Goal: Task Accomplishment & Management: Complete application form

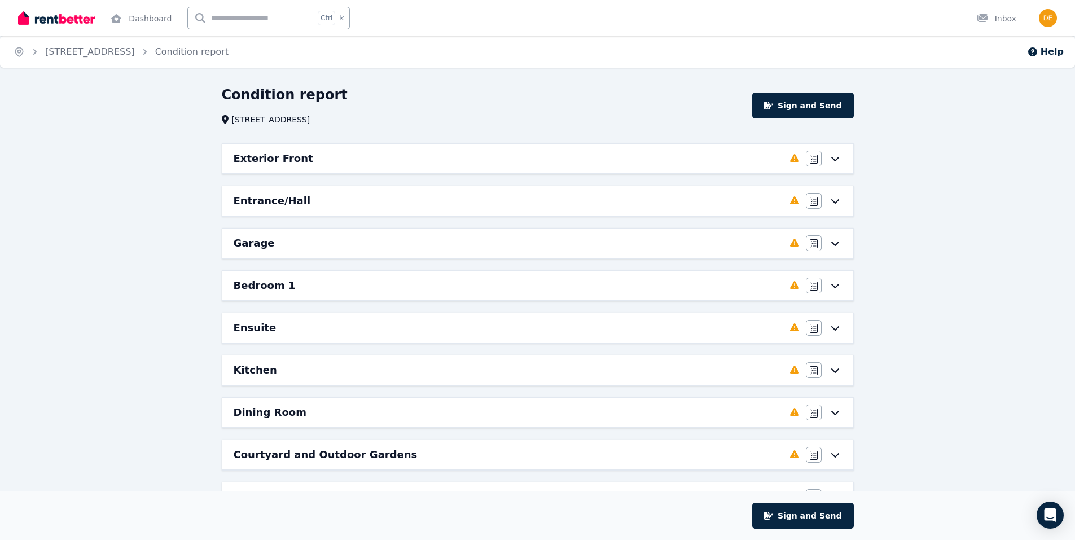
click at [303, 158] on div "Exterior Front" at bounding box center [508, 159] width 549 height 16
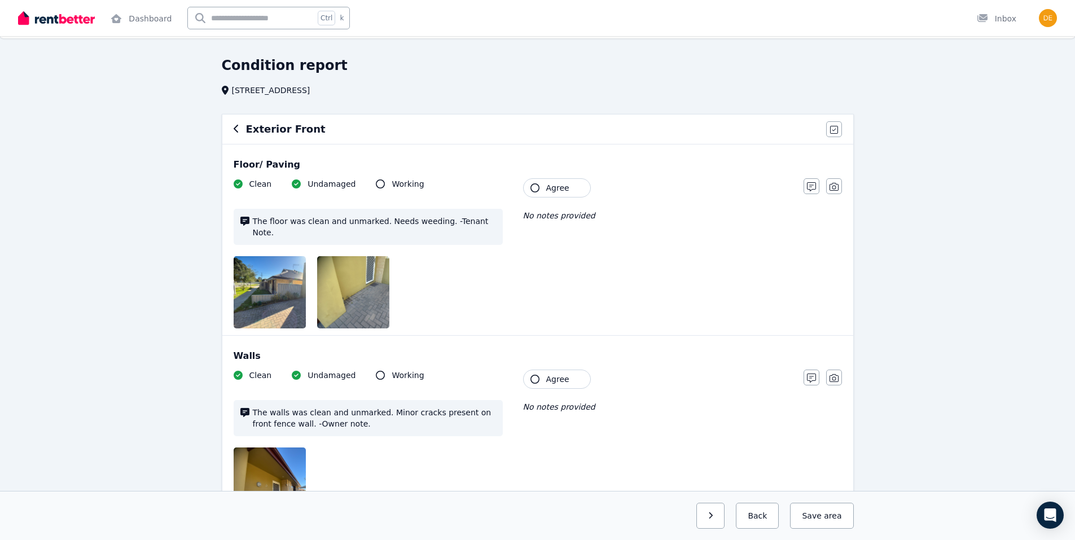
scroll to position [113, 0]
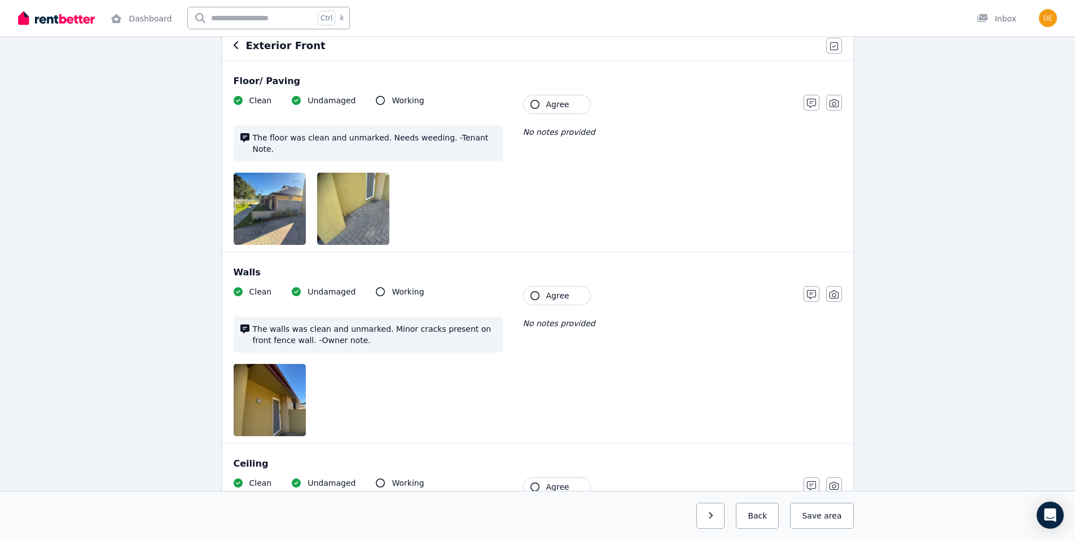
click at [536, 99] on button "Agree" at bounding box center [557, 104] width 68 height 19
click at [535, 291] on icon "button" at bounding box center [534, 295] width 9 height 9
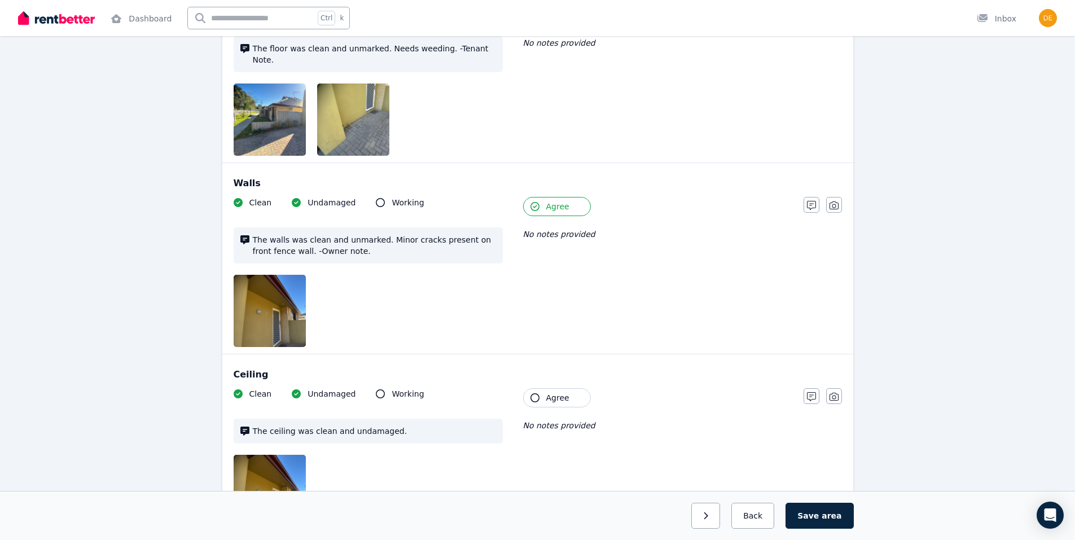
scroll to position [338, 0]
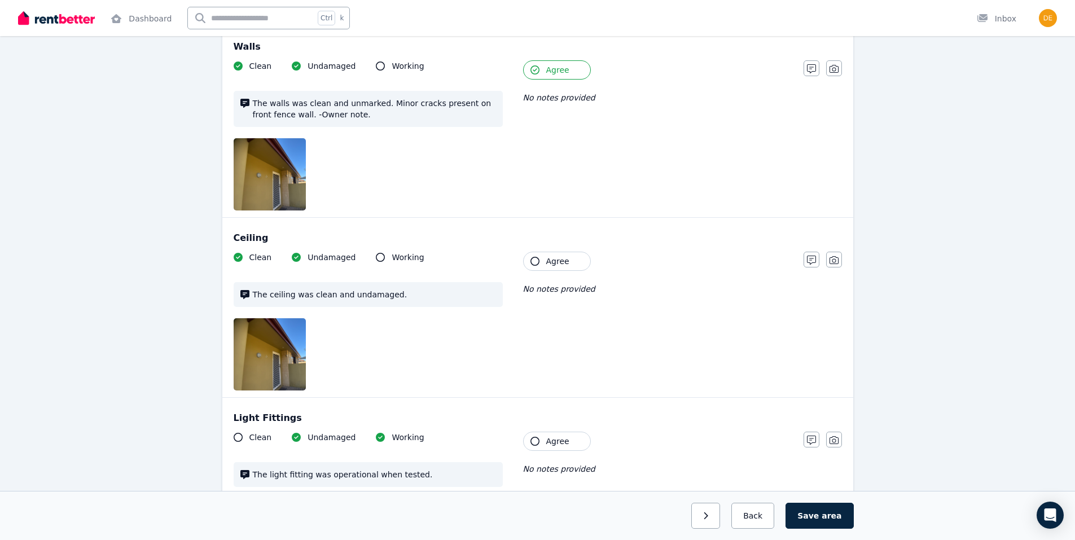
click at [535, 257] on icon "button" at bounding box center [534, 261] width 9 height 9
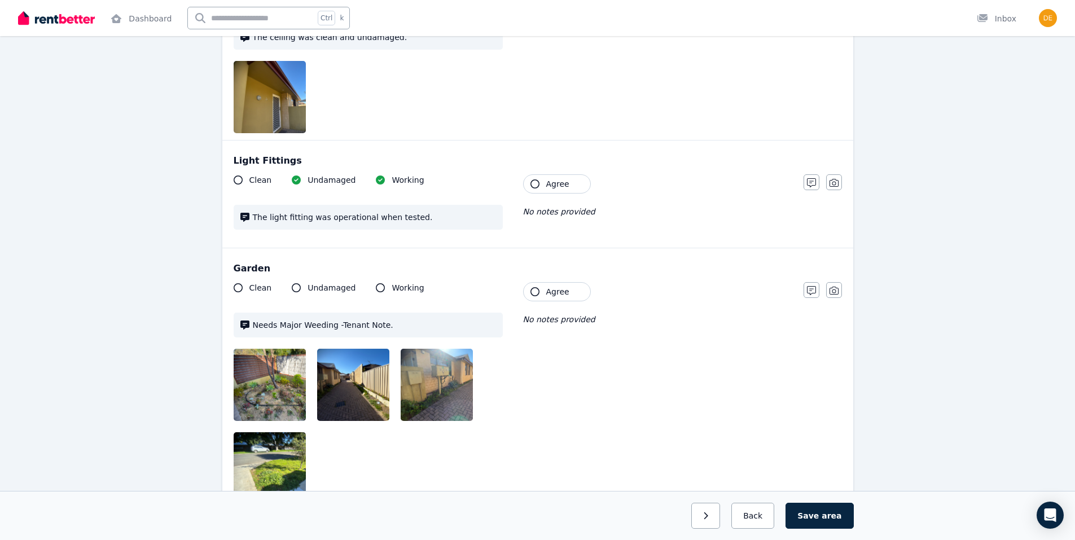
scroll to position [621, 0]
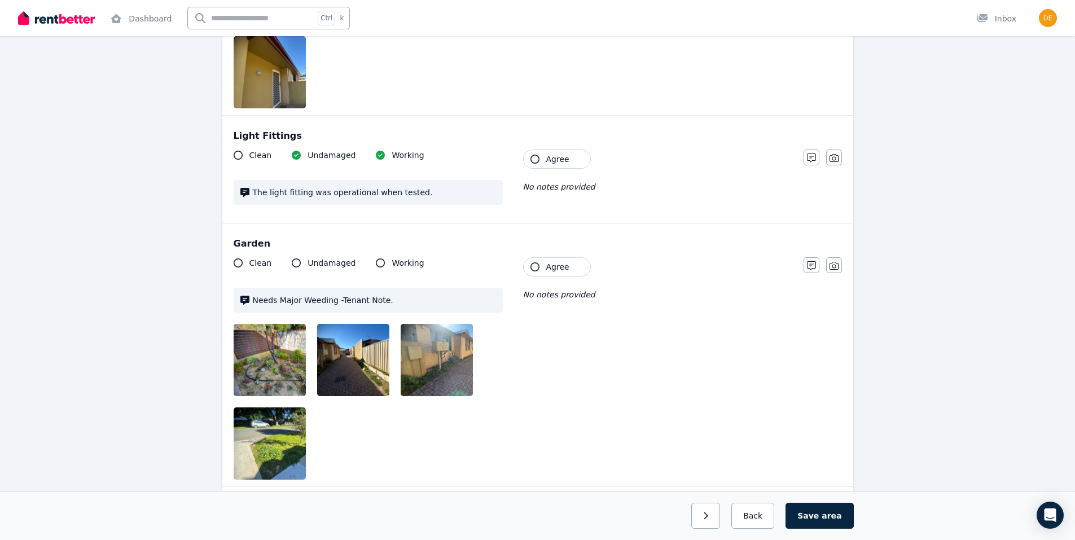
click at [530, 155] on icon "button" at bounding box center [534, 159] width 9 height 9
click at [533, 262] on icon "button" at bounding box center [534, 266] width 9 height 9
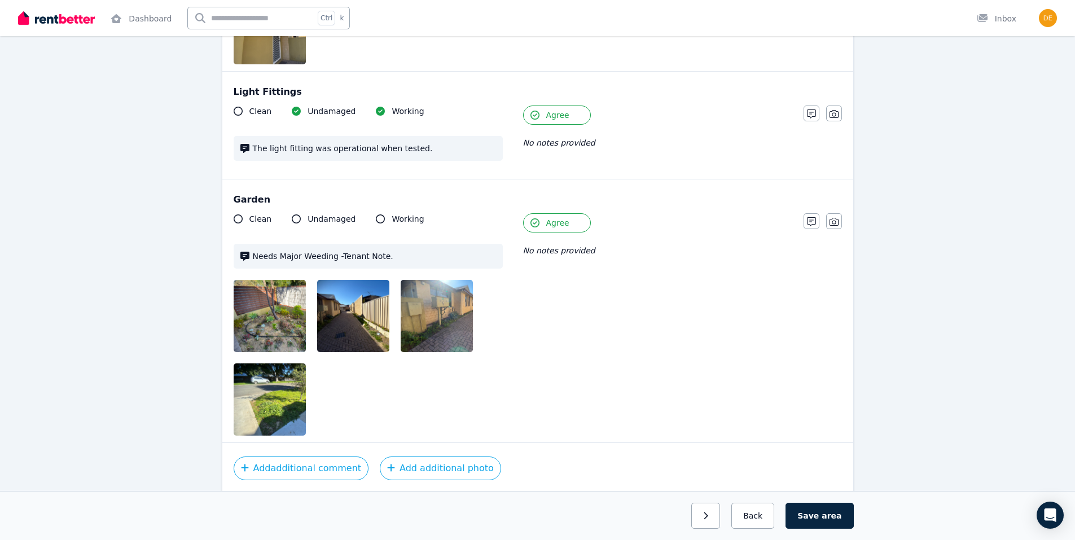
scroll to position [697, 0]
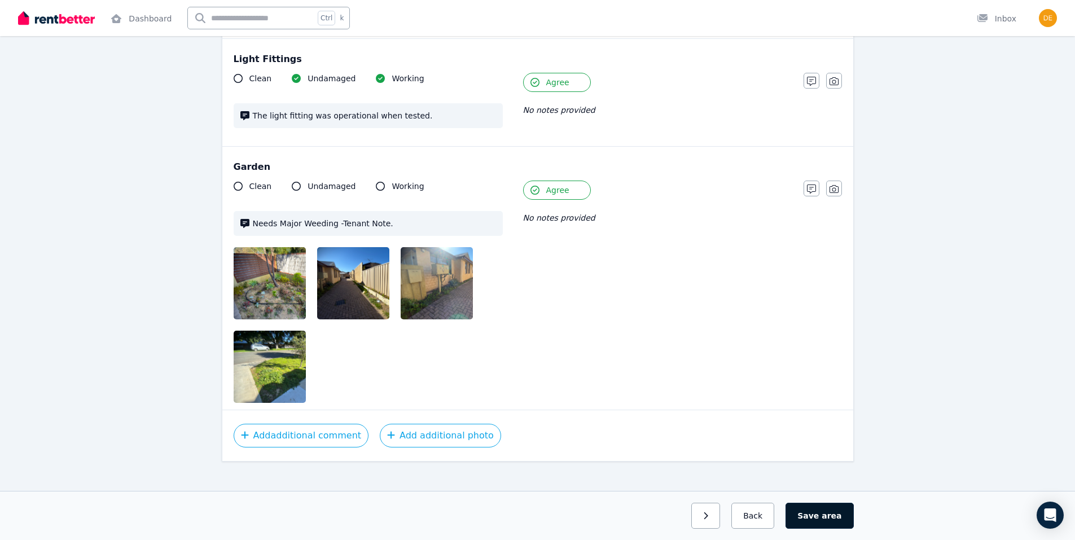
click at [824, 511] on button "Save area" at bounding box center [819, 516] width 68 height 26
click at [703, 518] on icon "button" at bounding box center [702, 515] width 4 height 7
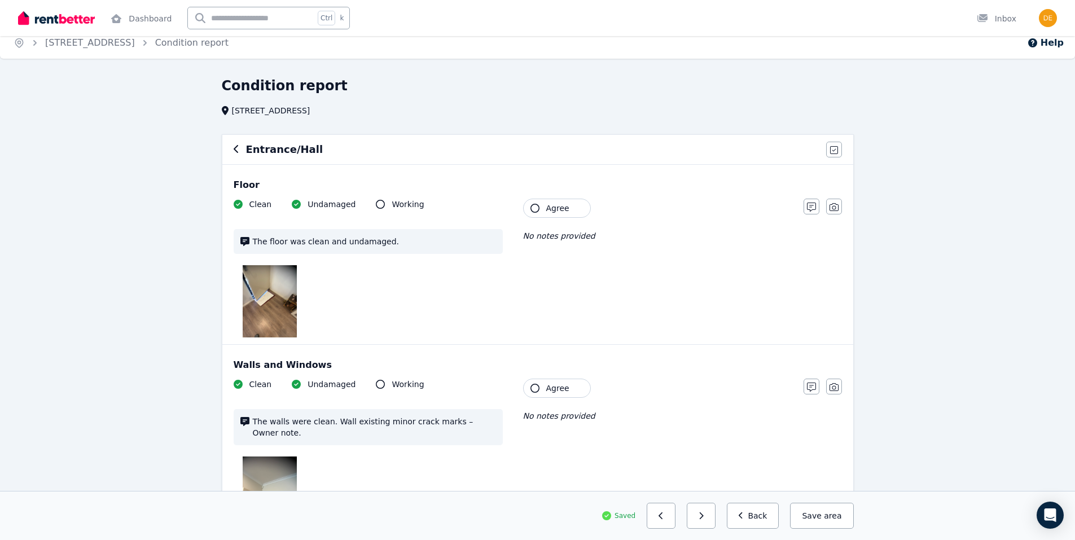
scroll to position [0, 0]
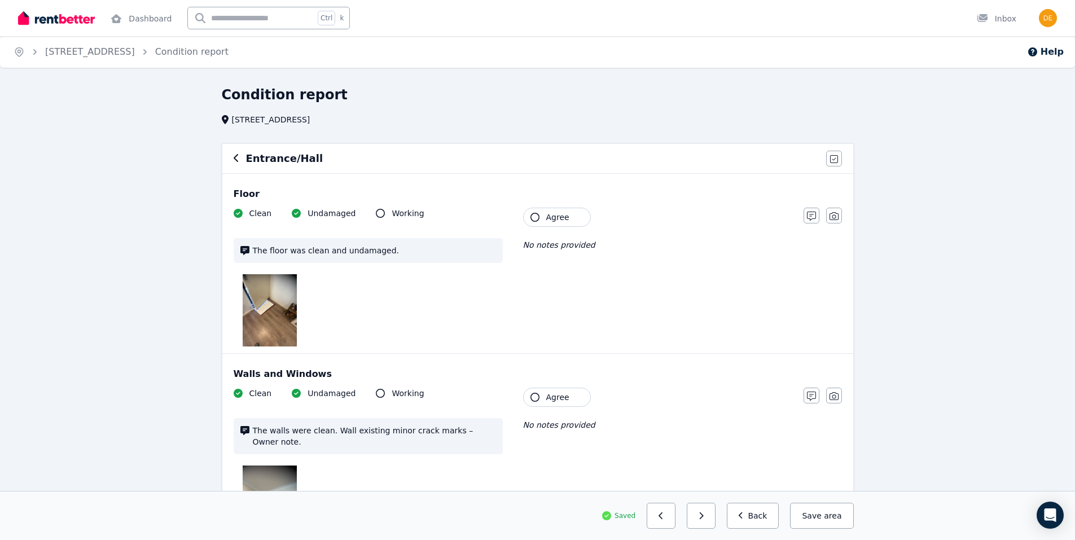
click at [534, 215] on icon "button" at bounding box center [534, 217] width 9 height 9
click at [534, 399] on icon "button" at bounding box center [534, 397] width 9 height 9
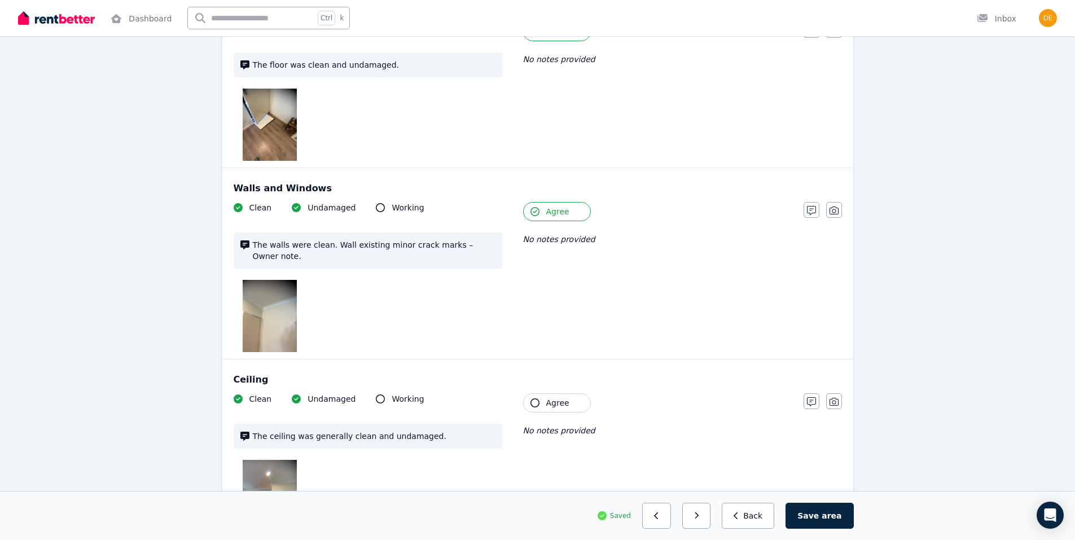
scroll to position [282, 0]
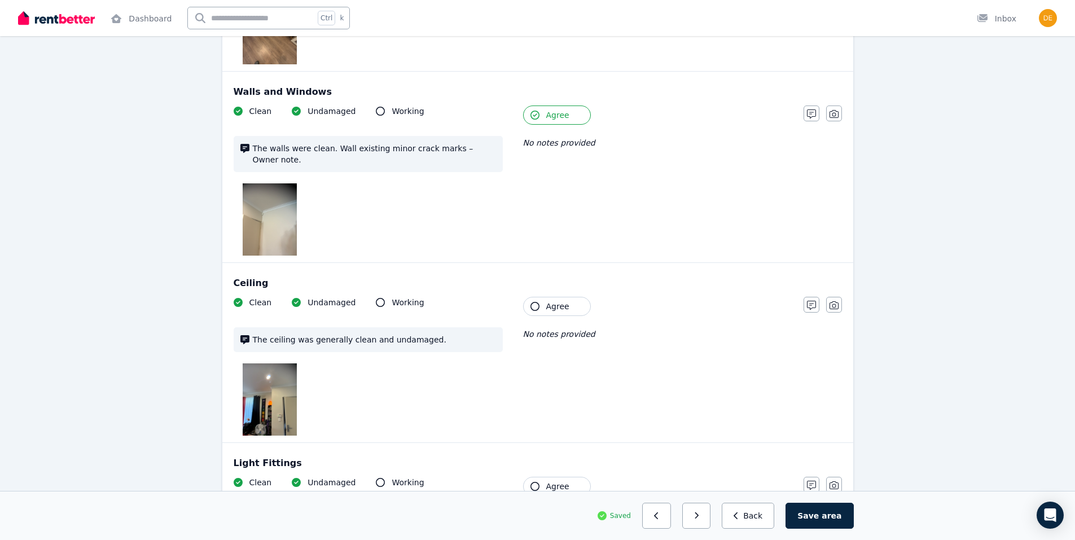
click at [535, 302] on icon "button" at bounding box center [534, 306] width 9 height 9
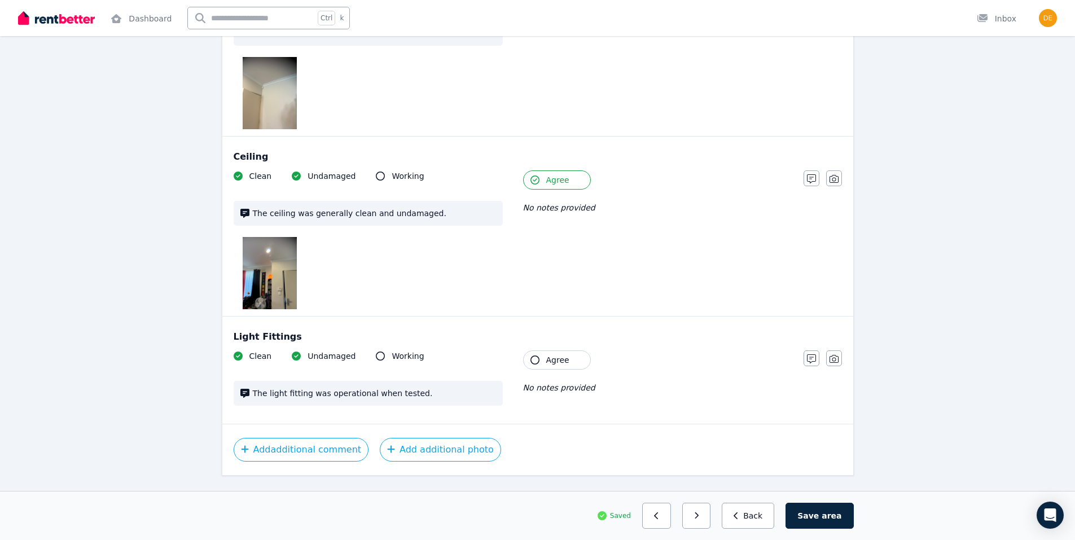
scroll to position [423, 0]
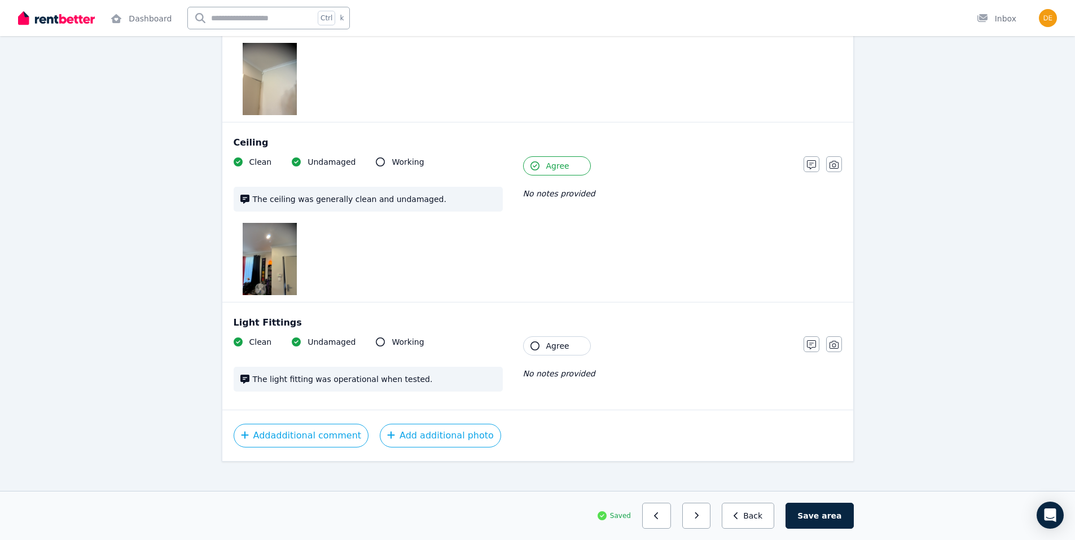
click at [534, 339] on button "Agree" at bounding box center [557, 345] width 68 height 19
click at [833, 520] on span "area" at bounding box center [831, 515] width 20 height 11
click at [715, 523] on button "button" at bounding box center [701, 516] width 29 height 26
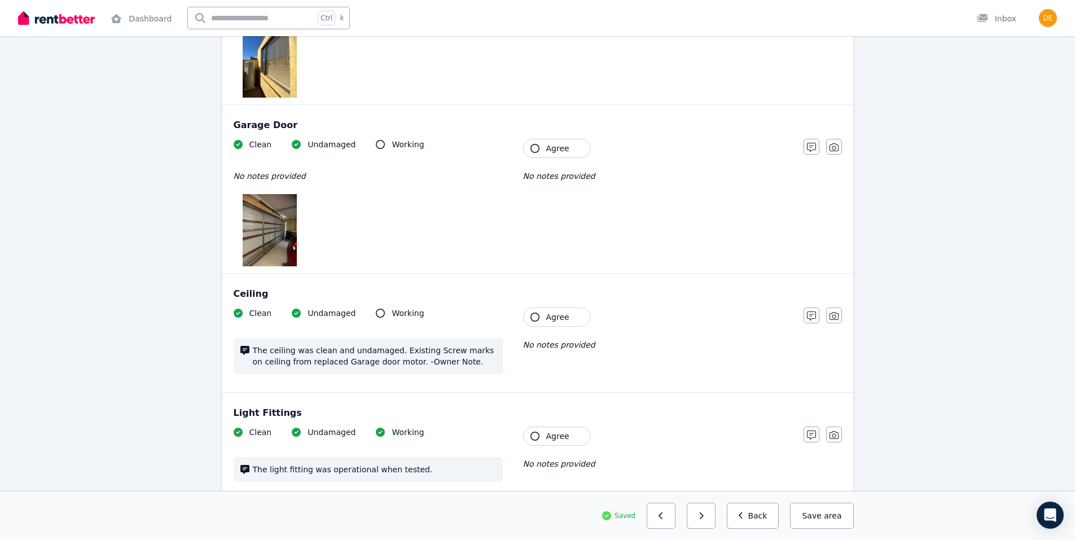
scroll to position [523, 0]
click at [533, 317] on icon "button" at bounding box center [534, 317] width 9 height 9
click at [536, 151] on icon "button" at bounding box center [534, 148] width 9 height 9
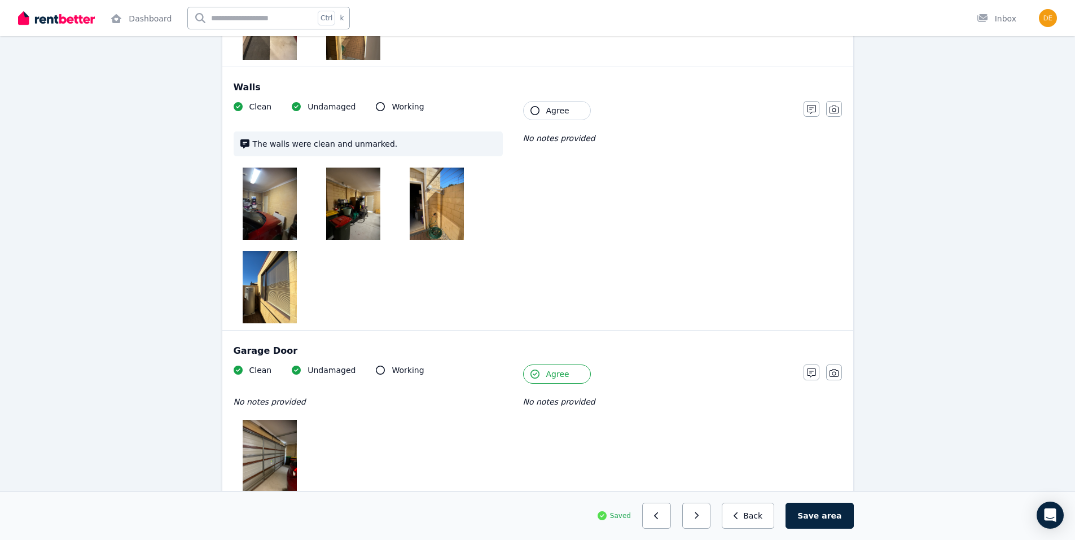
scroll to position [297, 0]
click at [534, 111] on icon "button" at bounding box center [534, 111] width 9 height 9
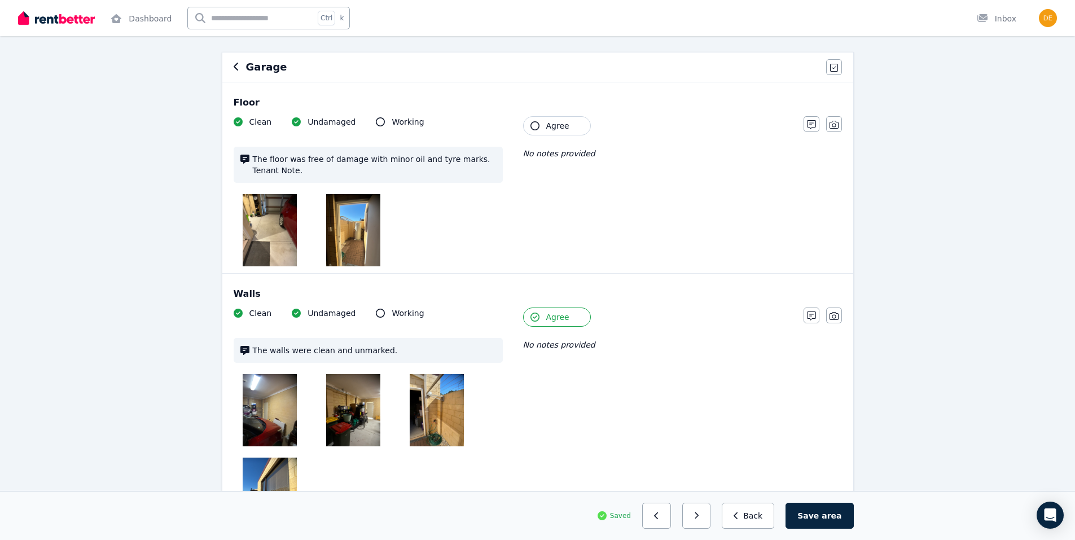
scroll to position [72, 0]
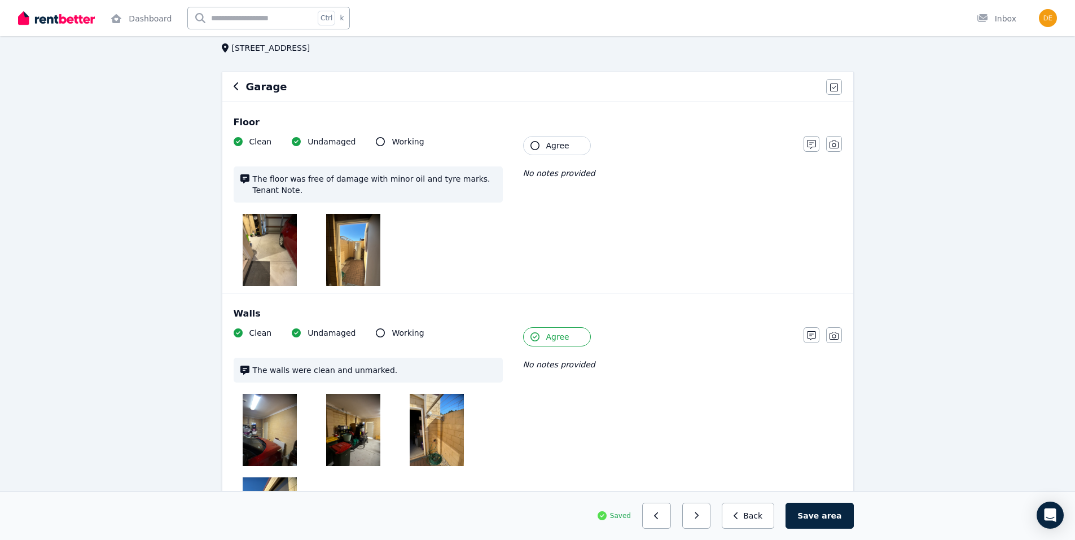
click at [532, 143] on icon "button" at bounding box center [534, 145] width 9 height 9
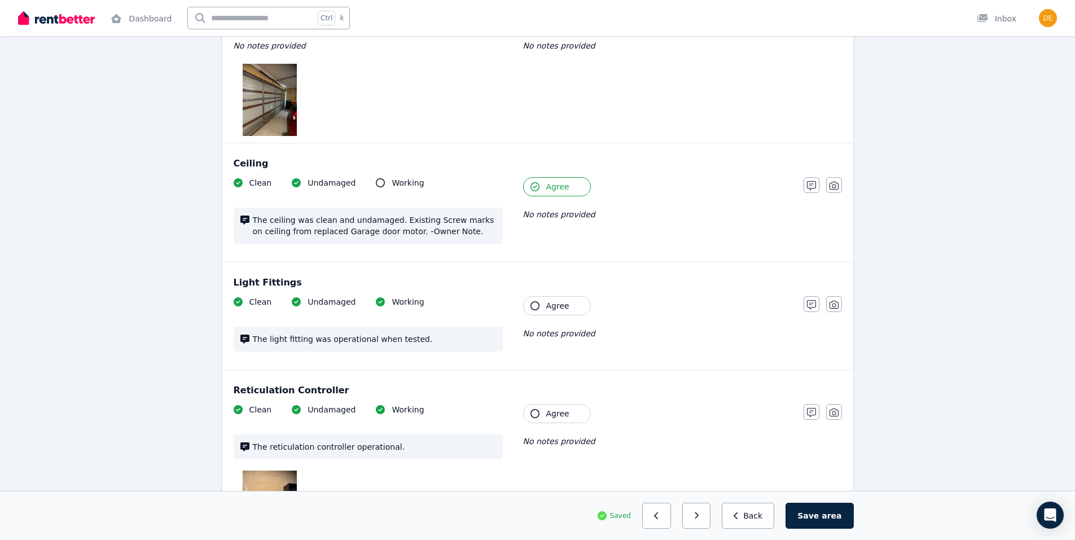
scroll to position [692, 0]
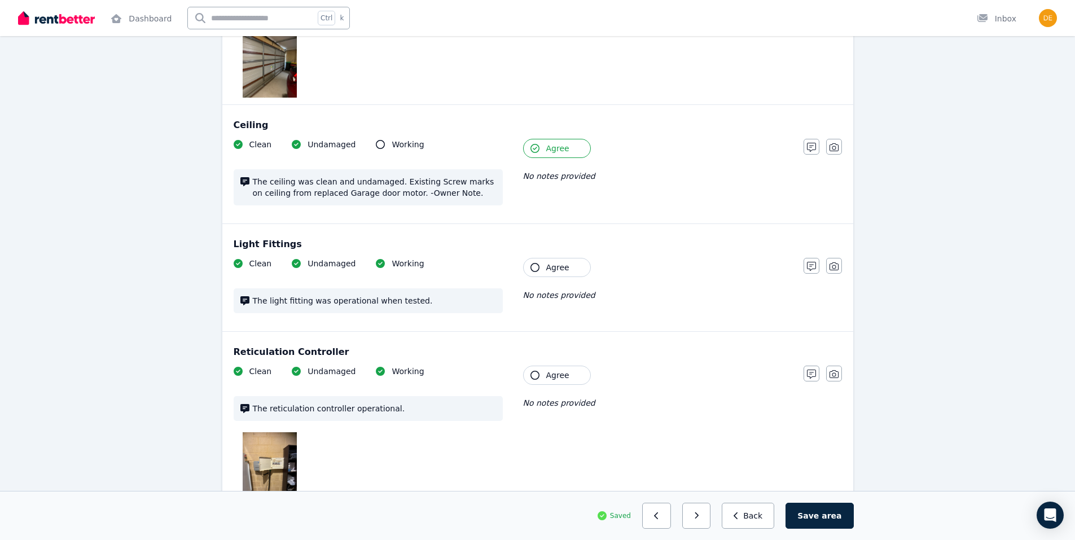
click at [535, 267] on icon "button" at bounding box center [534, 267] width 9 height 9
click at [532, 376] on icon "button" at bounding box center [534, 375] width 9 height 9
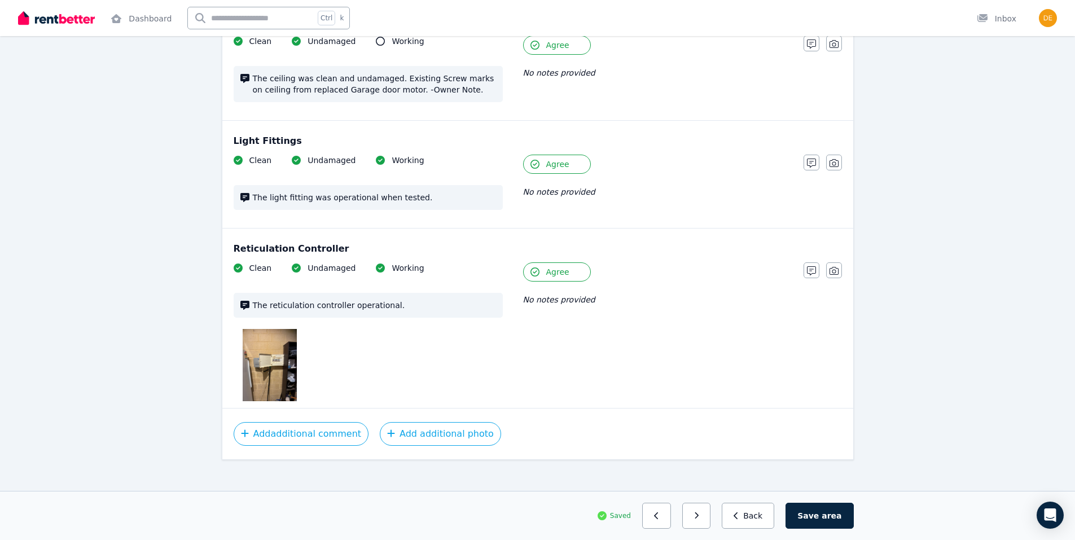
scroll to position [805, 0]
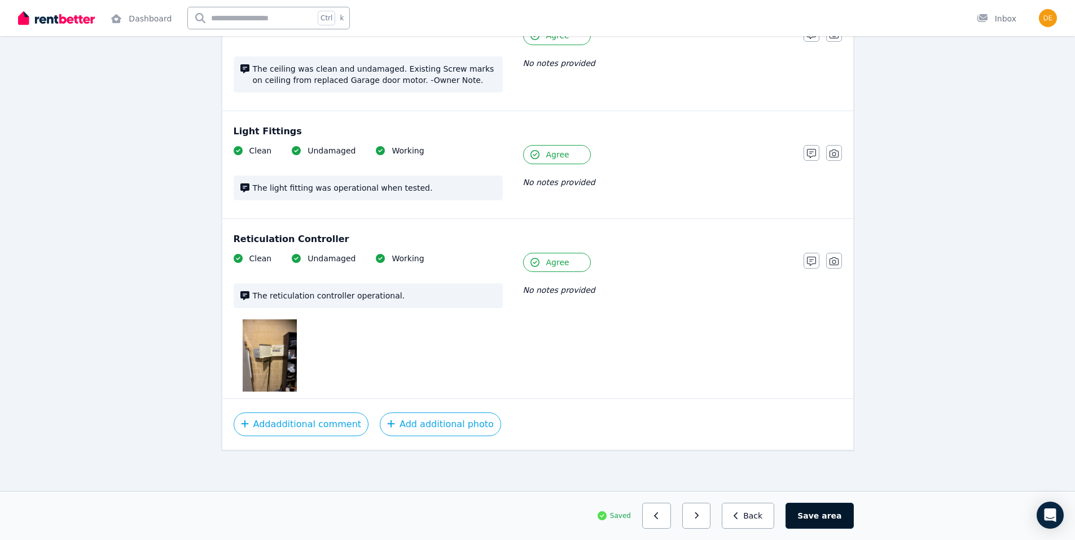
click at [831, 524] on button "Save area" at bounding box center [819, 516] width 68 height 26
click at [707, 517] on button "button" at bounding box center [701, 516] width 29 height 26
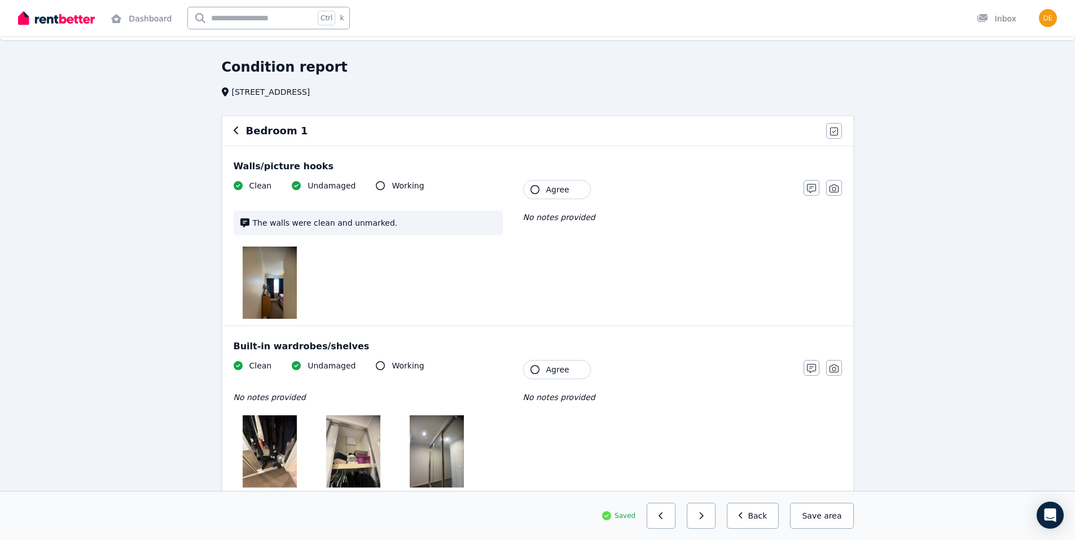
scroll to position [0, 0]
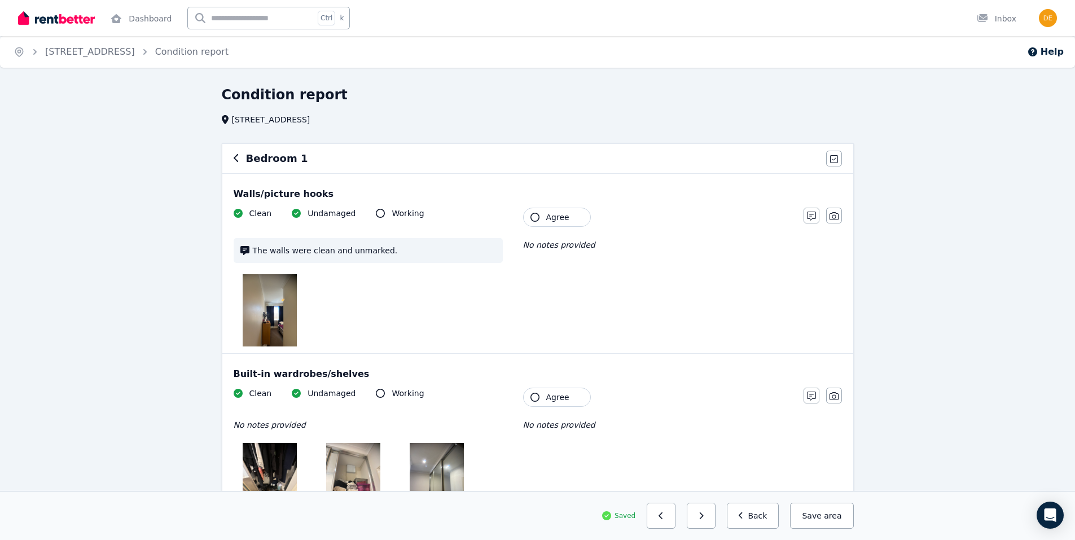
click at [536, 219] on icon "button" at bounding box center [534, 217] width 9 height 9
click at [531, 398] on icon "button" at bounding box center [534, 397] width 9 height 9
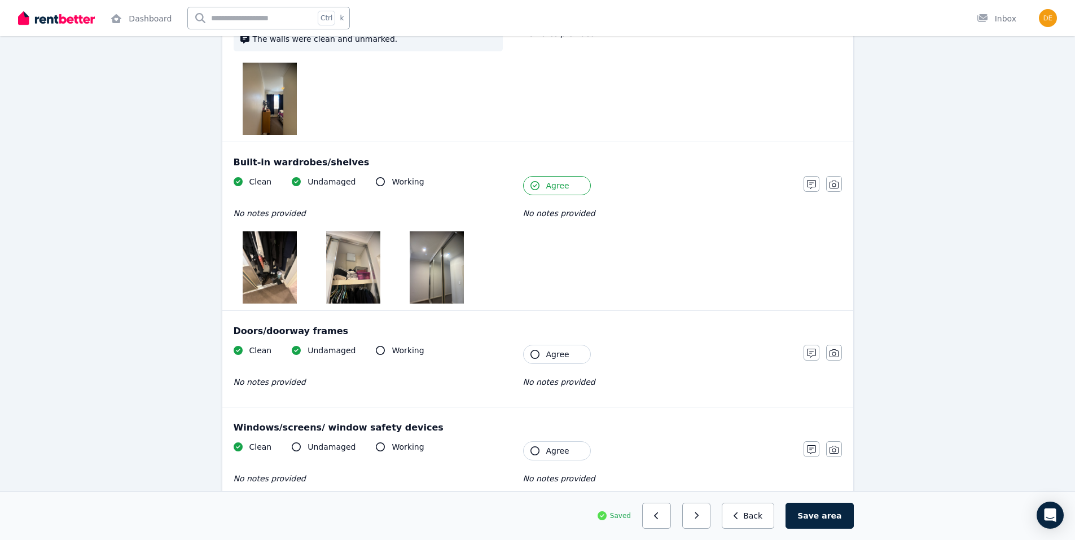
scroll to position [282, 0]
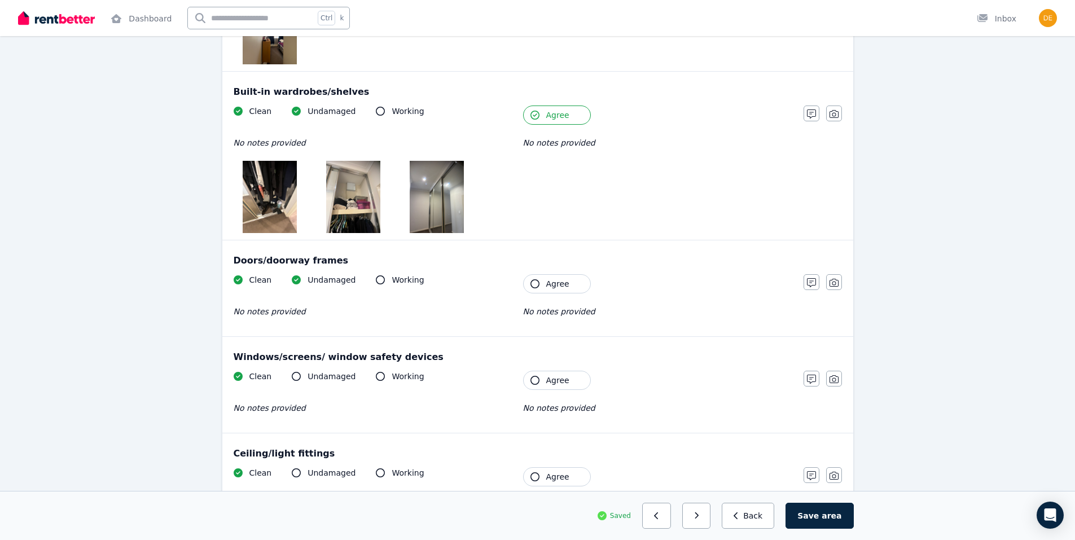
click at [533, 284] on icon "button" at bounding box center [534, 283] width 9 height 9
click at [533, 380] on icon "button" at bounding box center [534, 380] width 9 height 9
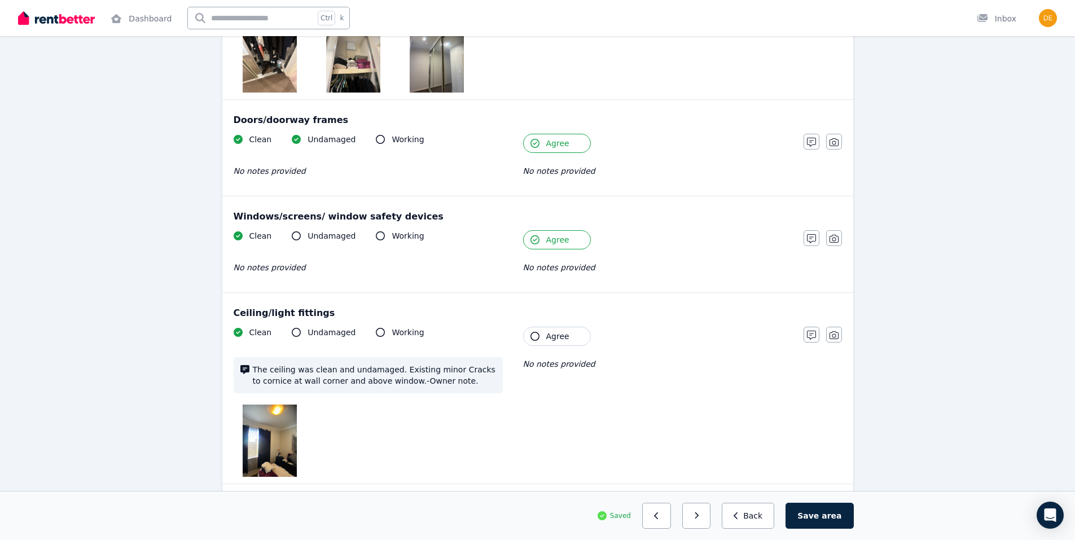
scroll to position [451, 0]
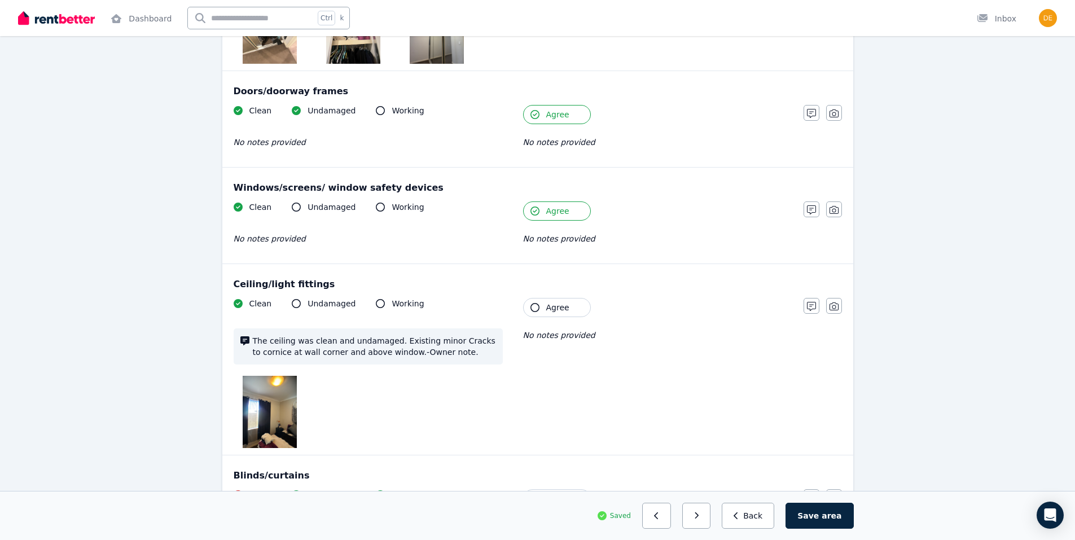
click at [534, 303] on icon "button" at bounding box center [534, 307] width 9 height 9
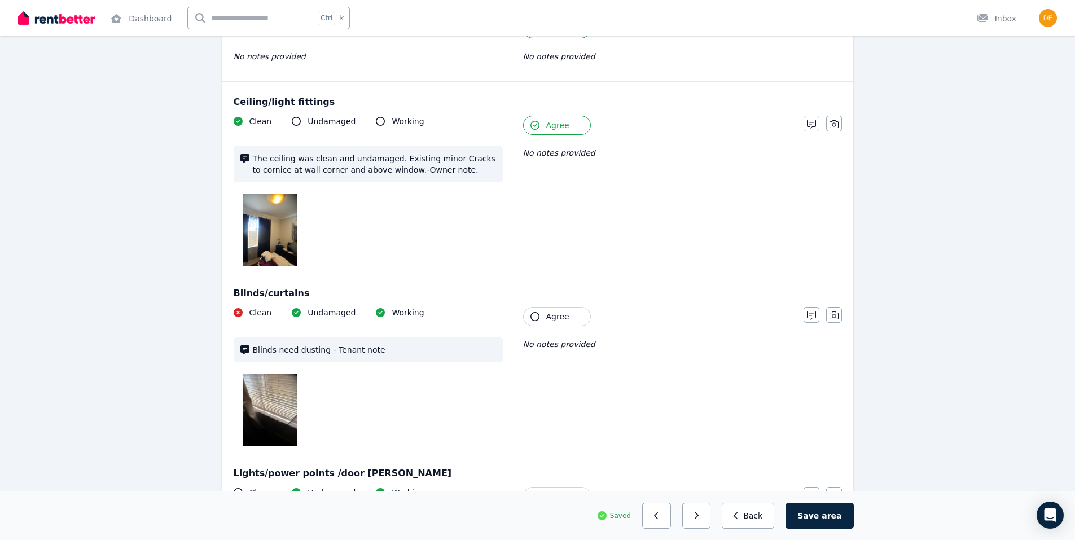
scroll to position [677, 0]
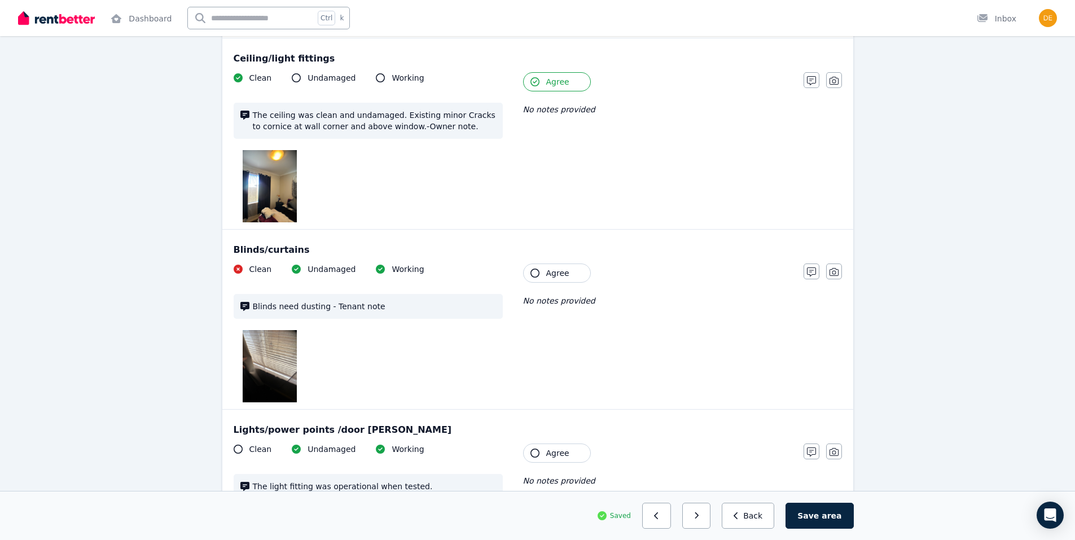
click at [531, 271] on icon "button" at bounding box center [534, 273] width 9 height 9
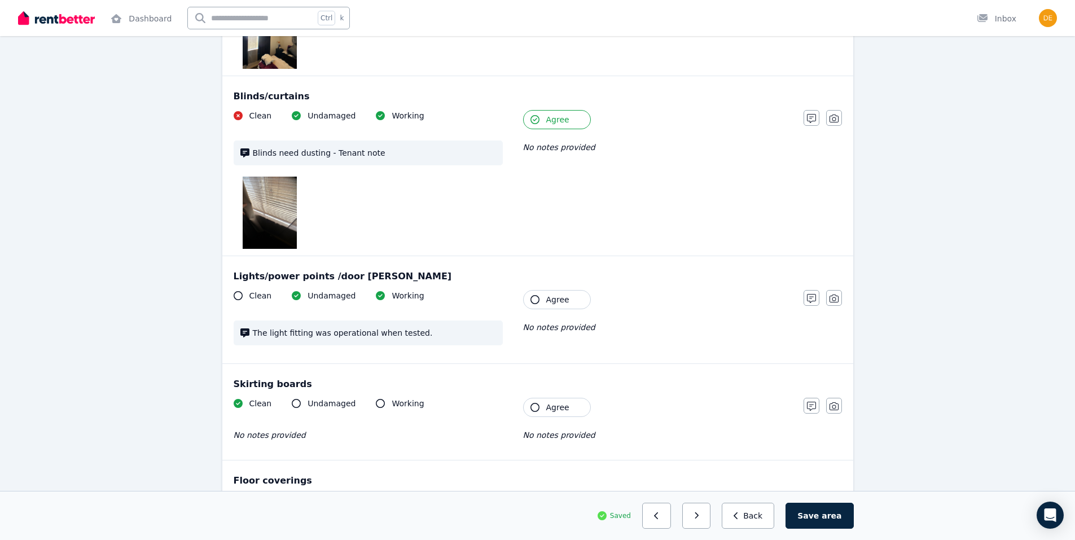
scroll to position [903, 0]
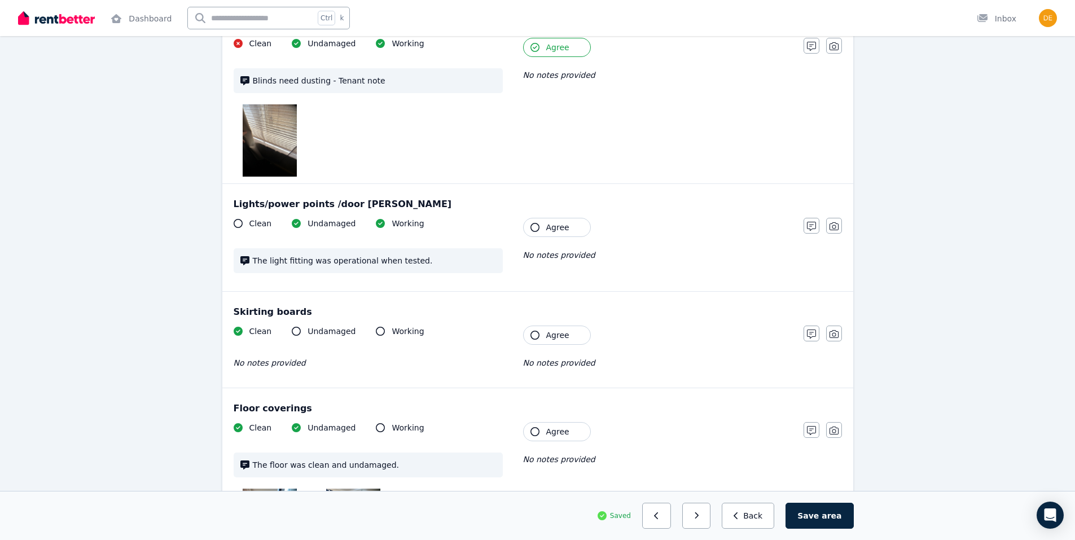
click at [532, 225] on icon "button" at bounding box center [534, 227] width 9 height 9
click at [534, 335] on icon "button" at bounding box center [534, 335] width 9 height 9
click at [534, 432] on icon "button" at bounding box center [534, 431] width 9 height 9
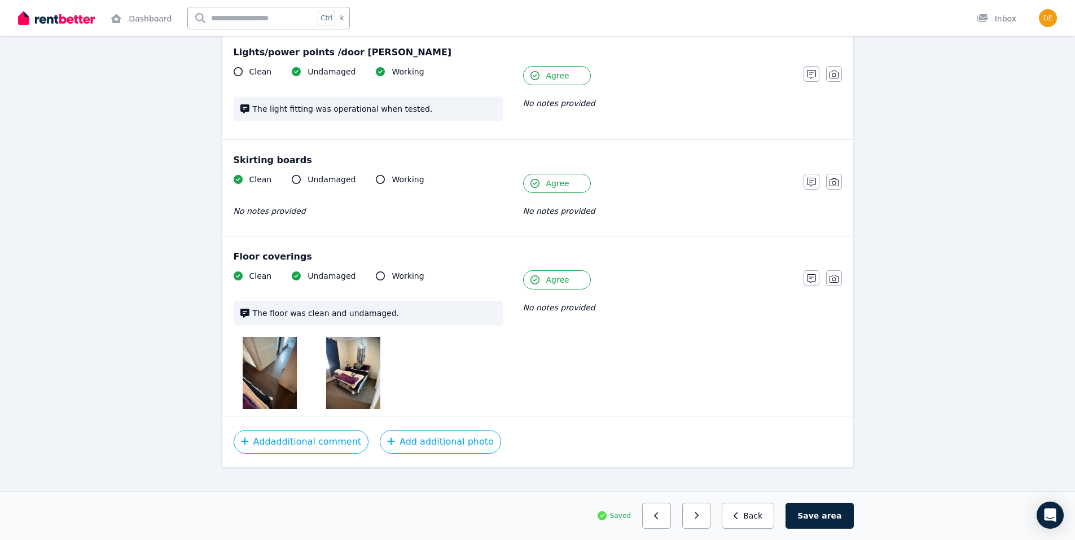
scroll to position [1072, 0]
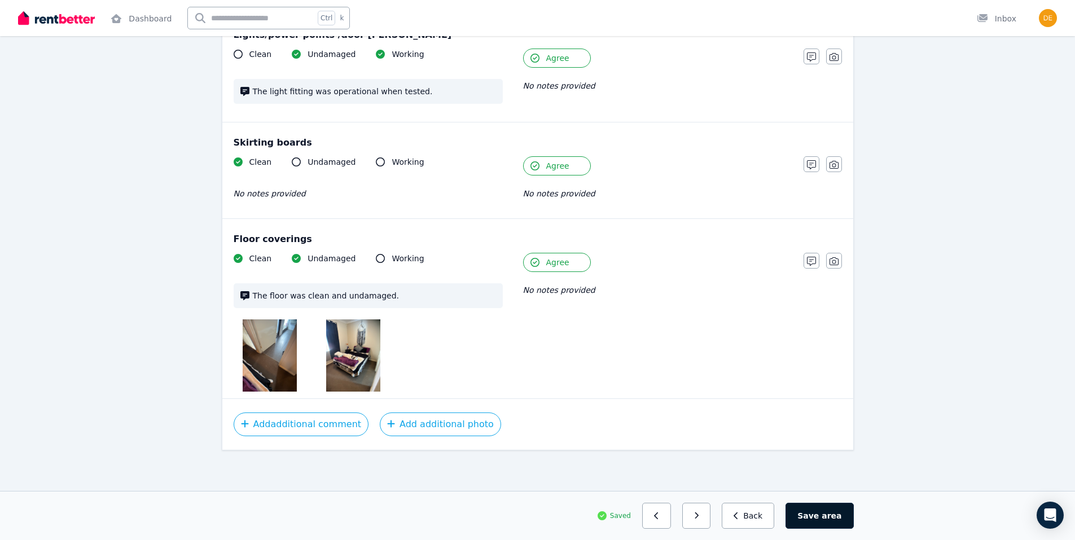
click at [834, 520] on span "area" at bounding box center [831, 515] width 20 height 11
click at [704, 509] on button "button" at bounding box center [701, 516] width 29 height 26
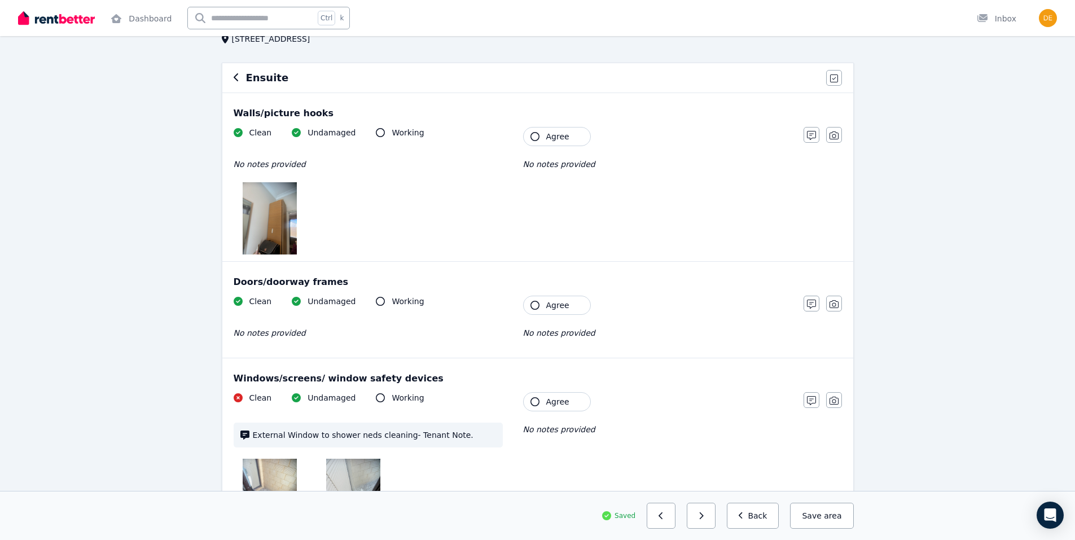
scroll to position [0, 0]
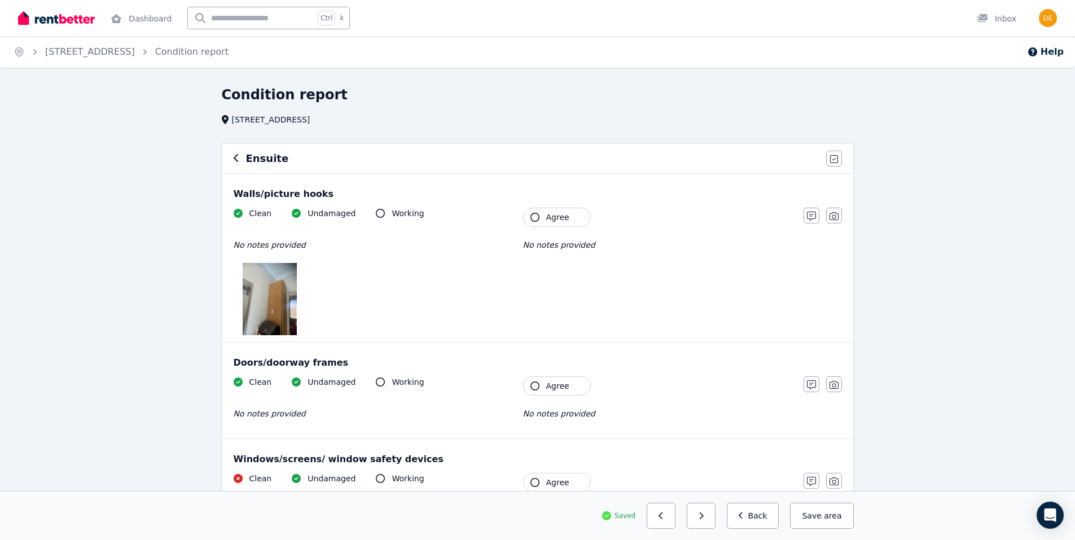
click at [532, 214] on icon "button" at bounding box center [534, 217] width 9 height 9
click at [534, 389] on icon "button" at bounding box center [534, 385] width 9 height 9
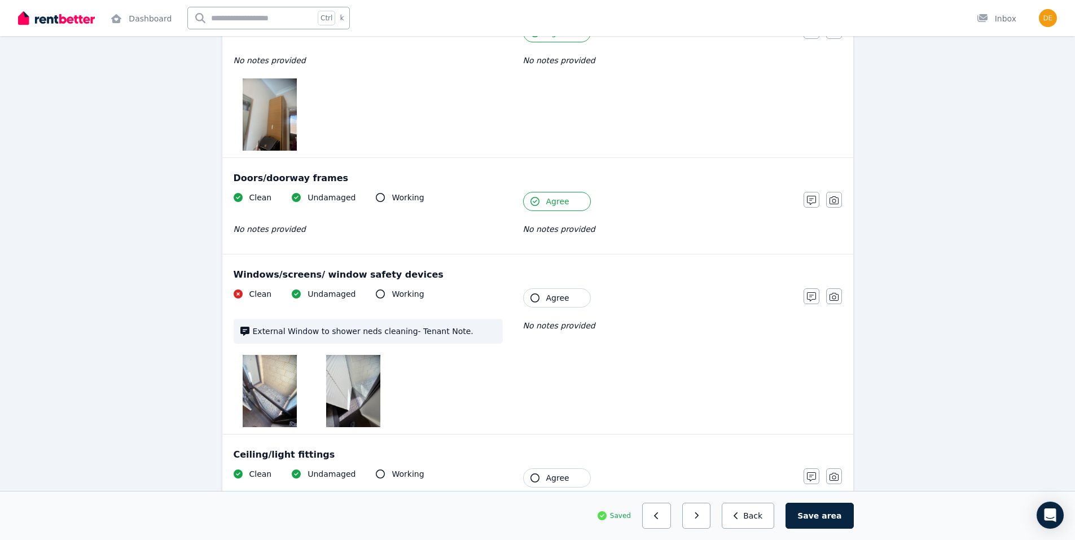
scroll to position [226, 0]
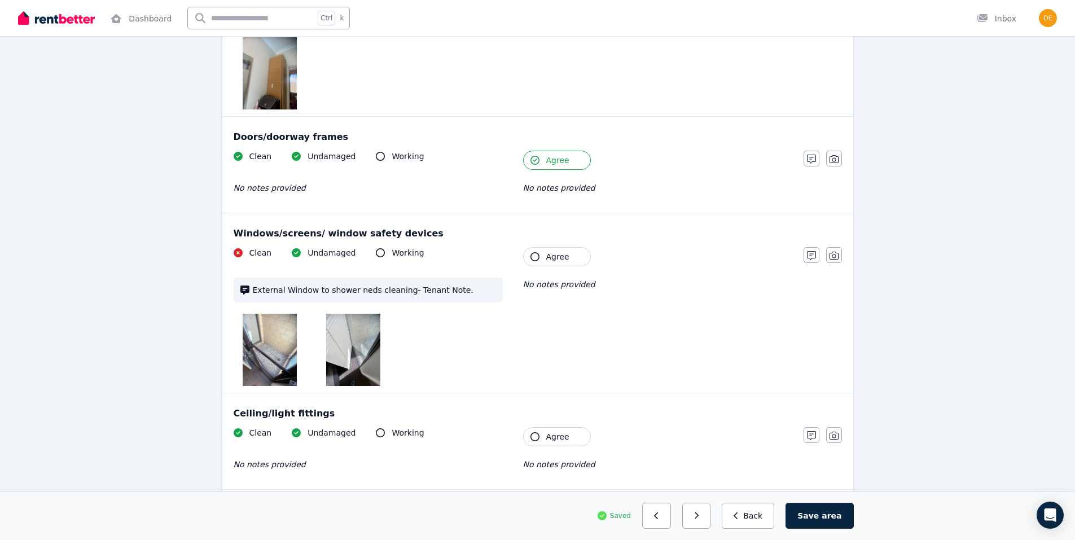
click at [533, 253] on icon "button" at bounding box center [534, 256] width 9 height 9
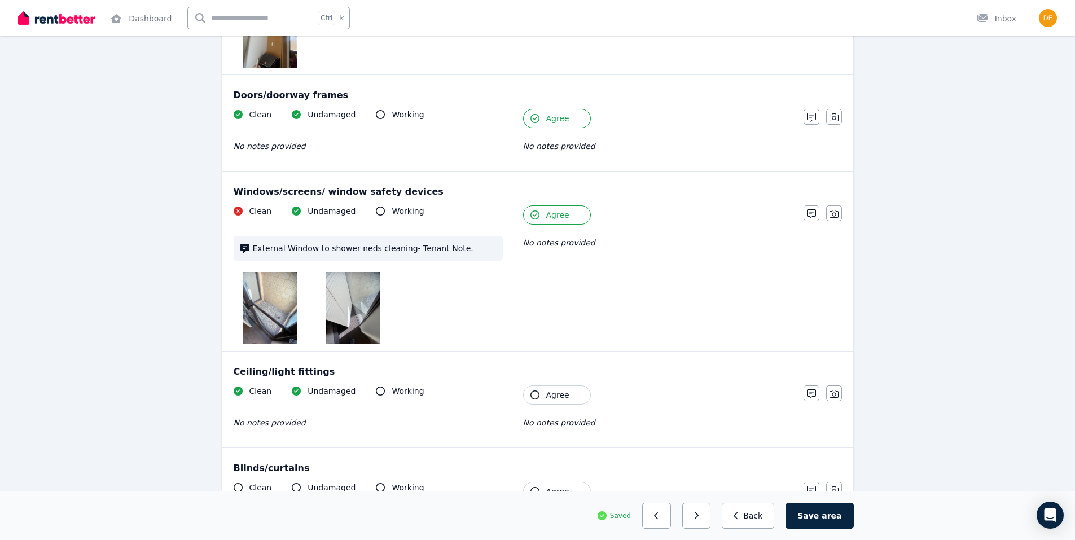
scroll to position [395, 0]
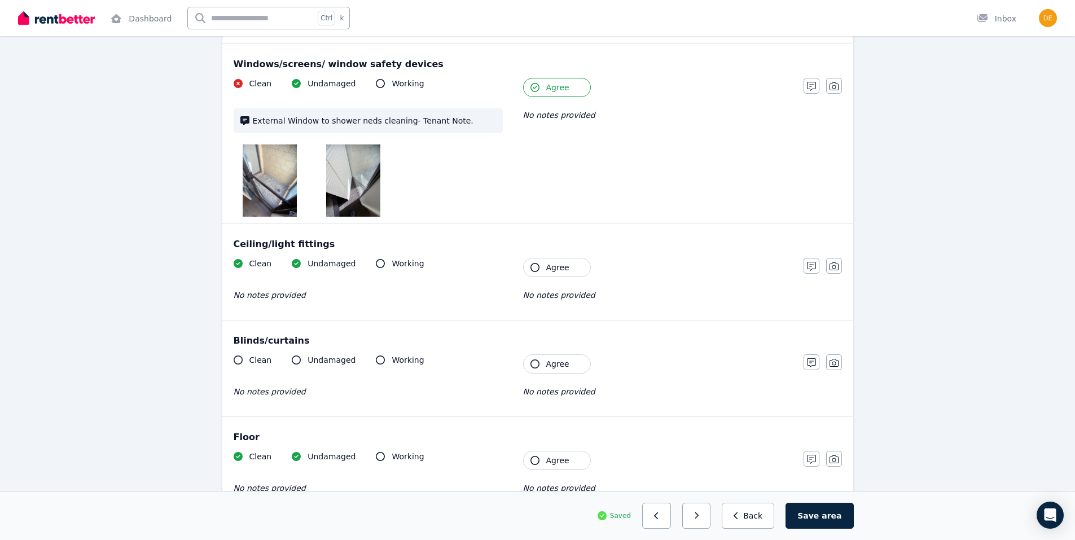
click at [536, 269] on icon "button" at bounding box center [534, 267] width 9 height 9
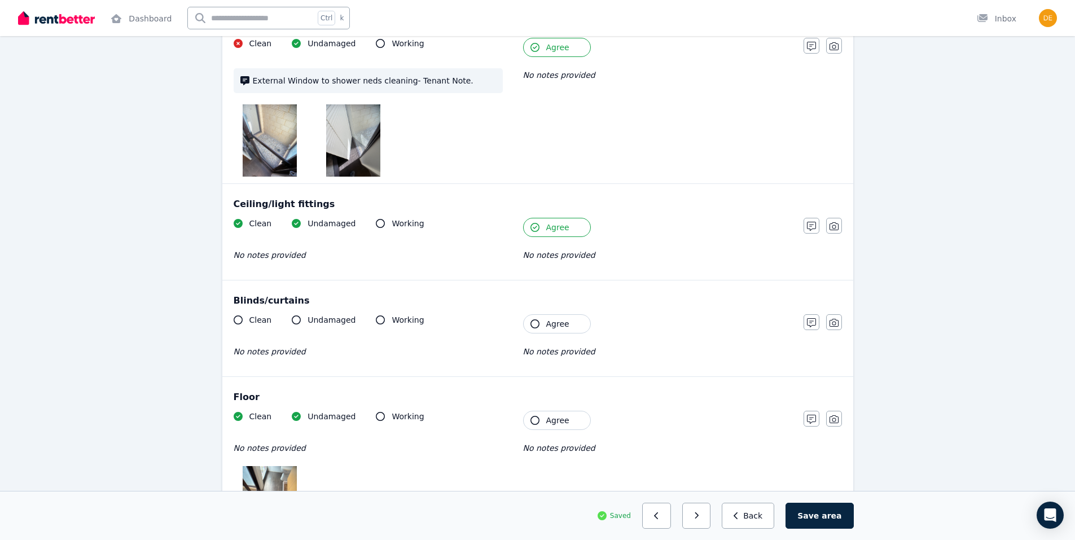
scroll to position [508, 0]
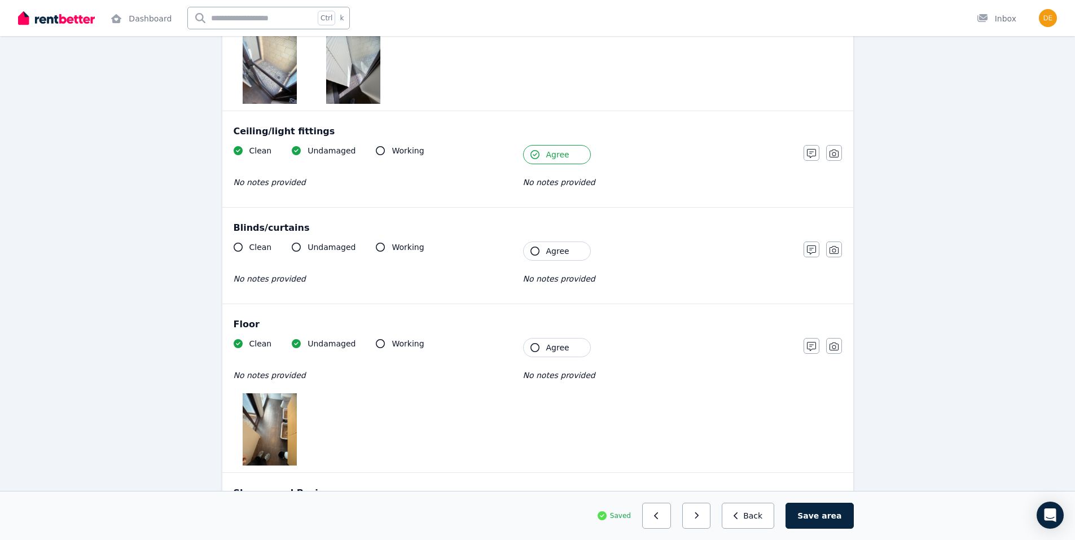
click at [531, 250] on icon "button" at bounding box center [534, 251] width 9 height 9
click at [530, 349] on button "Agree" at bounding box center [557, 347] width 68 height 19
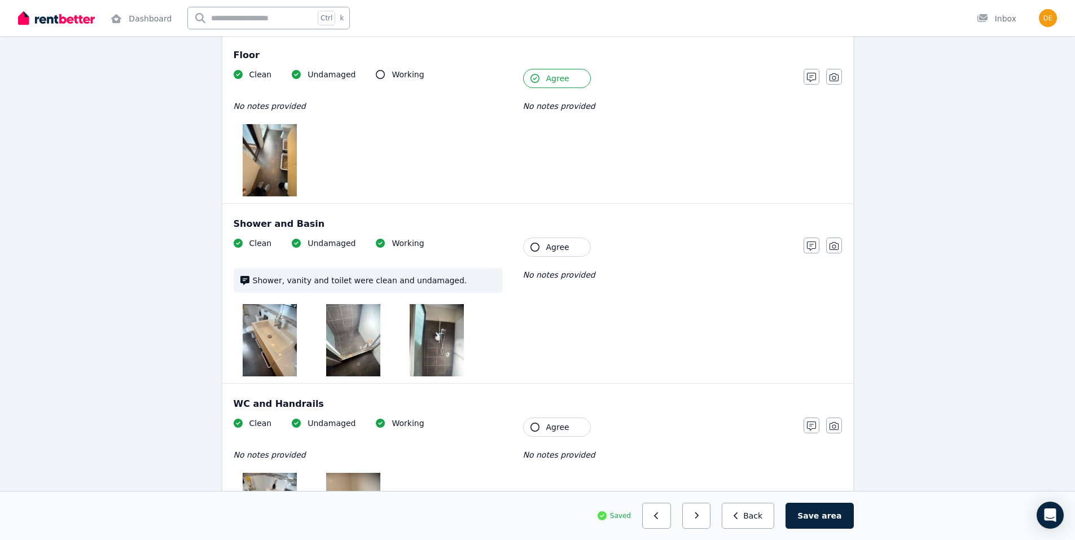
scroll to position [790, 0]
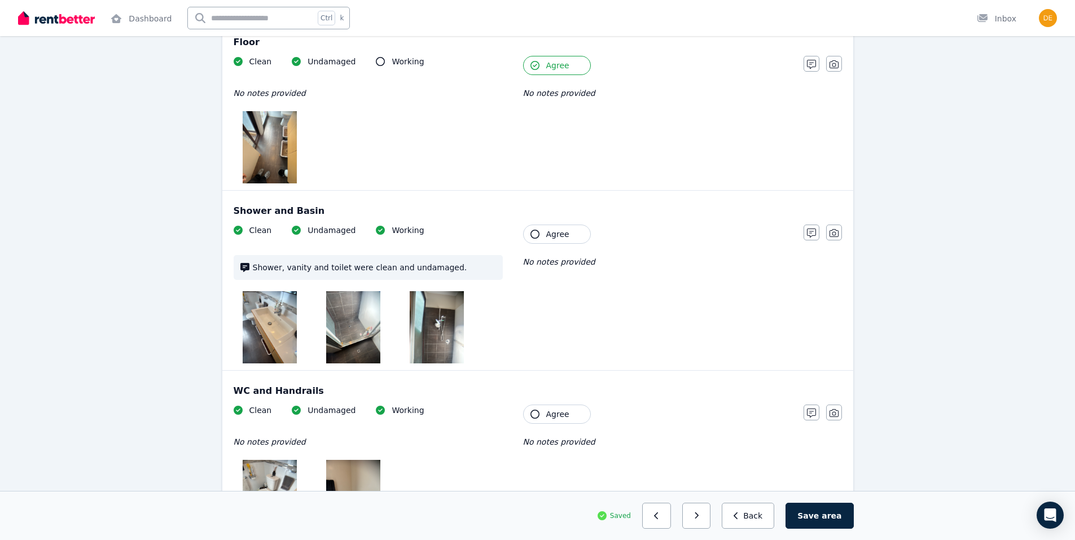
click at [537, 231] on icon "button" at bounding box center [534, 234] width 9 height 9
click at [527, 415] on button "Agree" at bounding box center [557, 413] width 68 height 19
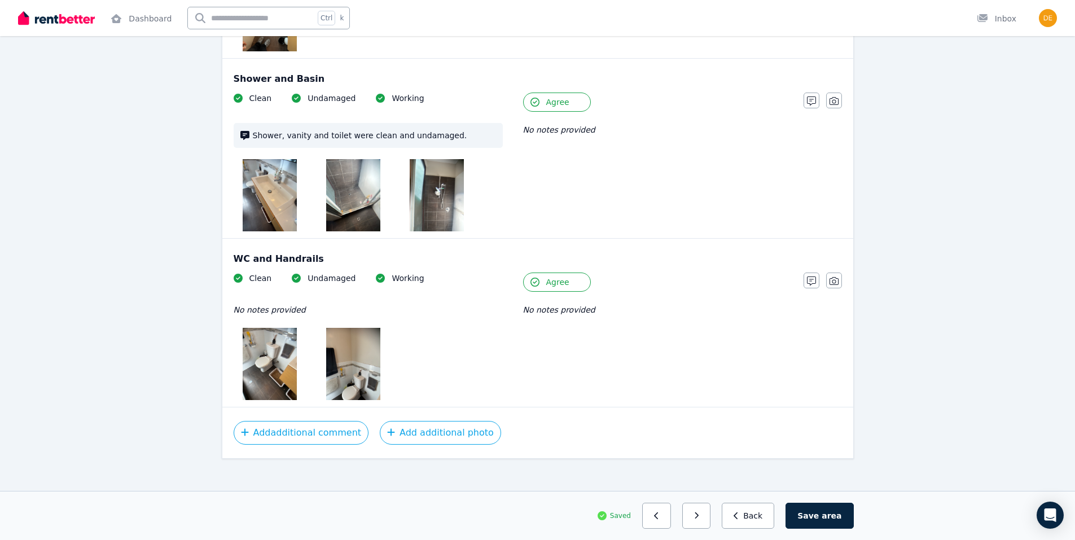
scroll to position [930, 0]
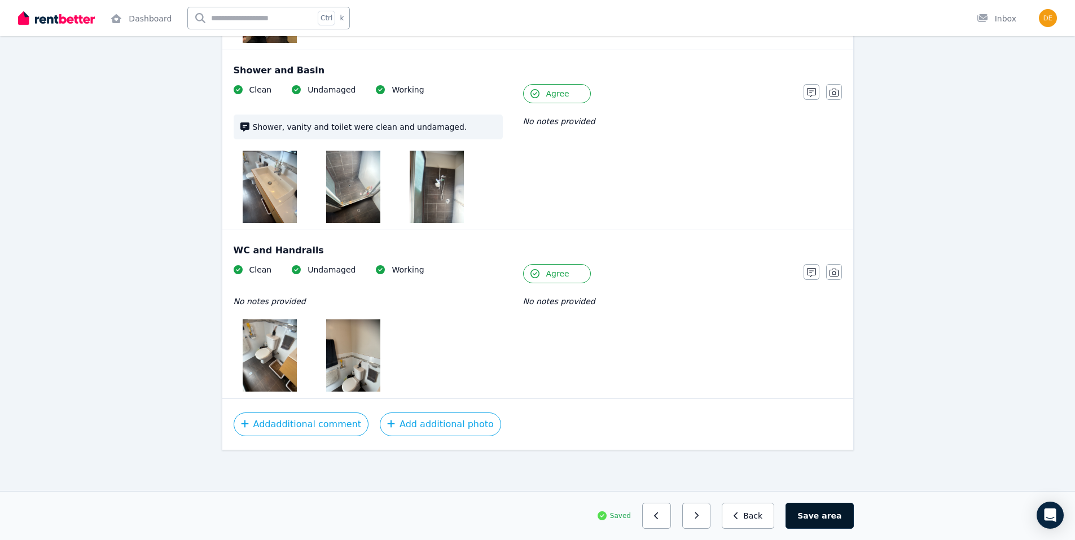
click at [834, 518] on span "area" at bounding box center [831, 515] width 20 height 11
click at [703, 513] on icon "button" at bounding box center [700, 516] width 5 height 8
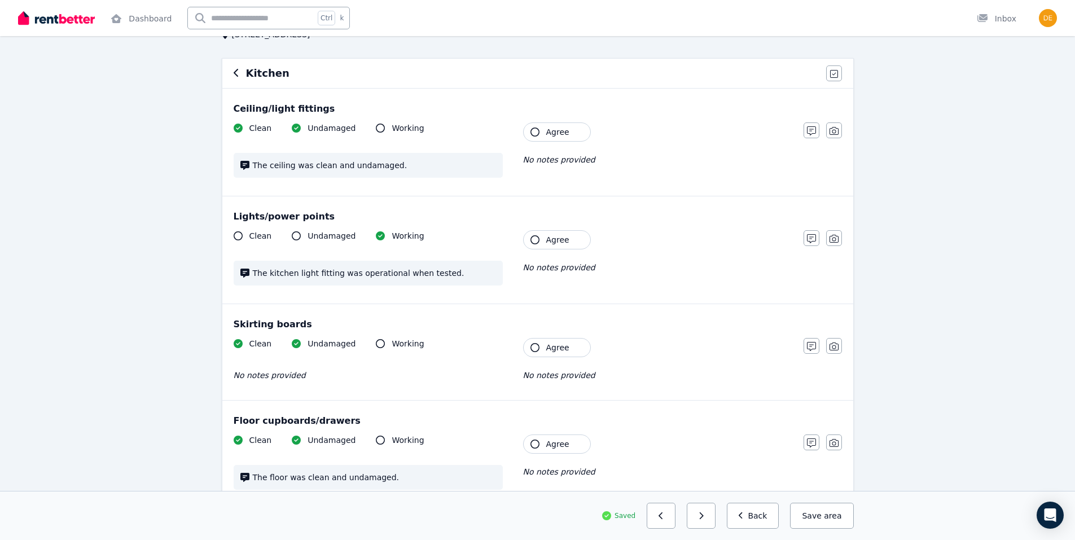
scroll to position [0, 0]
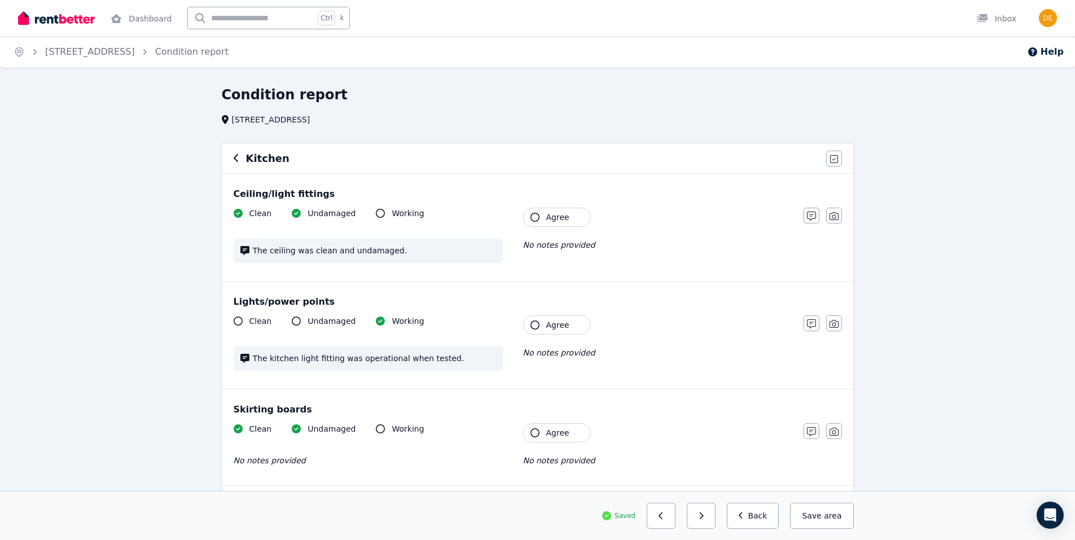
click at [530, 217] on icon "button" at bounding box center [534, 217] width 9 height 9
click at [533, 325] on icon "button" at bounding box center [534, 324] width 9 height 9
click at [531, 433] on icon "button" at bounding box center [534, 432] width 9 height 9
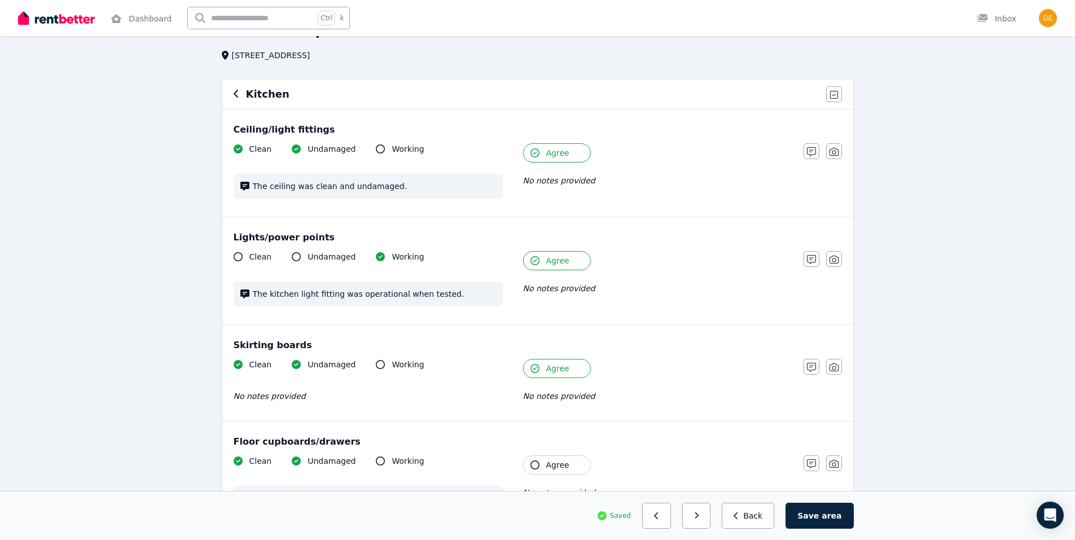
scroll to position [338, 0]
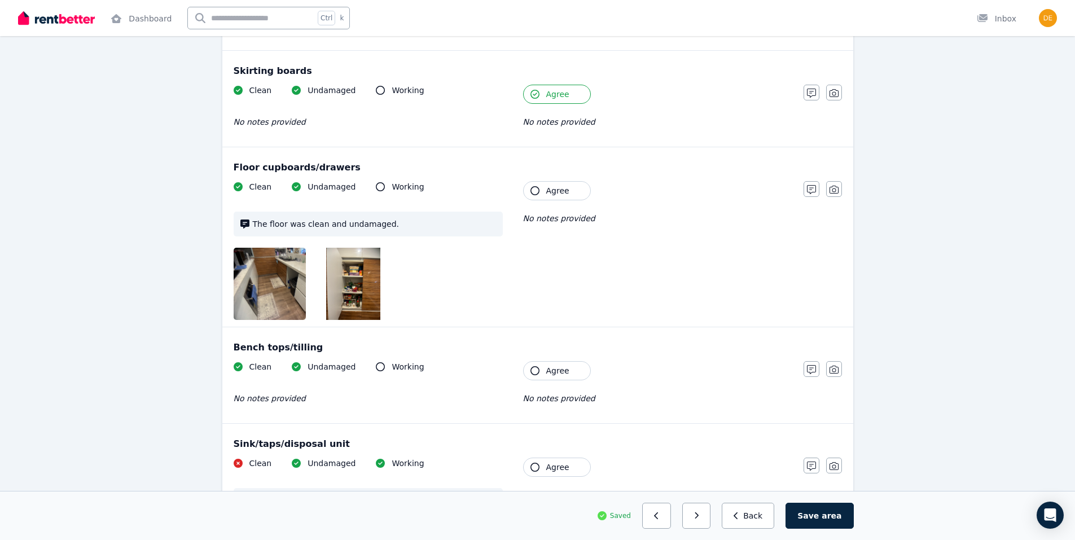
click at [532, 190] on icon "button" at bounding box center [534, 190] width 9 height 9
click at [534, 369] on icon "button" at bounding box center [534, 370] width 9 height 9
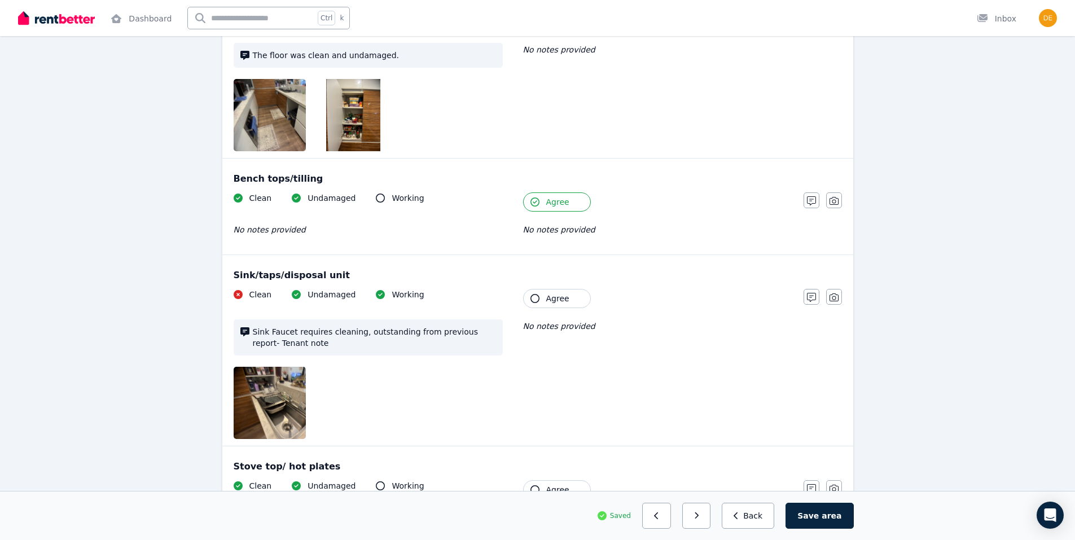
scroll to position [508, 0]
click at [532, 296] on icon "button" at bounding box center [534, 297] width 9 height 9
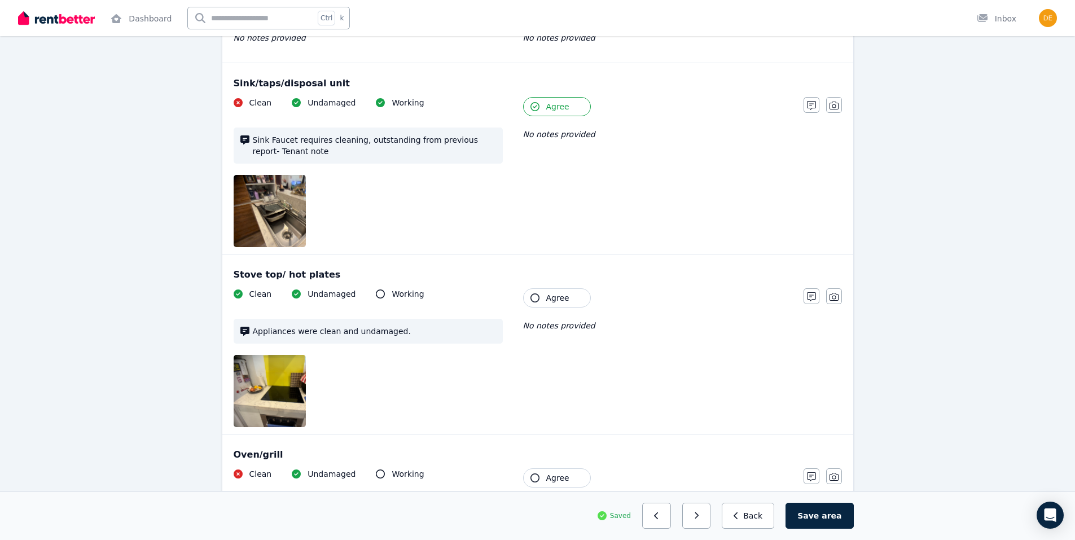
scroll to position [733, 0]
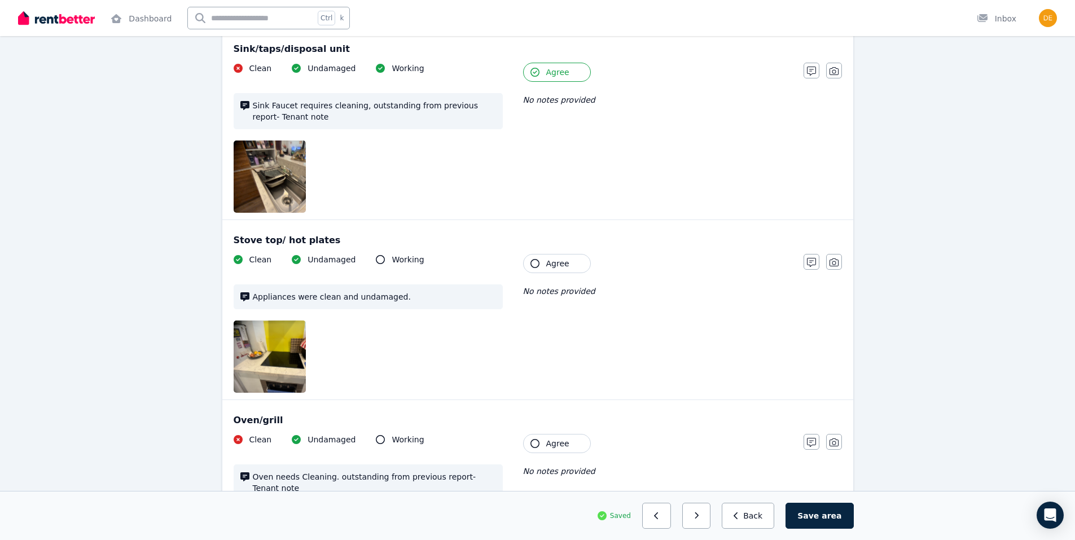
click at [535, 264] on icon "button" at bounding box center [534, 263] width 9 height 9
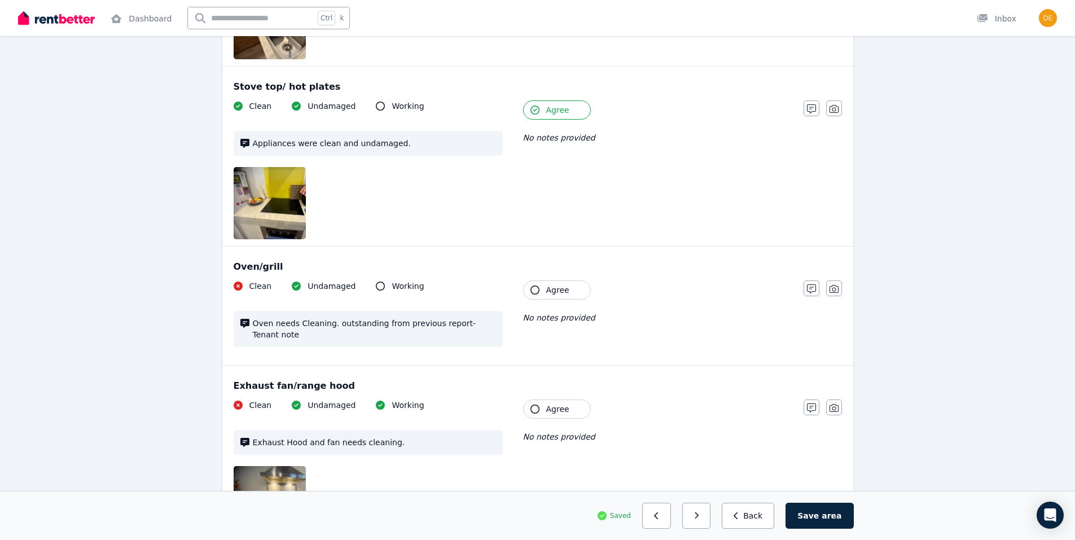
scroll to position [903, 0]
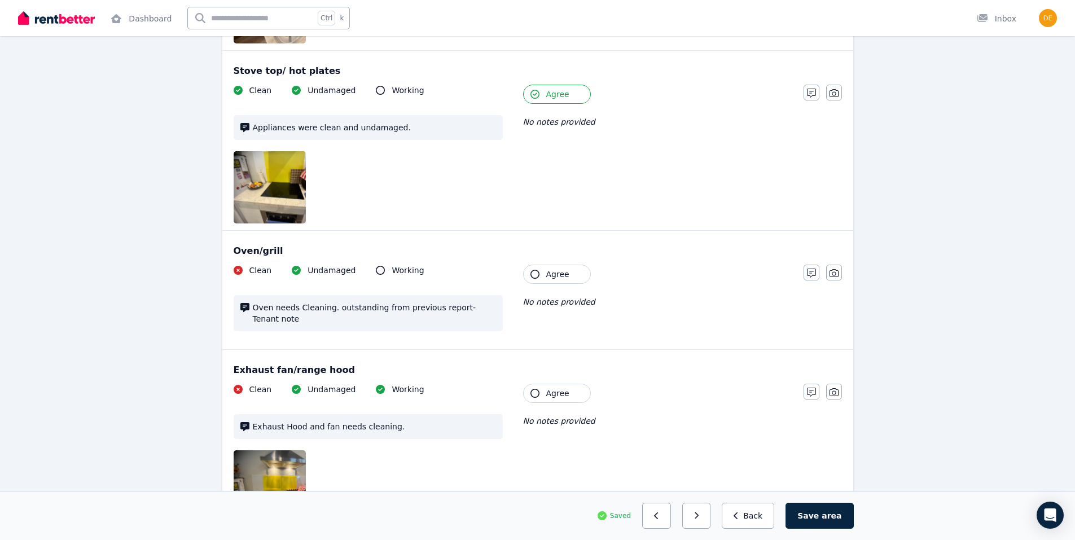
click at [531, 275] on icon "button" at bounding box center [534, 274] width 9 height 9
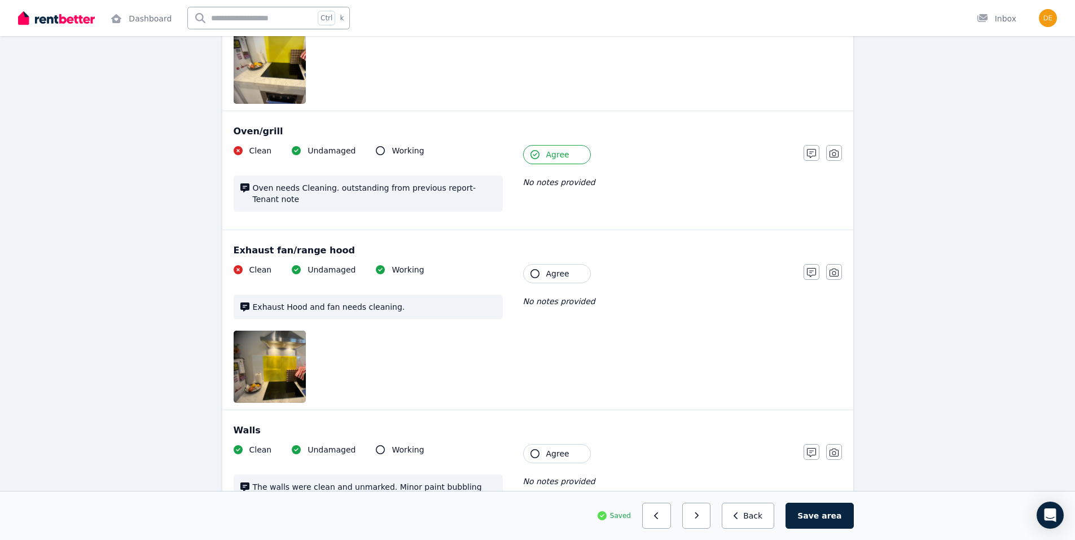
scroll to position [1072, 0]
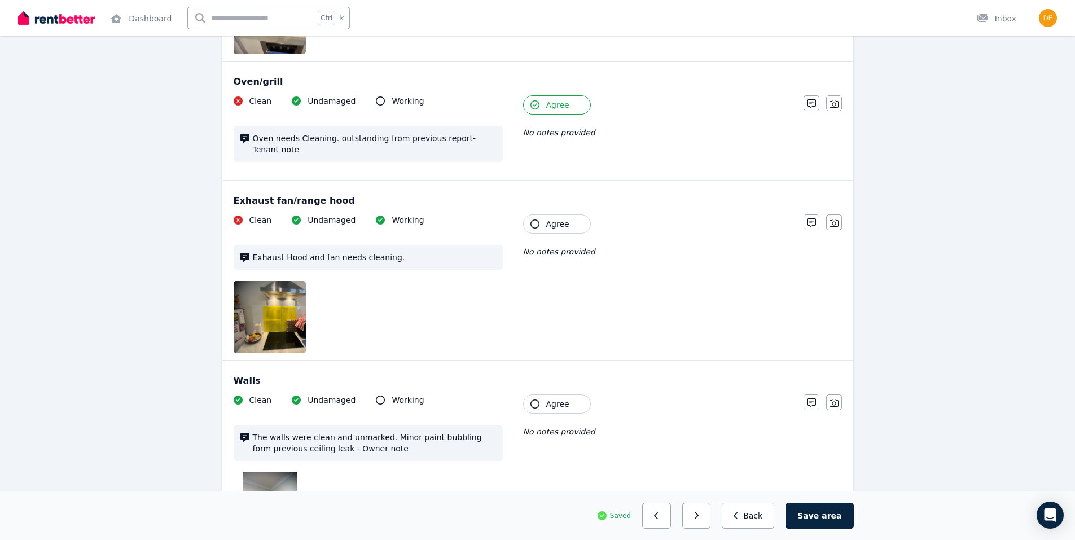
click at [533, 219] on icon "button" at bounding box center [534, 223] width 9 height 9
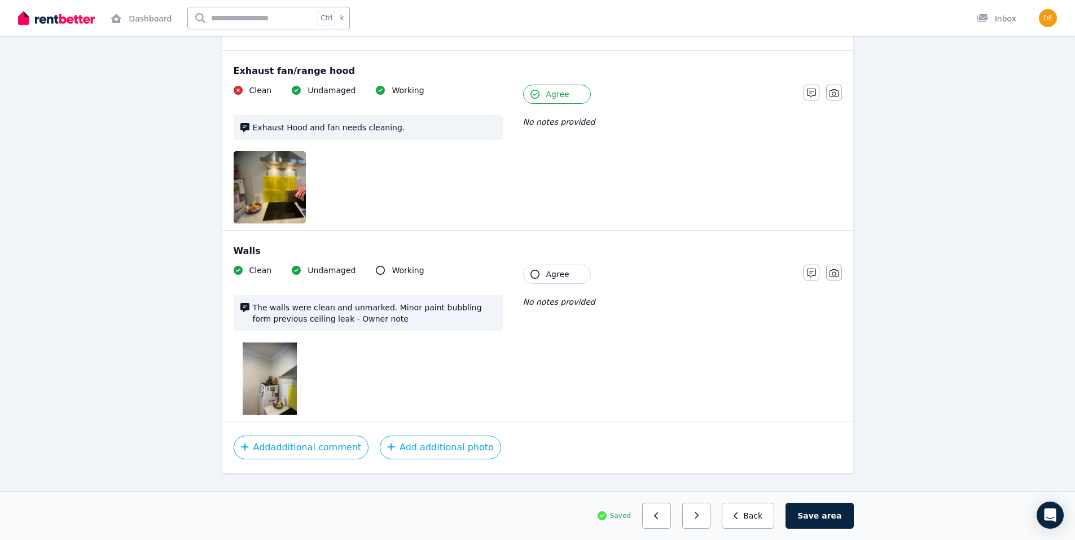
scroll to position [1213, 0]
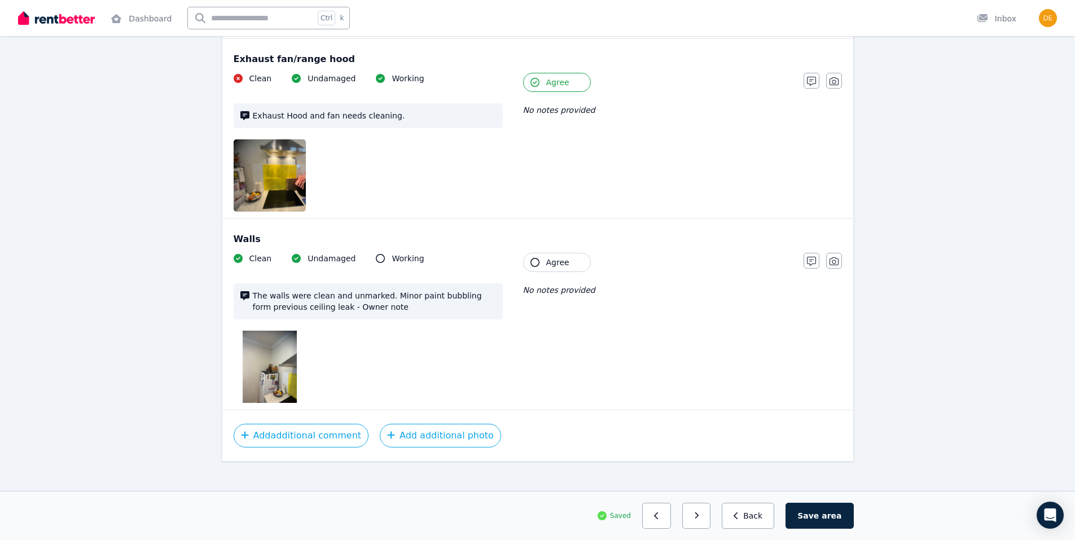
click at [530, 253] on button "Agree" at bounding box center [557, 262] width 68 height 19
click at [710, 520] on button "button" at bounding box center [696, 516] width 29 height 26
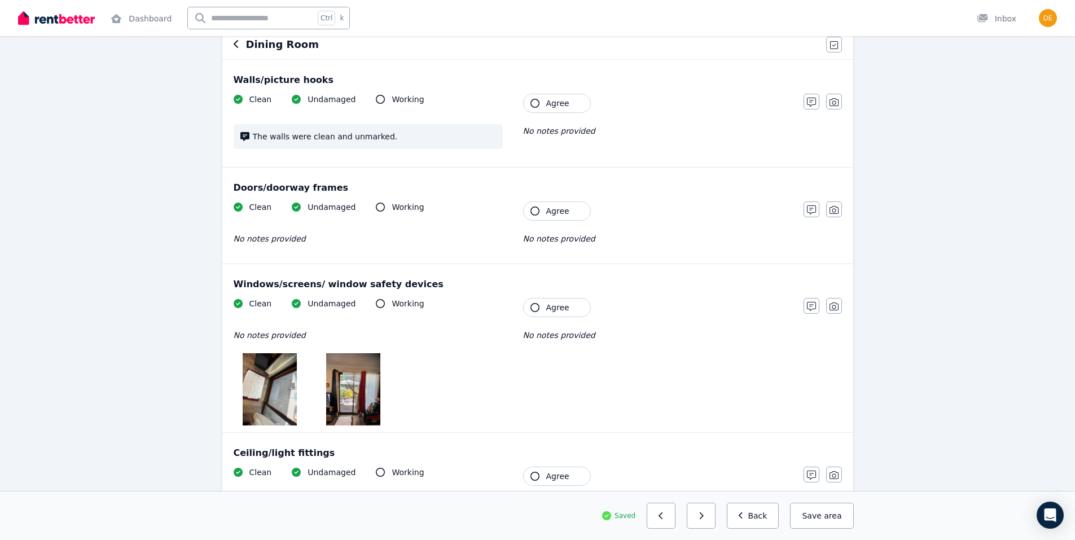
scroll to position [0, 0]
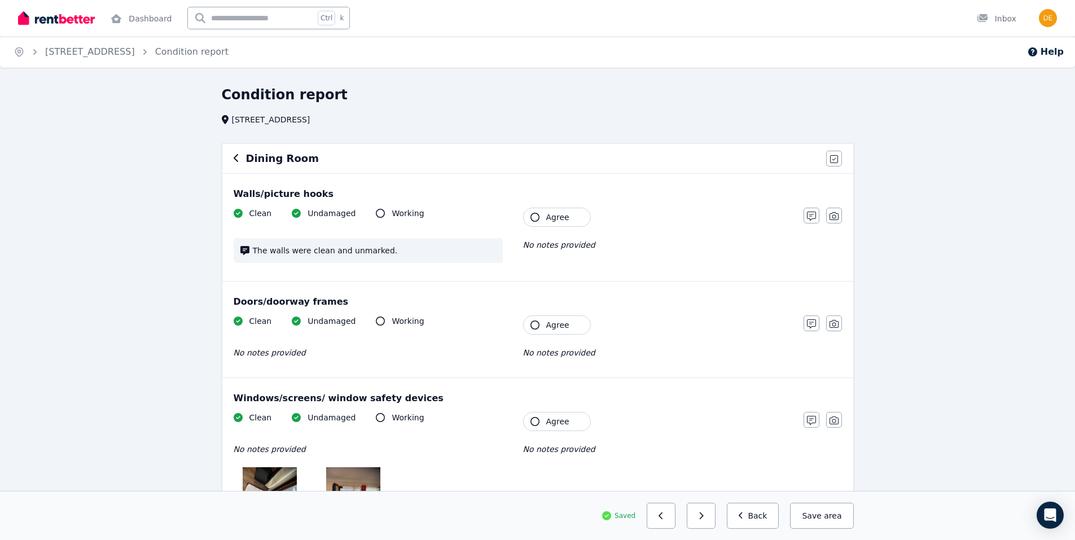
click at [534, 217] on icon "button" at bounding box center [534, 217] width 9 height 9
click at [536, 324] on icon "button" at bounding box center [534, 324] width 9 height 9
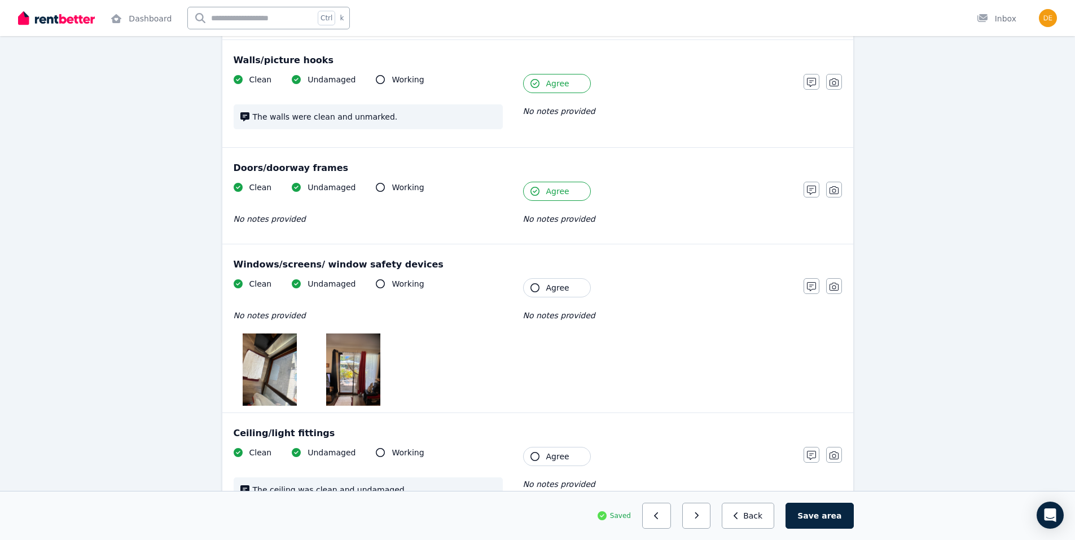
scroll to position [169, 0]
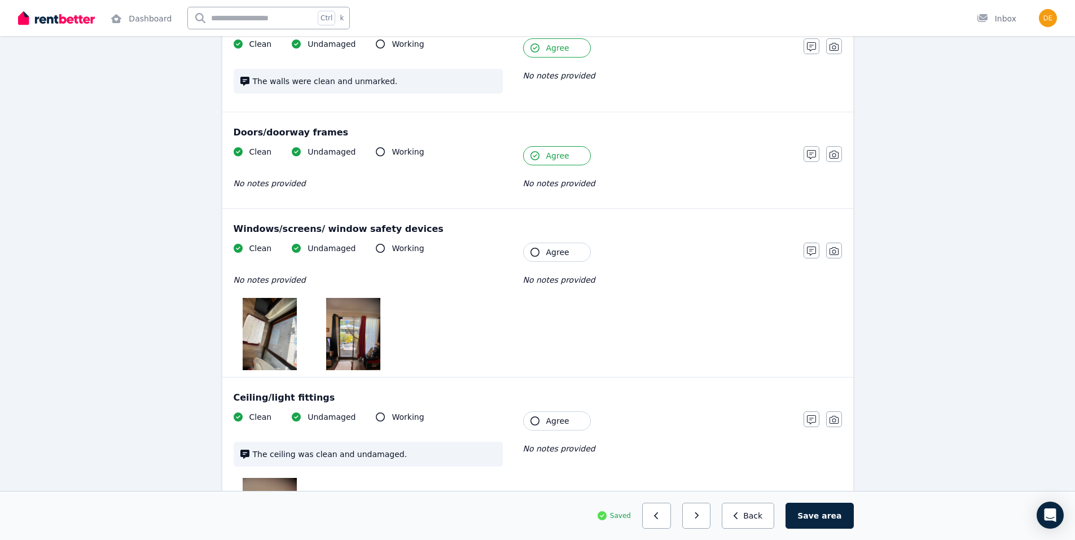
click at [535, 254] on icon "button" at bounding box center [534, 252] width 9 height 9
click at [536, 421] on icon "button" at bounding box center [534, 420] width 9 height 9
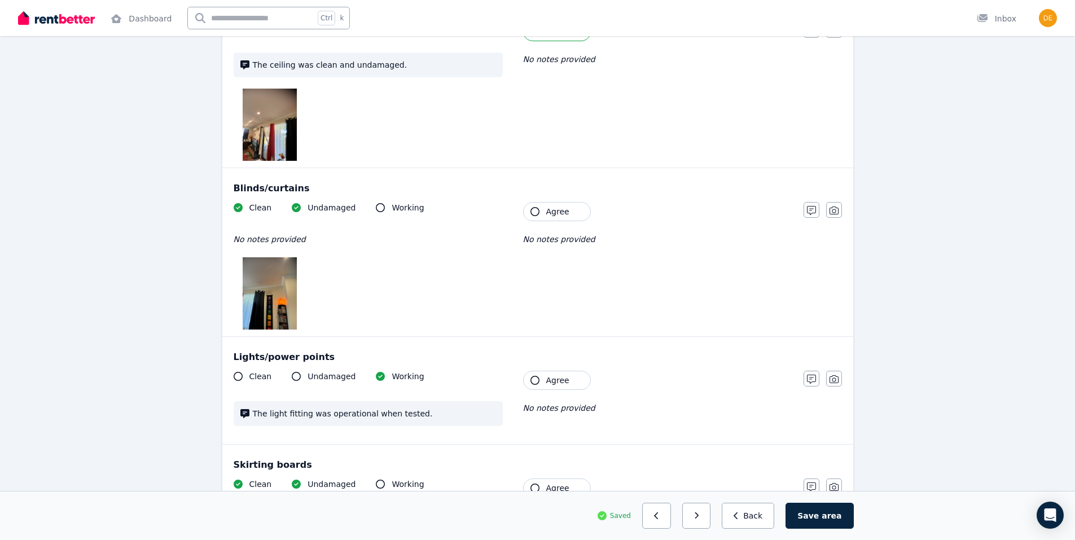
scroll to position [564, 0]
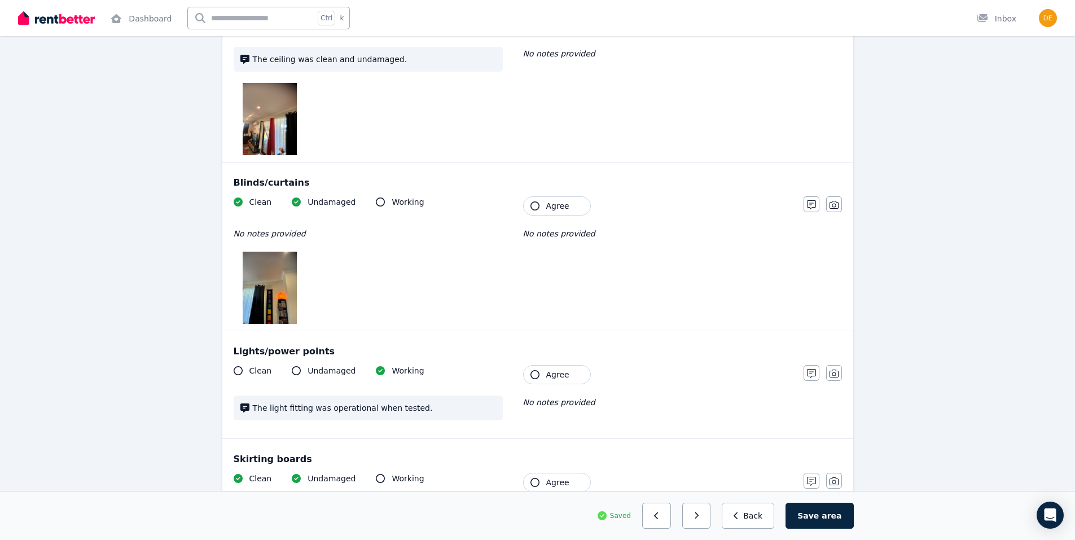
click at [535, 205] on icon "button" at bounding box center [534, 205] width 9 height 9
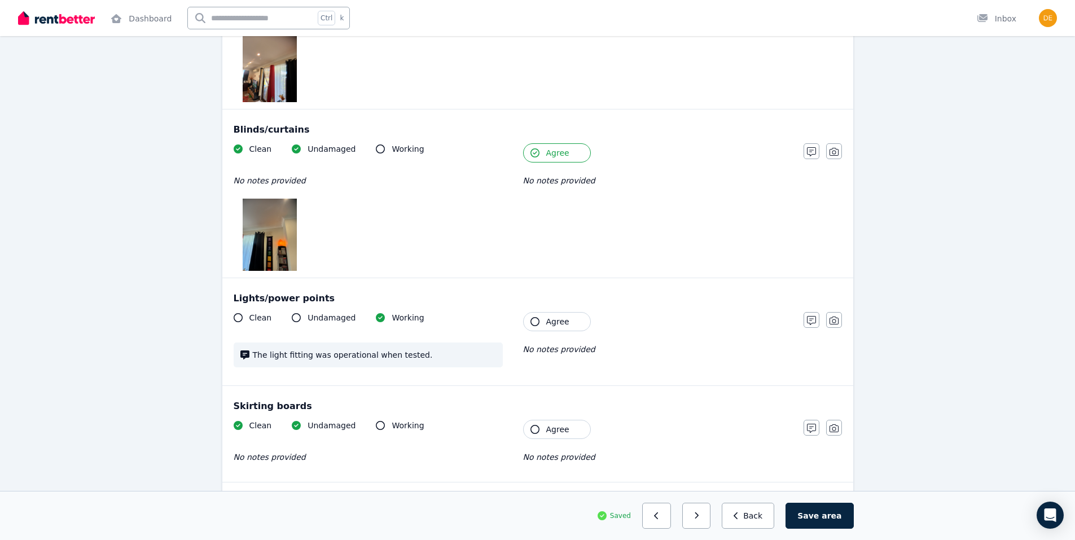
scroll to position [677, 0]
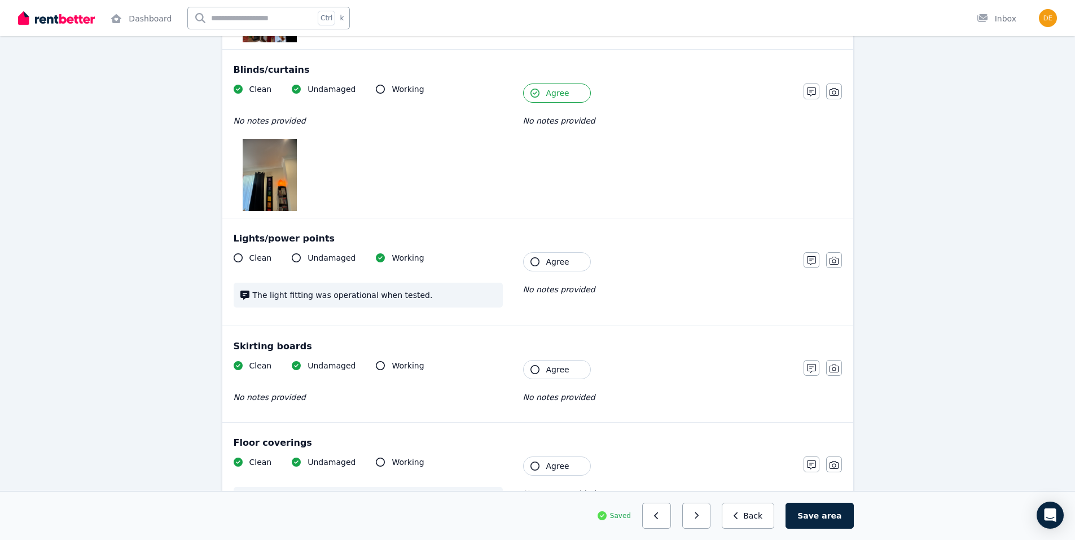
click at [534, 263] on icon "button" at bounding box center [534, 261] width 9 height 9
click at [534, 371] on icon "button" at bounding box center [534, 369] width 9 height 9
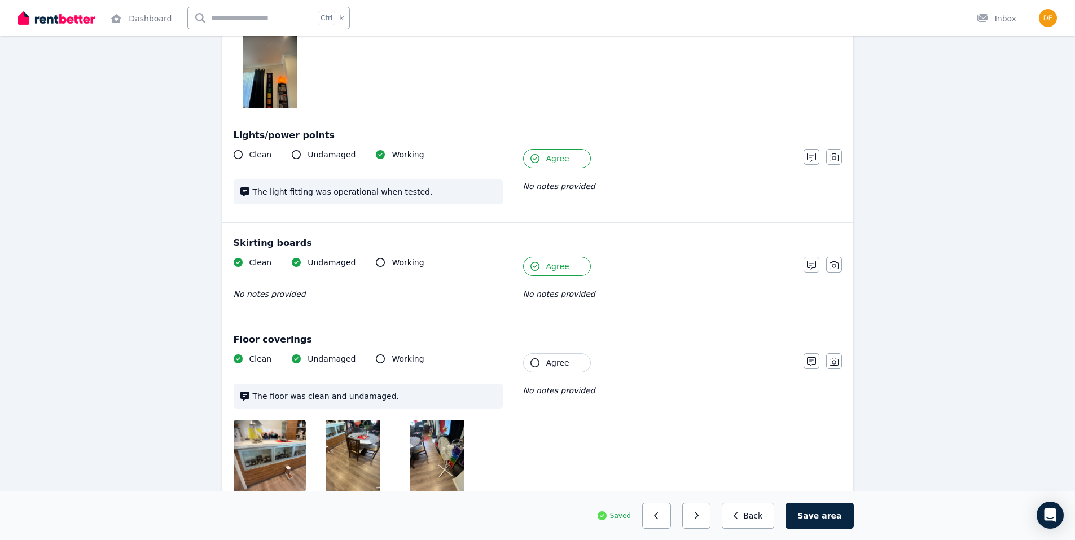
scroll to position [790, 0]
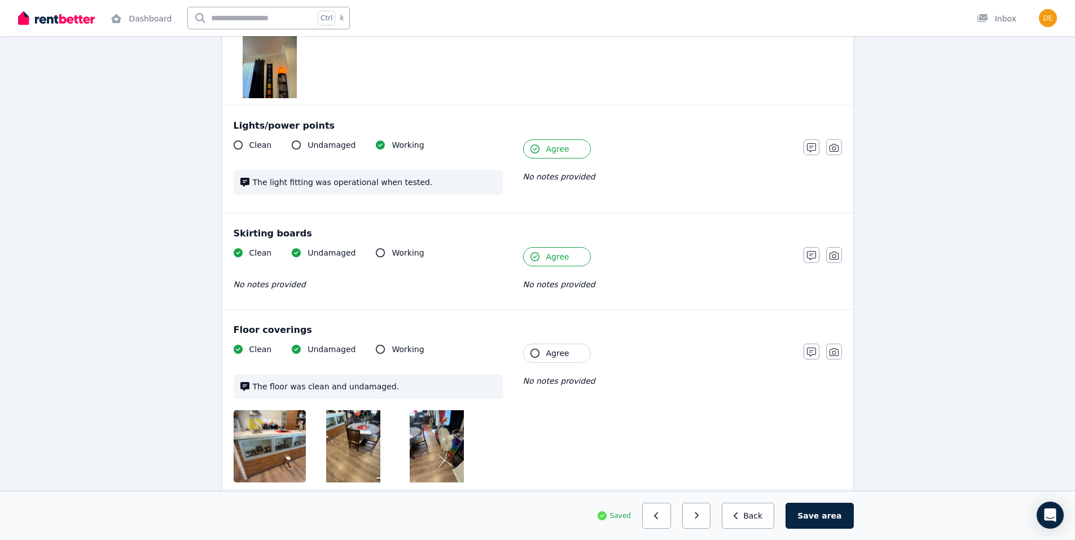
click at [536, 353] on icon "button" at bounding box center [534, 353] width 9 height 9
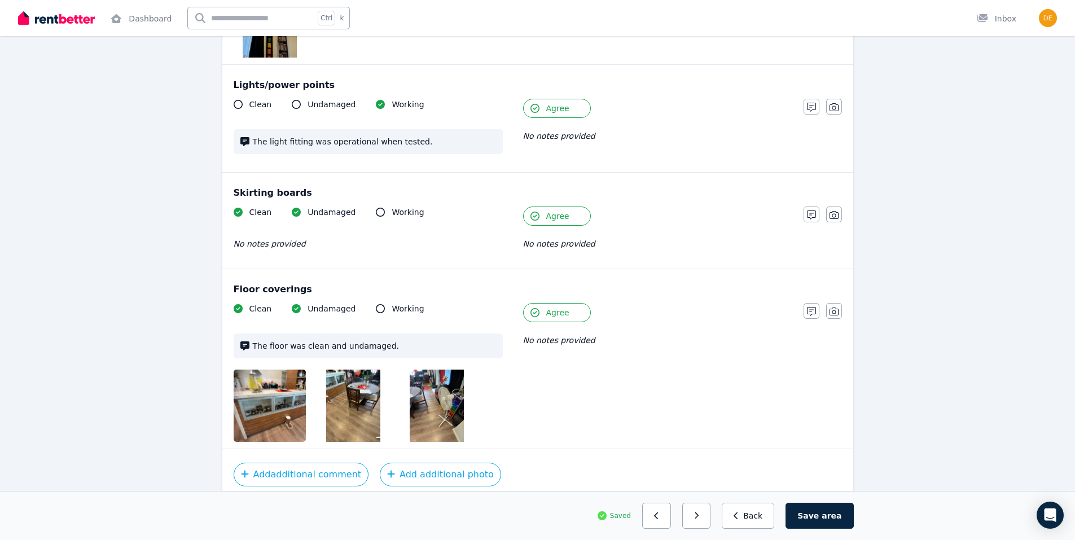
scroll to position [881, 0]
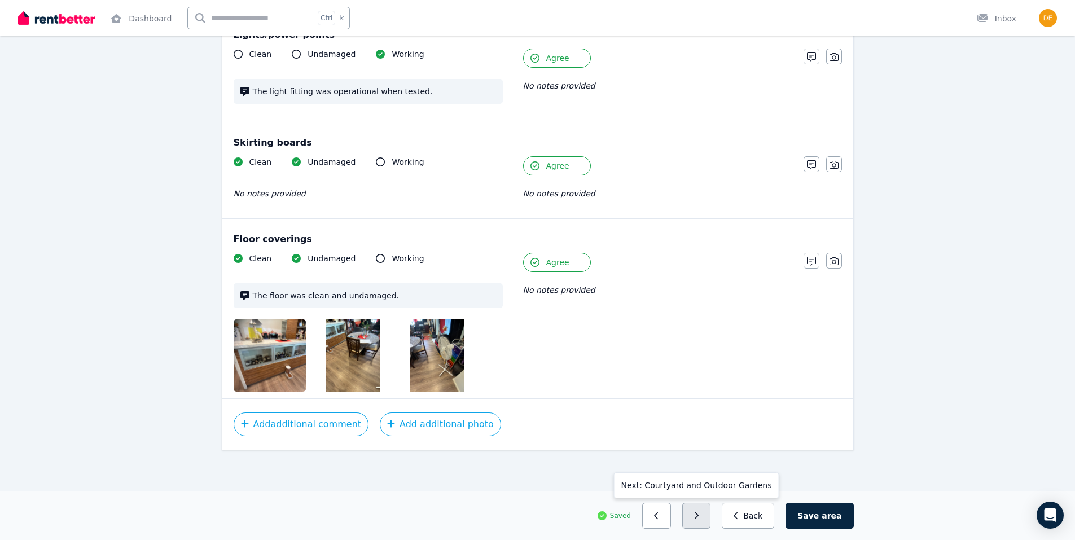
click at [698, 516] on icon "button" at bounding box center [696, 515] width 4 height 7
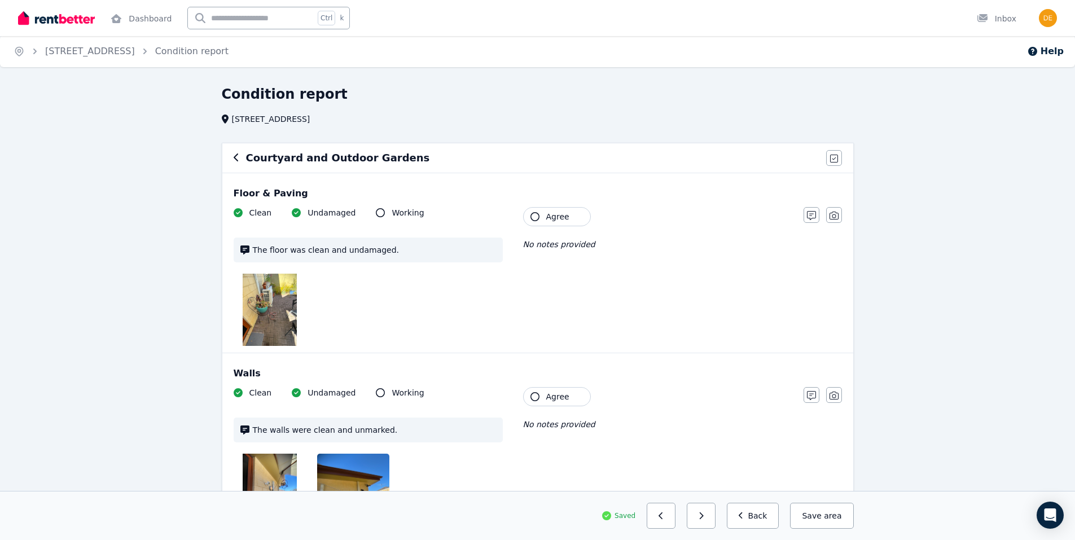
scroll to position [0, 0]
click at [533, 217] on icon "button" at bounding box center [534, 217] width 9 height 9
click at [533, 398] on icon "button" at bounding box center [534, 397] width 9 height 9
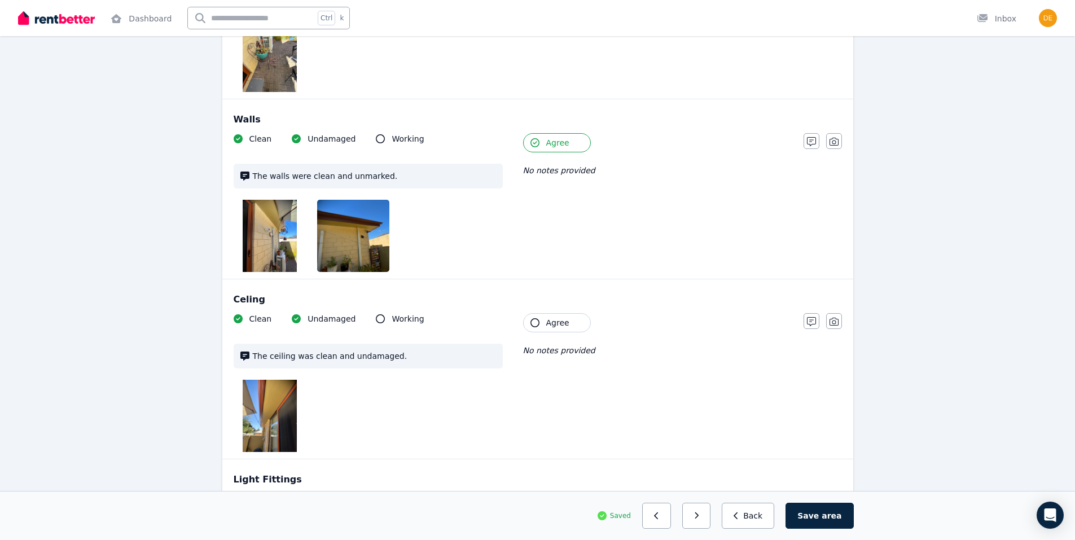
scroll to position [282, 0]
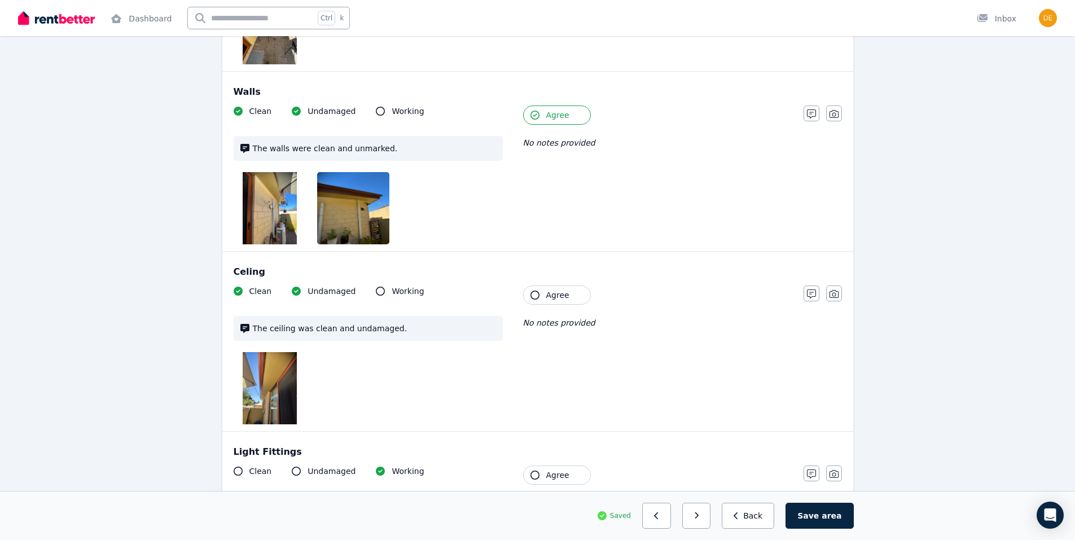
click at [535, 295] on icon "button" at bounding box center [534, 295] width 9 height 9
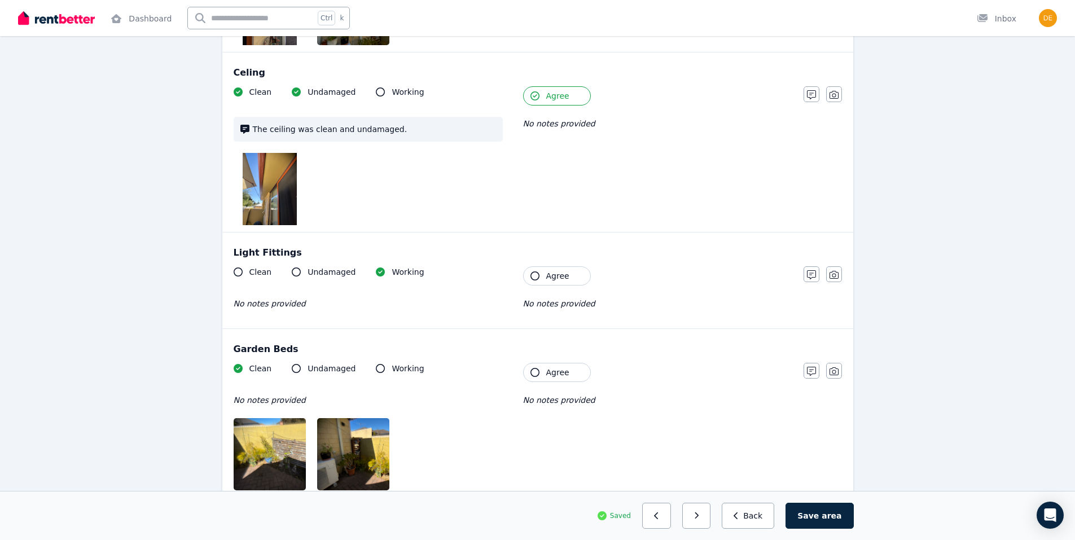
scroll to position [508, 0]
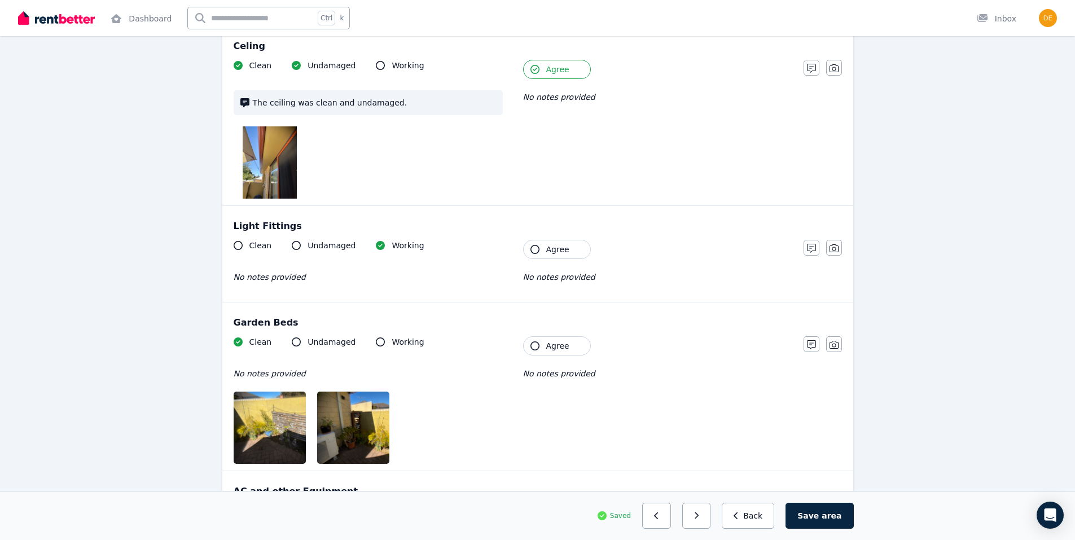
click at [536, 248] on icon "button" at bounding box center [534, 249] width 9 height 9
click at [533, 346] on icon "button" at bounding box center [534, 345] width 9 height 9
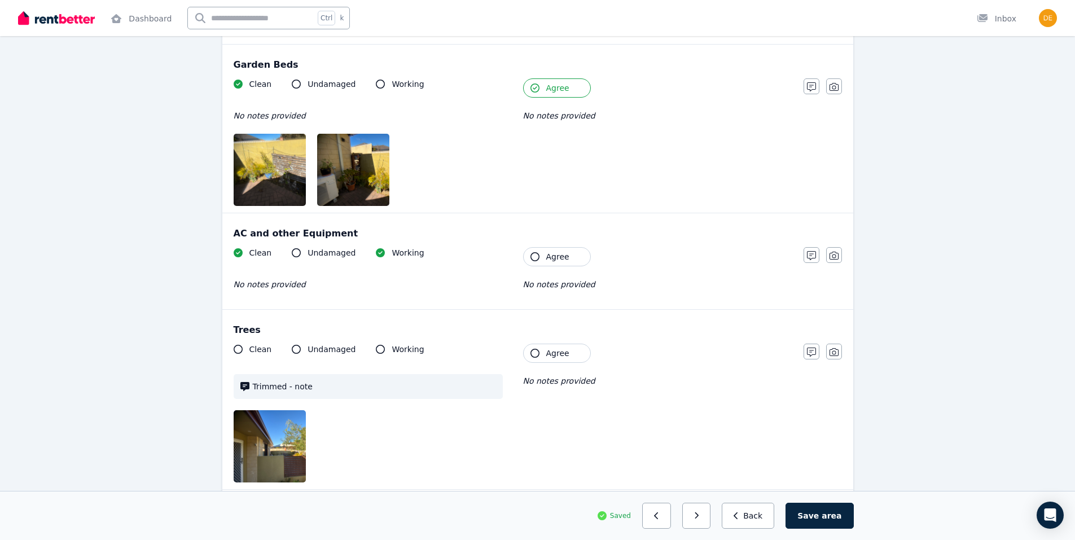
scroll to position [790, 0]
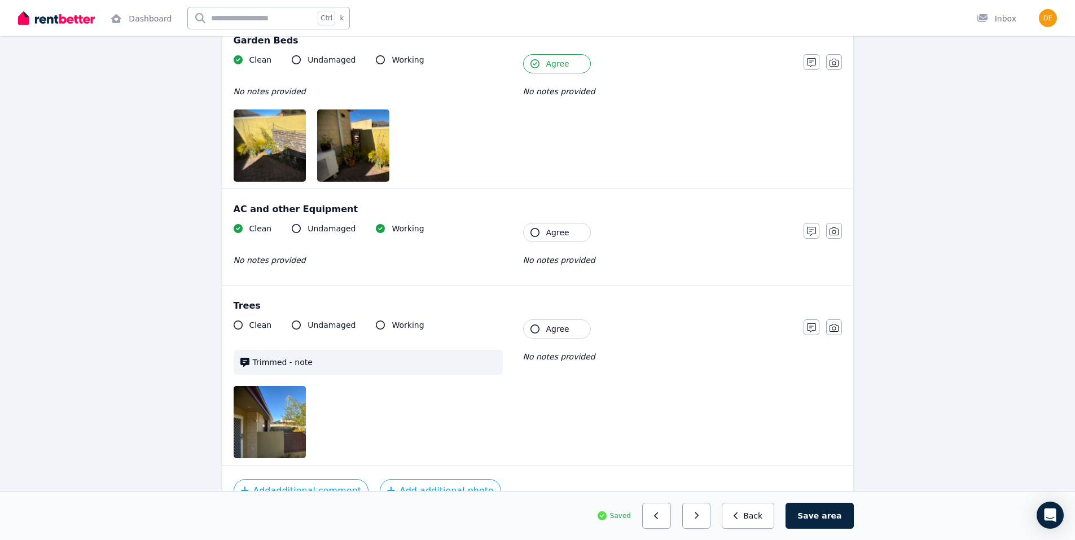
click at [534, 236] on icon "button" at bounding box center [534, 232] width 9 height 9
click at [536, 330] on icon "button" at bounding box center [534, 328] width 9 height 9
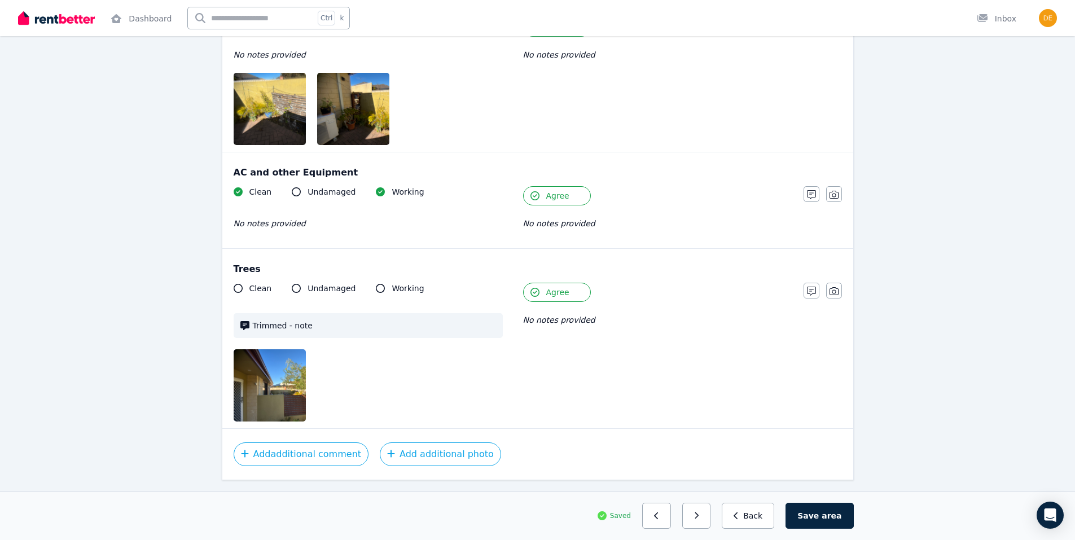
scroll to position [856, 0]
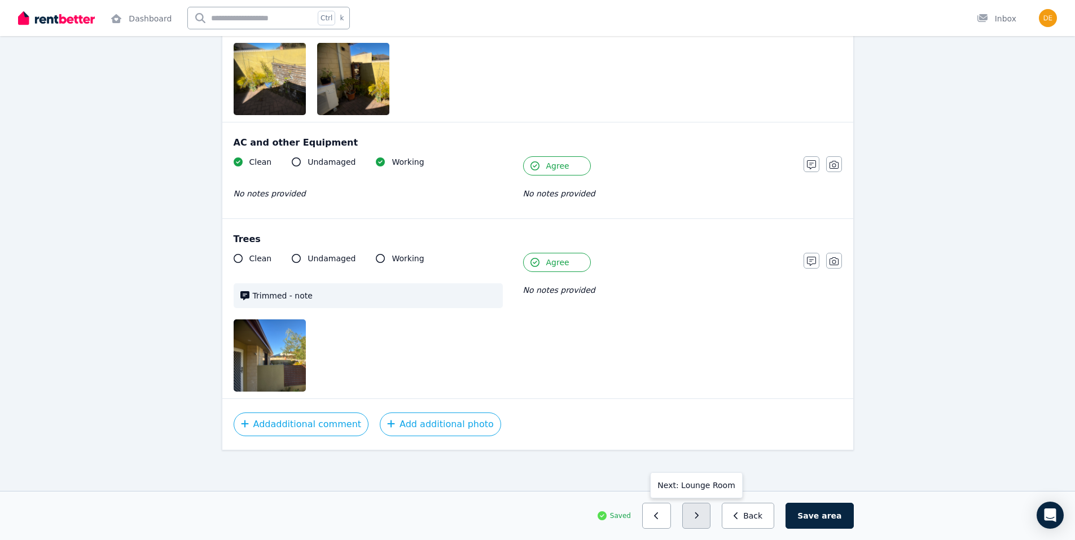
click at [711, 514] on button "button" at bounding box center [696, 516] width 29 height 26
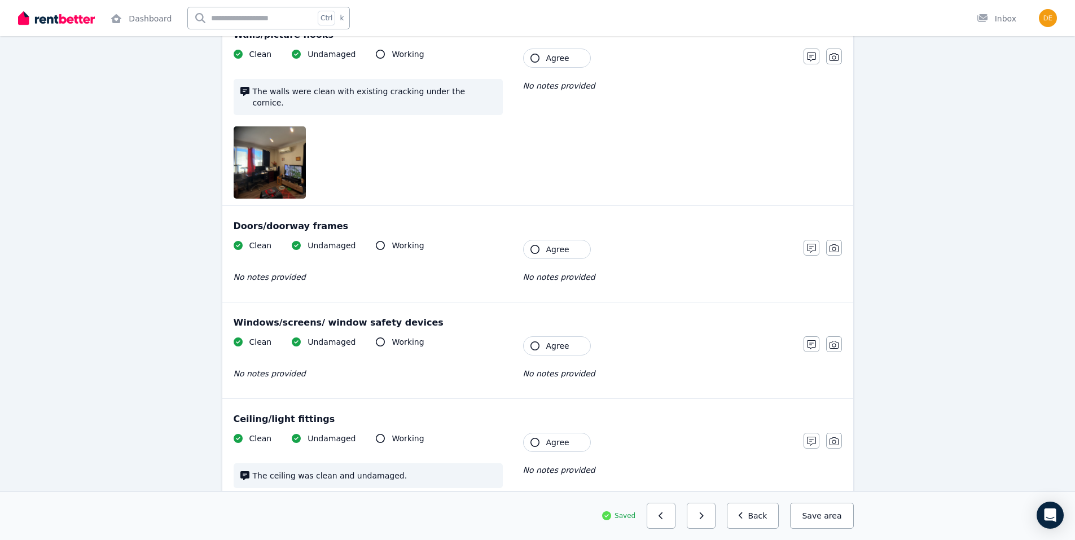
scroll to position [0, 0]
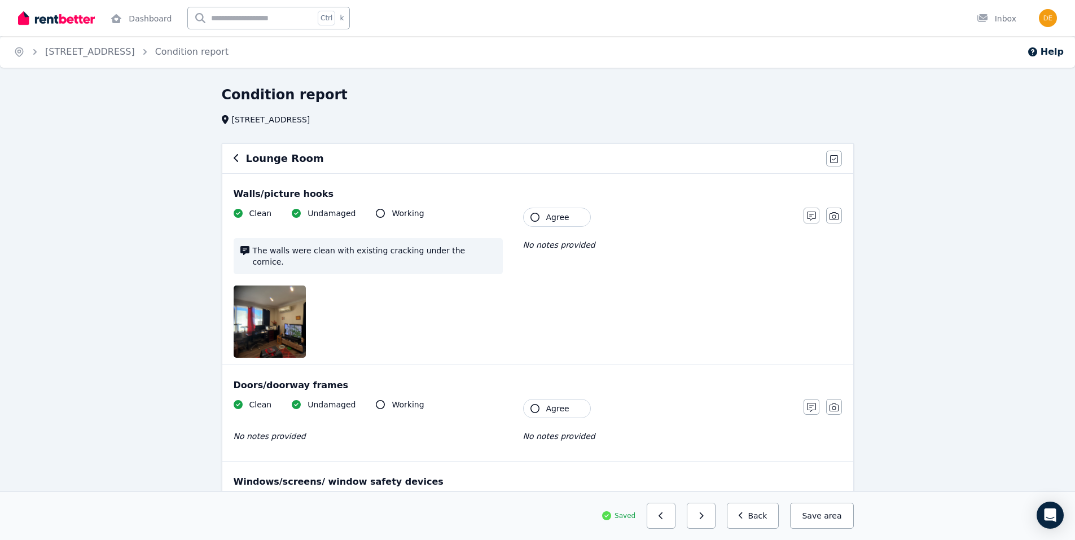
click at [534, 213] on icon "button" at bounding box center [534, 217] width 9 height 9
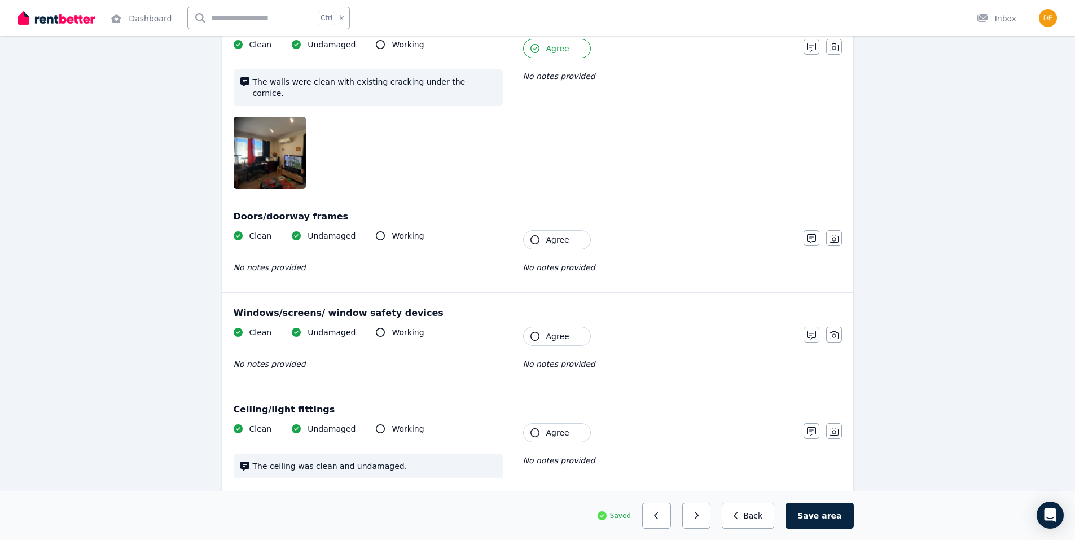
scroll to position [169, 0]
click at [536, 235] on icon "button" at bounding box center [534, 239] width 9 height 9
click at [534, 331] on icon "button" at bounding box center [534, 335] width 9 height 9
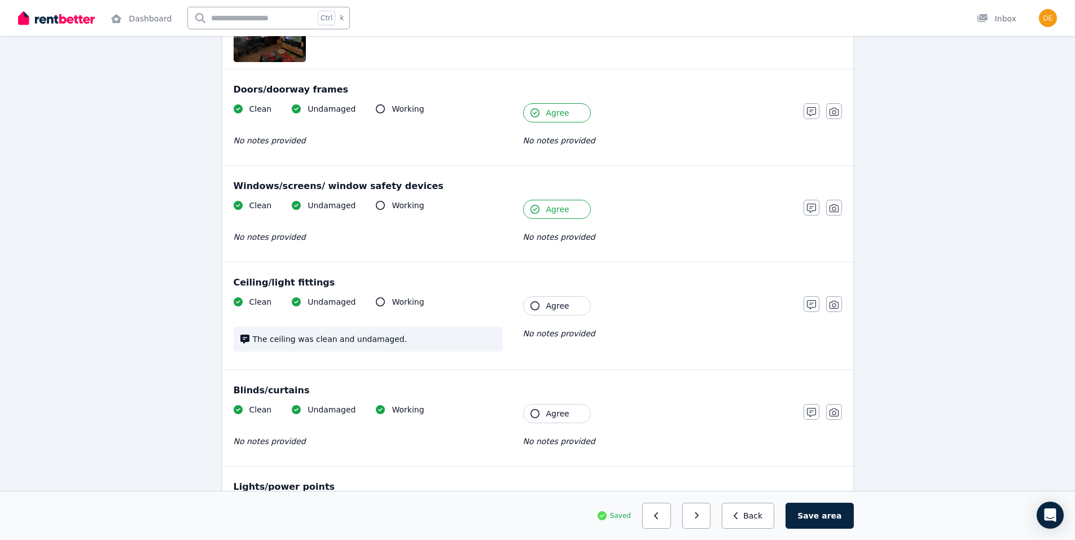
scroll to position [338, 0]
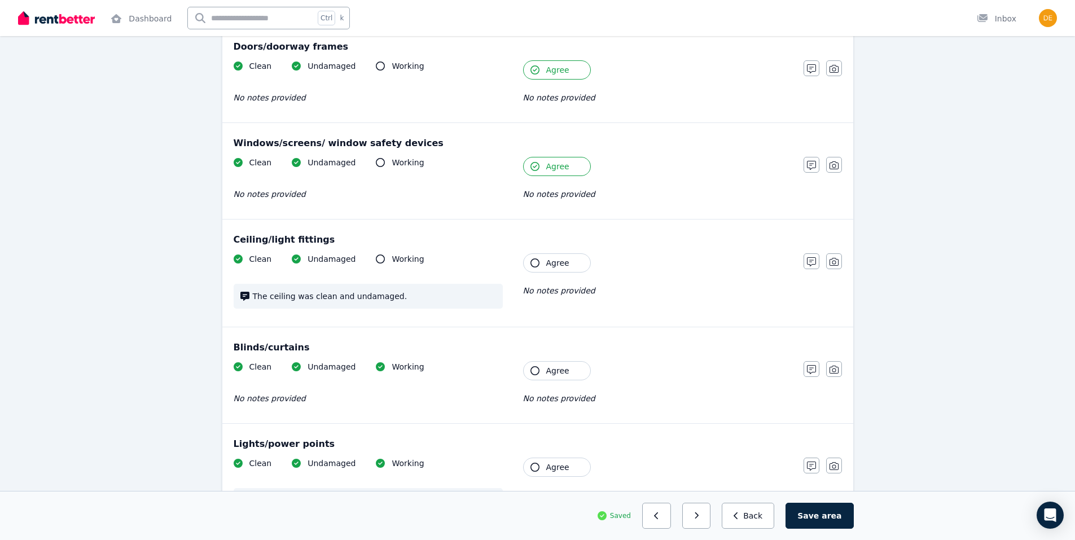
click at [531, 258] on icon "button" at bounding box center [534, 262] width 9 height 9
click at [531, 366] on icon "button" at bounding box center [534, 370] width 9 height 9
click at [534, 463] on icon "button" at bounding box center [534, 467] width 9 height 9
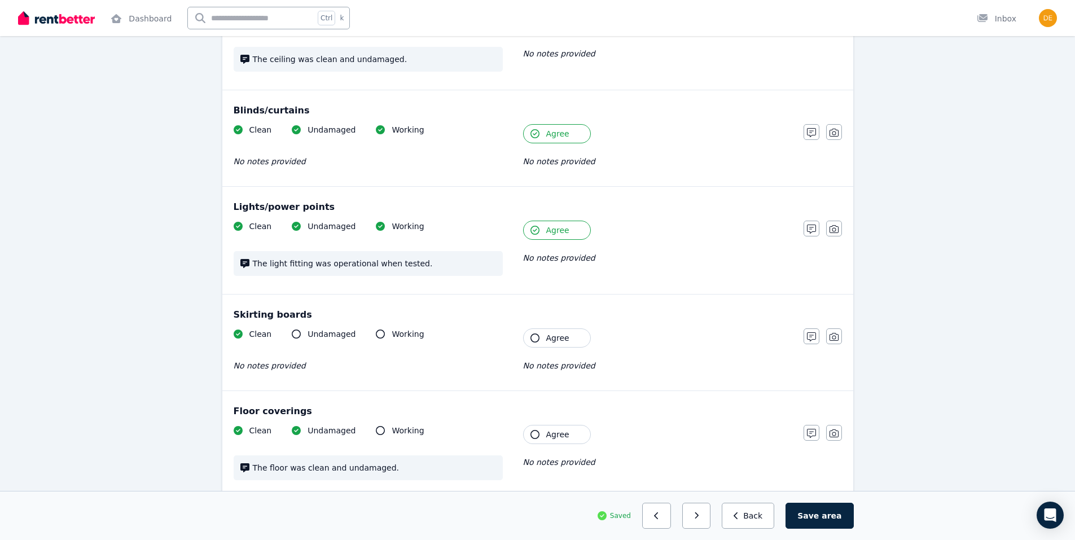
scroll to position [621, 0]
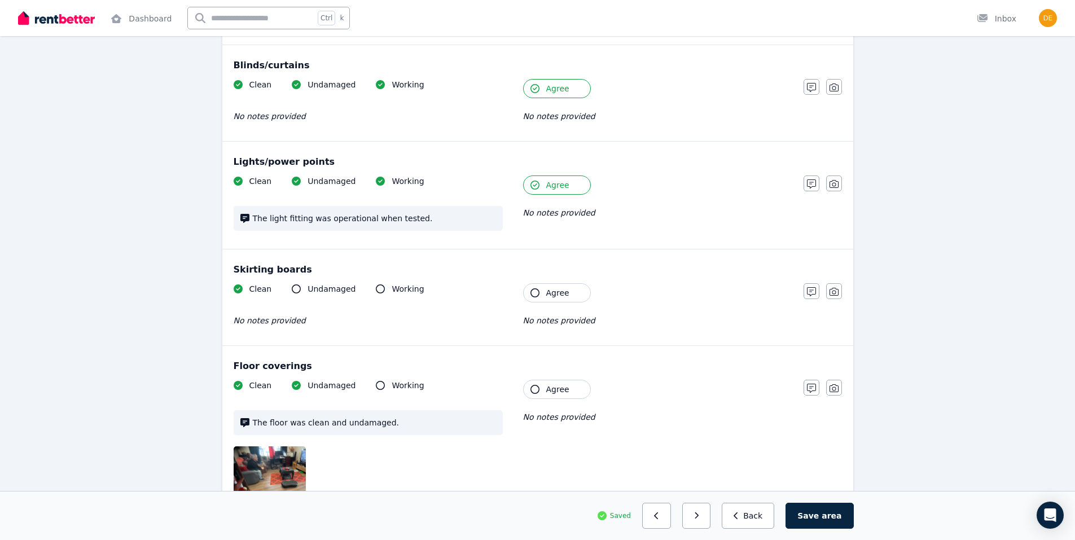
click at [535, 385] on icon "button" at bounding box center [534, 389] width 9 height 9
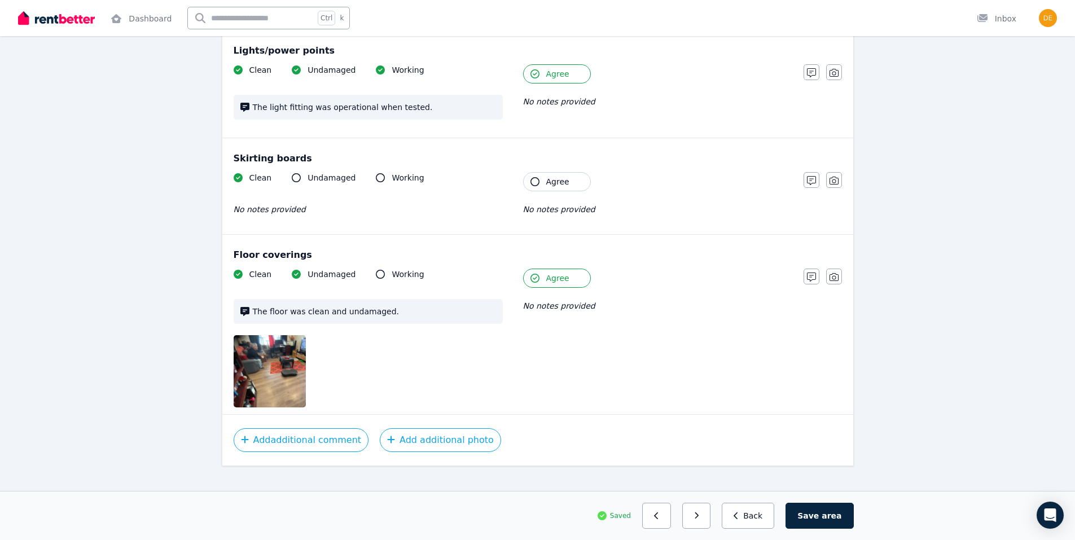
scroll to position [736, 0]
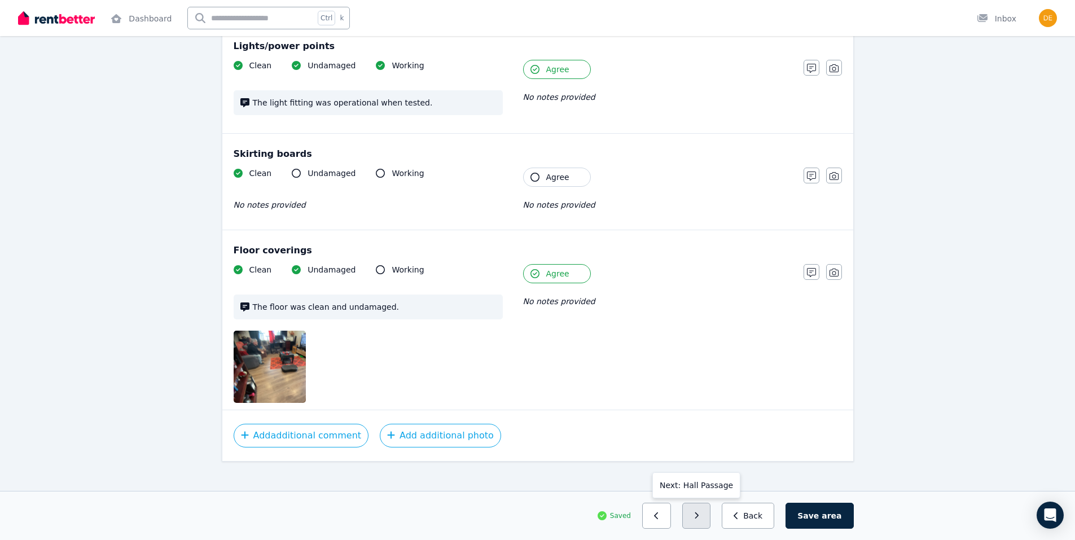
click at [711, 522] on button "button" at bounding box center [696, 516] width 29 height 26
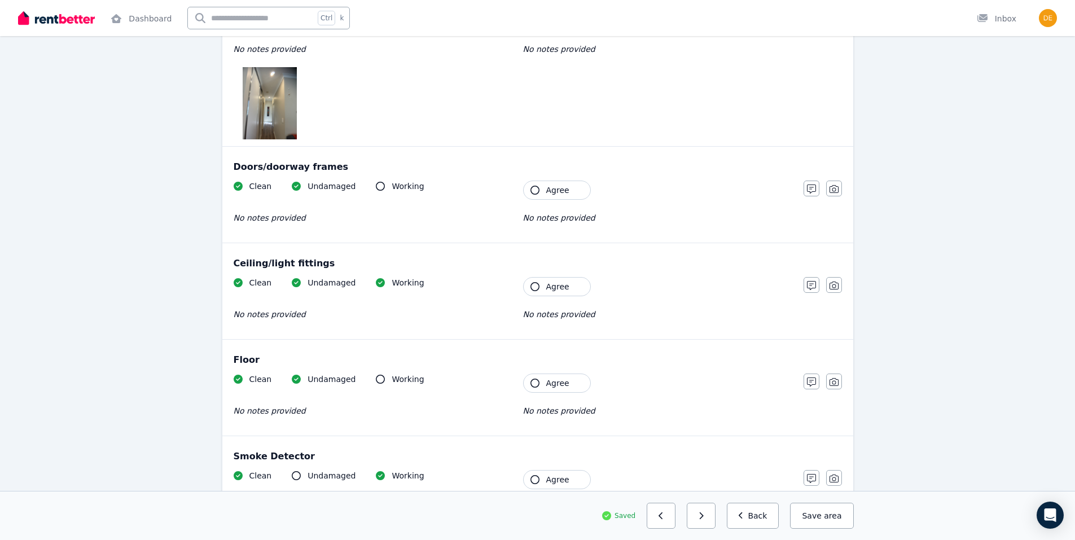
scroll to position [0, 0]
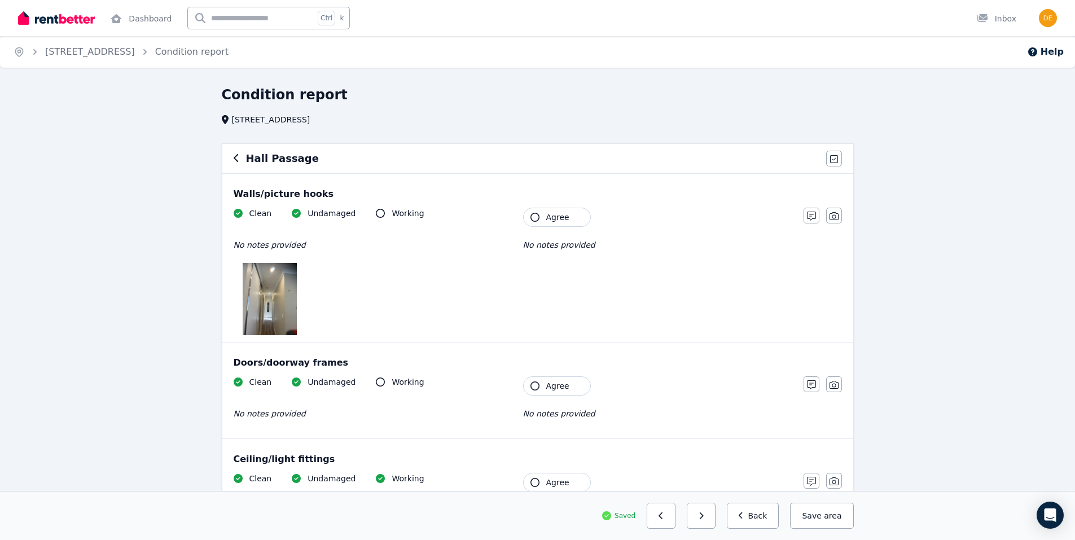
click at [534, 216] on icon "button" at bounding box center [534, 217] width 9 height 9
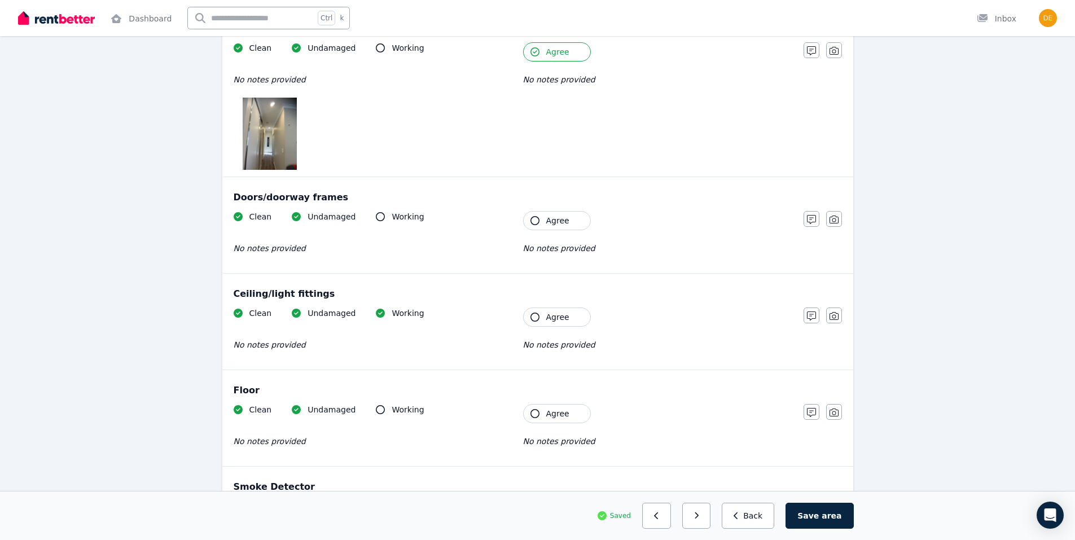
scroll to position [169, 0]
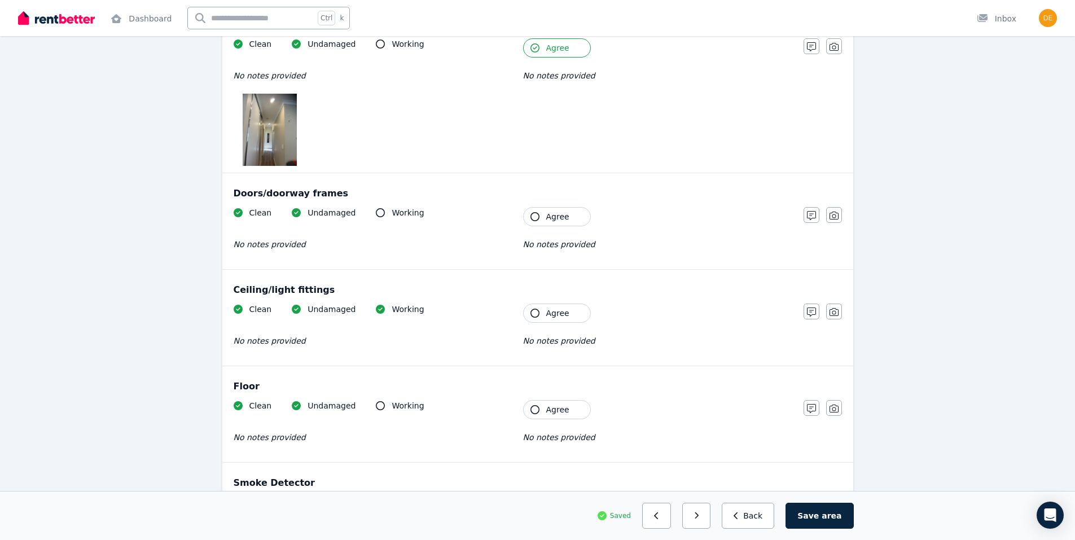
click at [535, 215] on icon "button" at bounding box center [534, 216] width 9 height 9
click at [536, 314] on icon "button" at bounding box center [534, 313] width 9 height 9
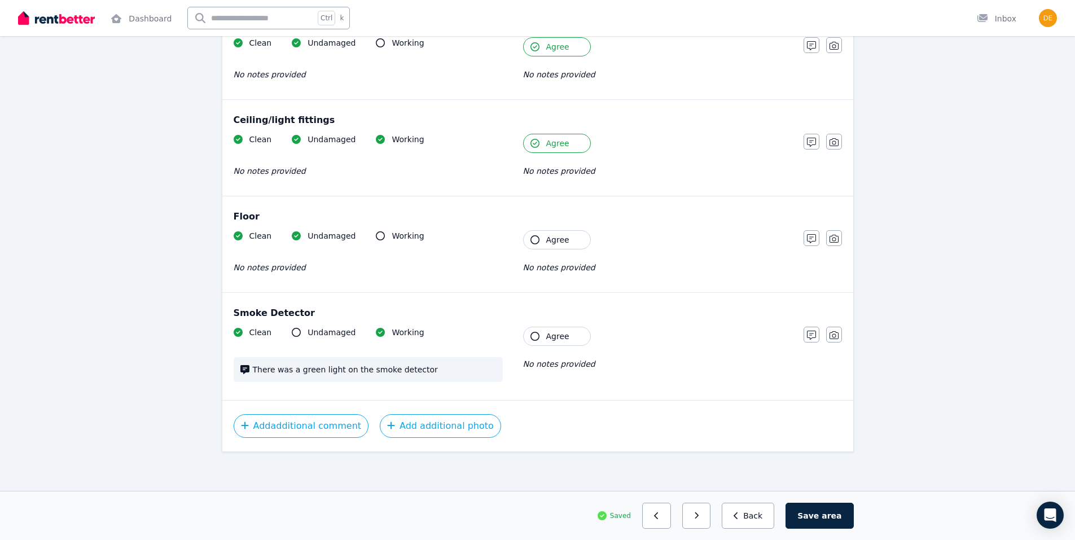
scroll to position [341, 0]
click at [535, 237] on icon "button" at bounding box center [534, 238] width 9 height 9
click at [533, 336] on icon "button" at bounding box center [534, 334] width 9 height 9
click at [699, 516] on icon "button" at bounding box center [696, 516] width 5 height 8
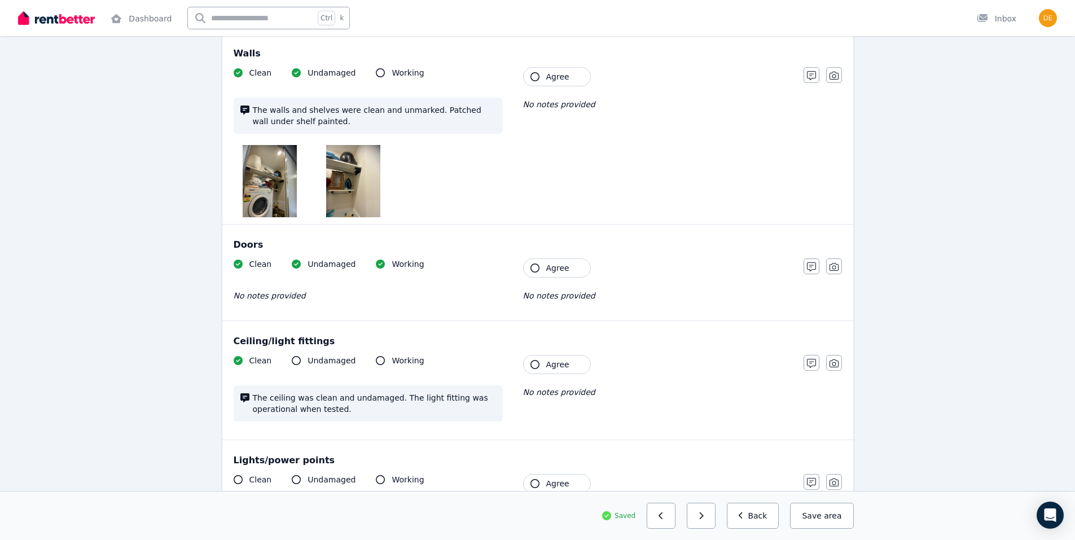
scroll to position [0, 0]
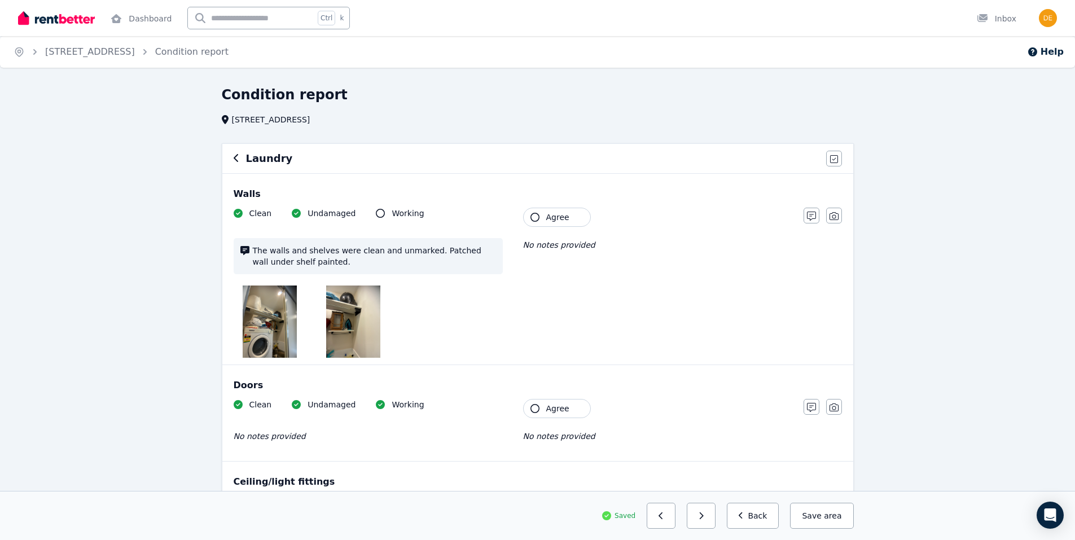
click at [534, 220] on icon "button" at bounding box center [534, 217] width 9 height 9
click at [538, 408] on icon "button" at bounding box center [534, 408] width 9 height 9
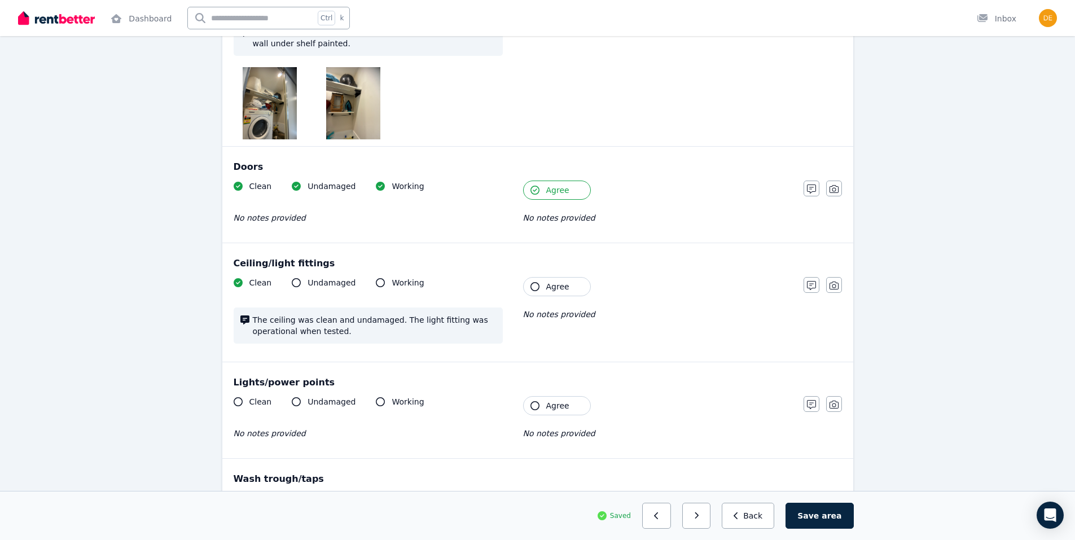
scroll to position [226, 0]
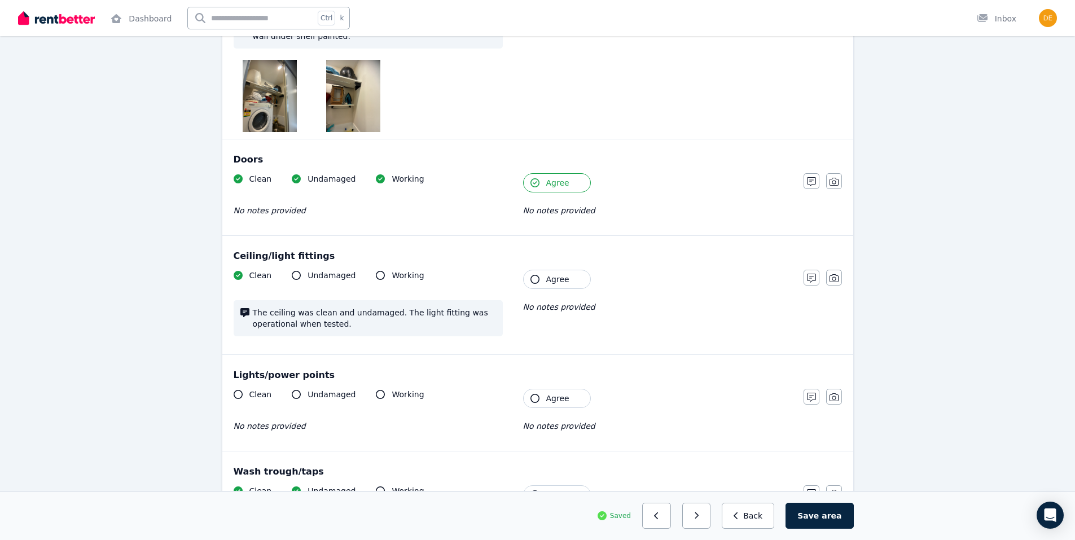
click at [534, 278] on icon "button" at bounding box center [534, 279] width 9 height 9
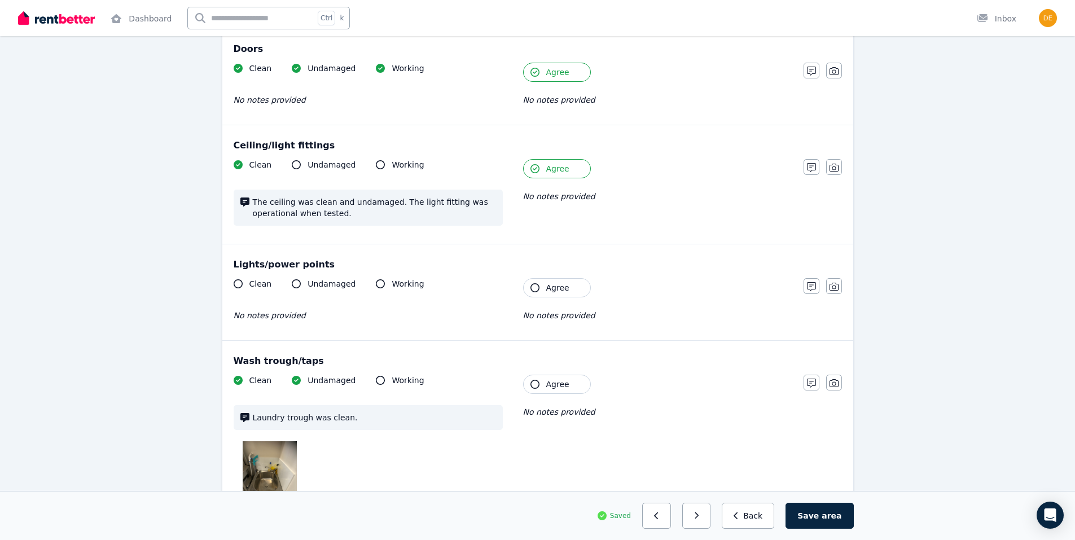
scroll to position [338, 0]
click at [531, 284] on icon "button" at bounding box center [534, 285] width 9 height 9
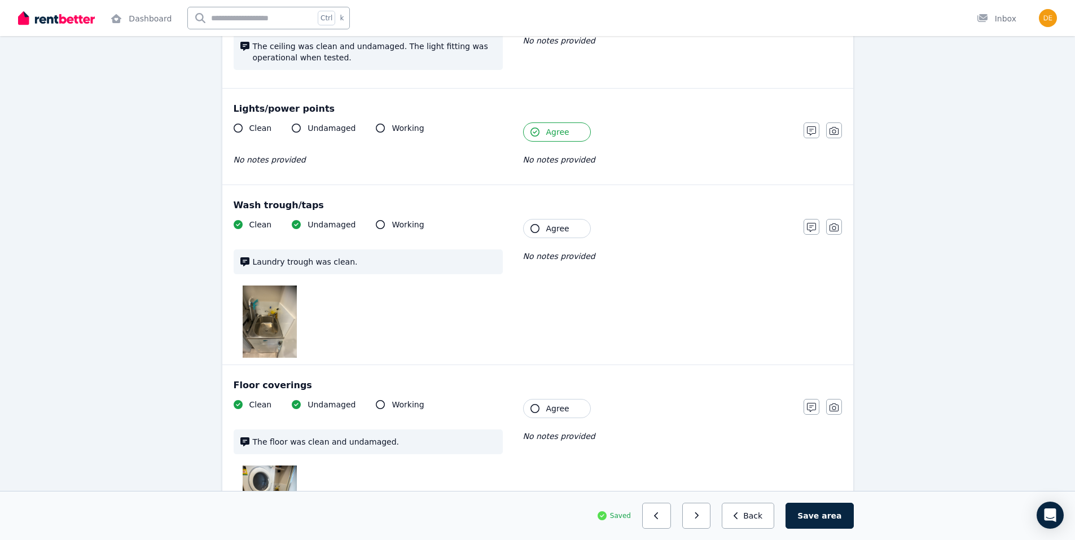
scroll to position [508, 0]
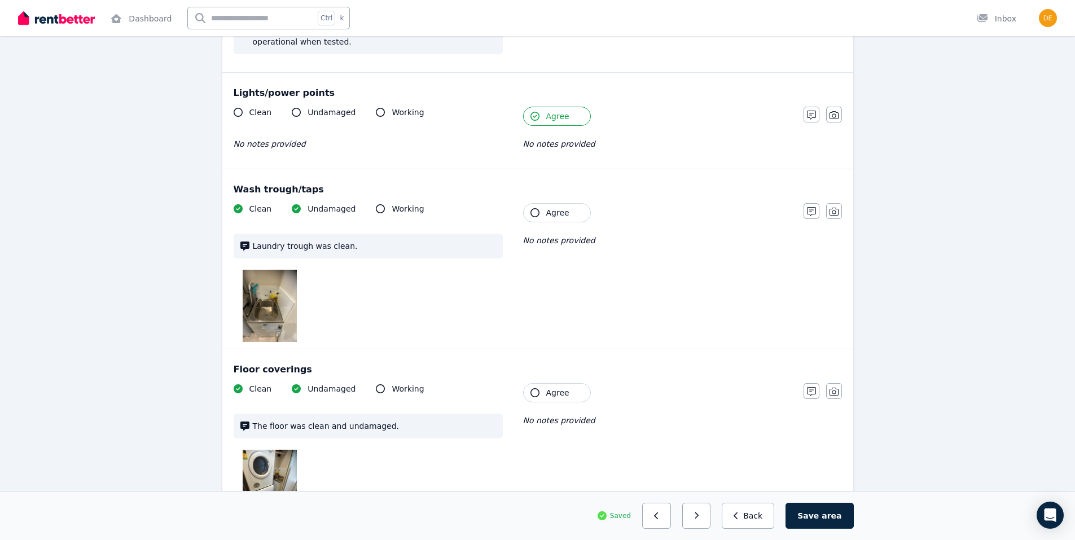
click at [532, 214] on icon "button" at bounding box center [534, 212] width 9 height 9
click at [533, 392] on icon "button" at bounding box center [534, 392] width 9 height 9
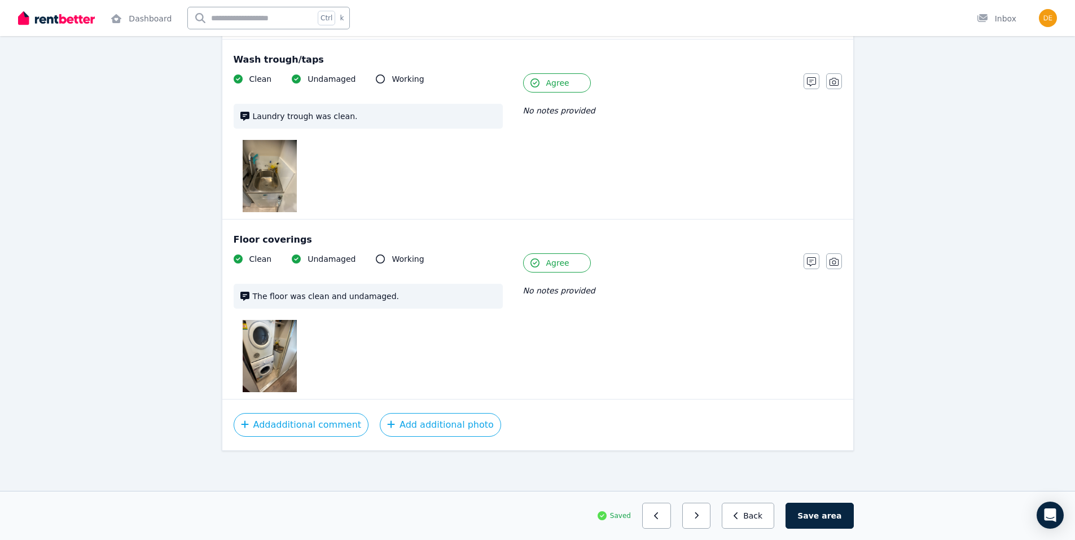
scroll to position [638, 0]
click at [699, 519] on icon "button" at bounding box center [696, 516] width 5 height 8
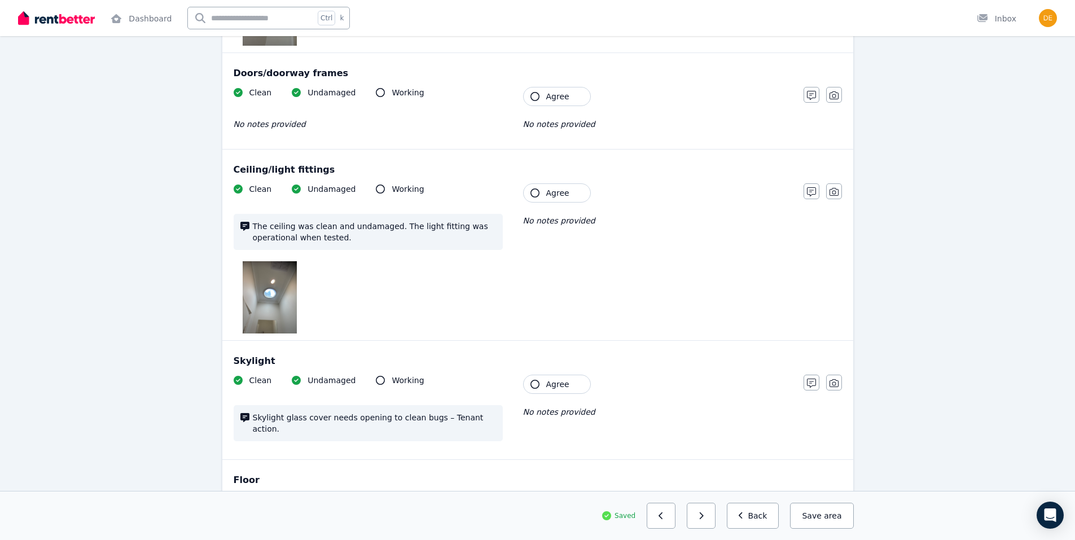
scroll to position [0, 0]
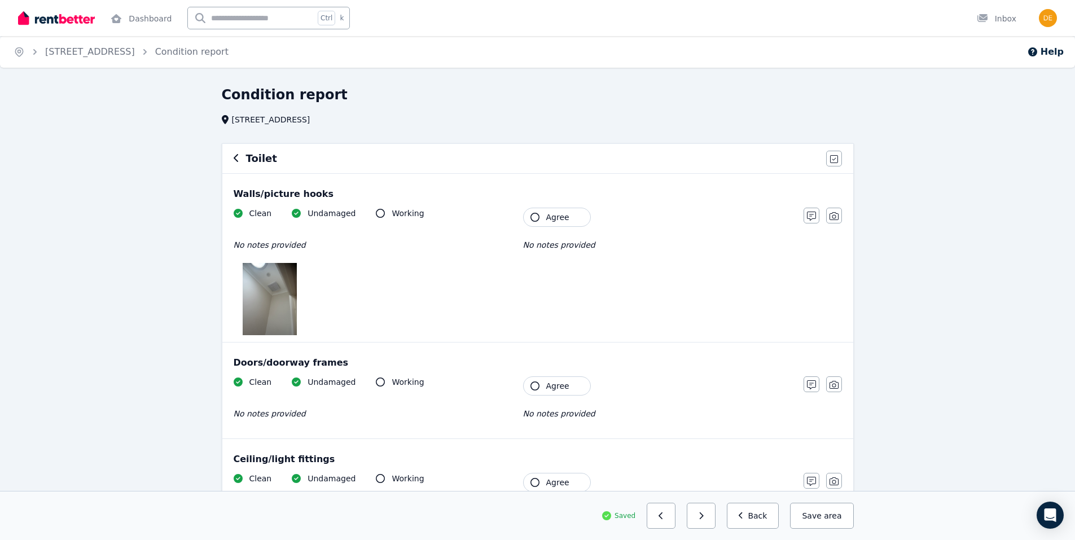
click at [534, 217] on icon "button" at bounding box center [534, 217] width 9 height 9
click at [534, 385] on icon "button" at bounding box center [534, 385] width 9 height 9
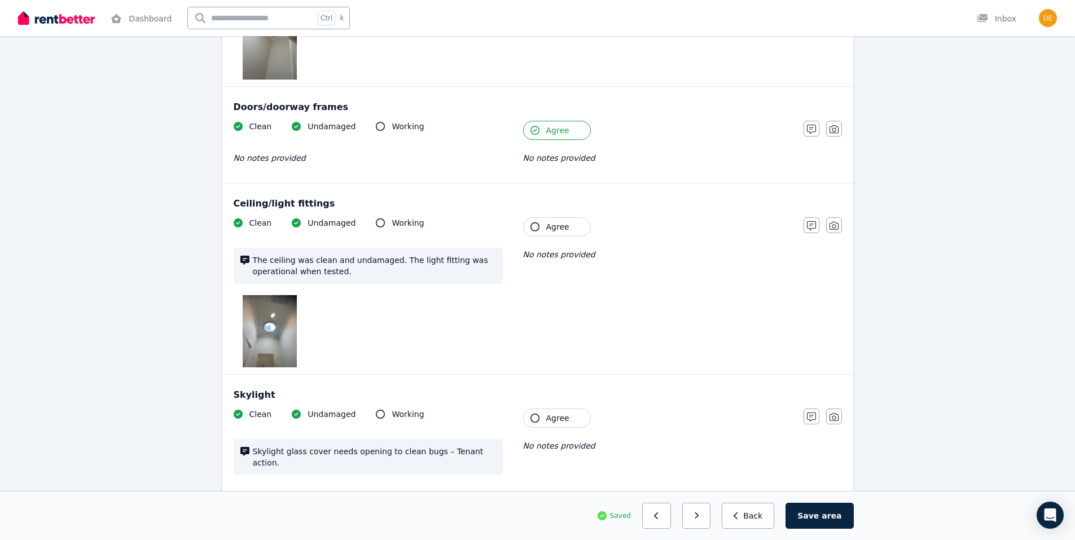
scroll to position [282, 0]
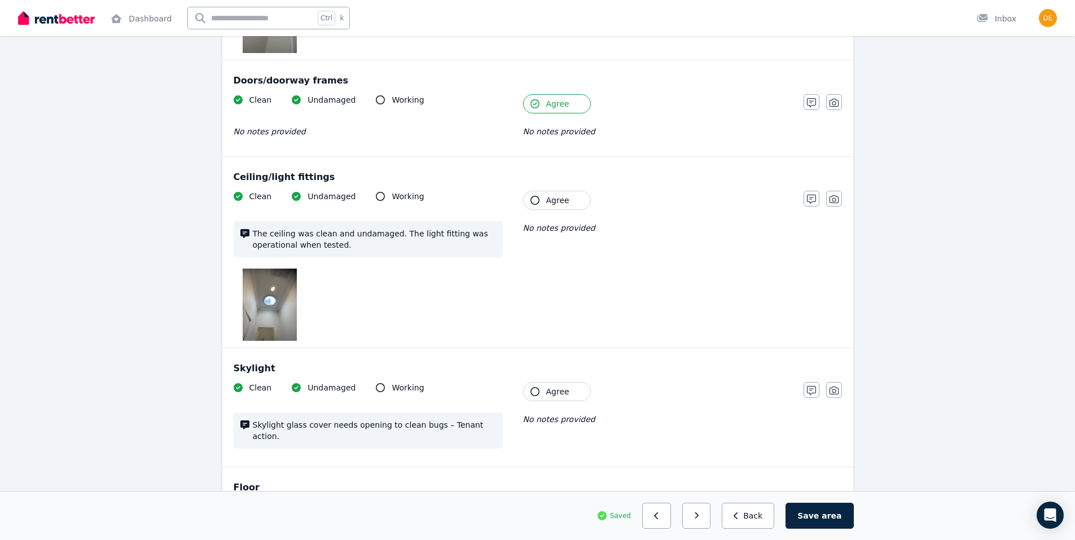
click at [535, 200] on icon "button" at bounding box center [534, 200] width 9 height 9
click at [536, 392] on icon "button" at bounding box center [534, 391] width 9 height 9
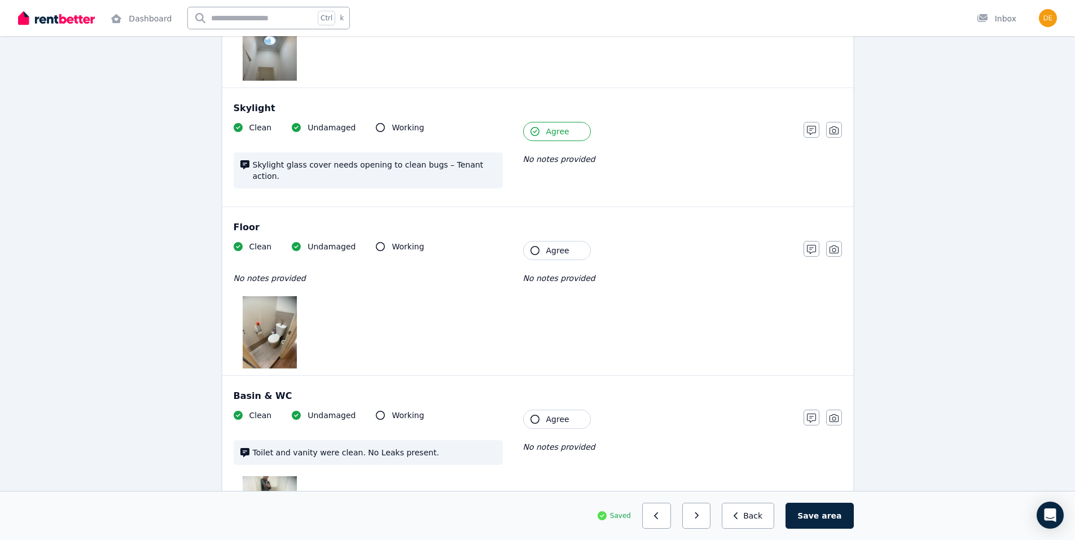
scroll to position [564, 0]
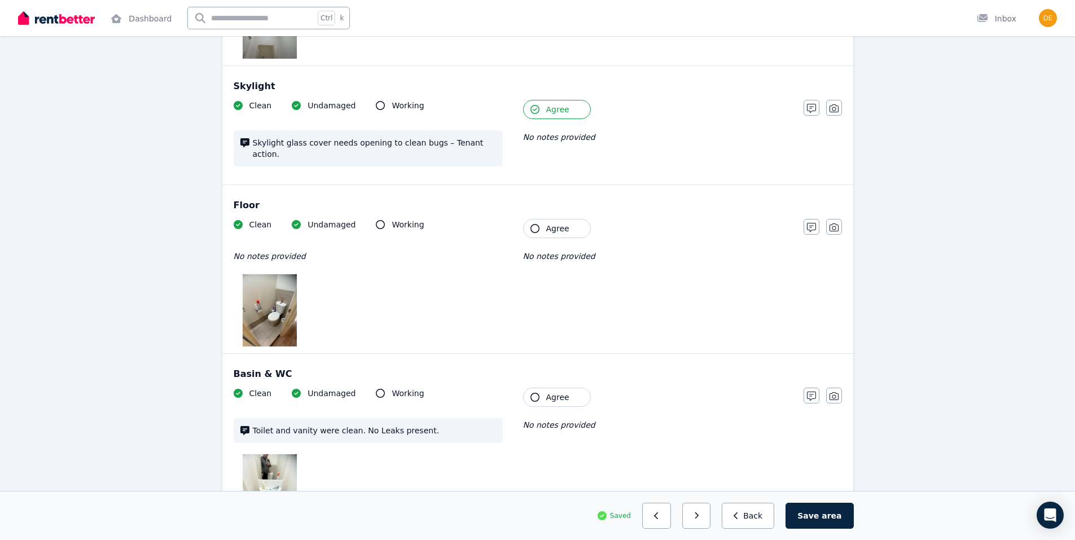
click at [534, 224] on icon "button" at bounding box center [534, 228] width 9 height 9
click at [534, 393] on icon "button" at bounding box center [534, 397] width 9 height 9
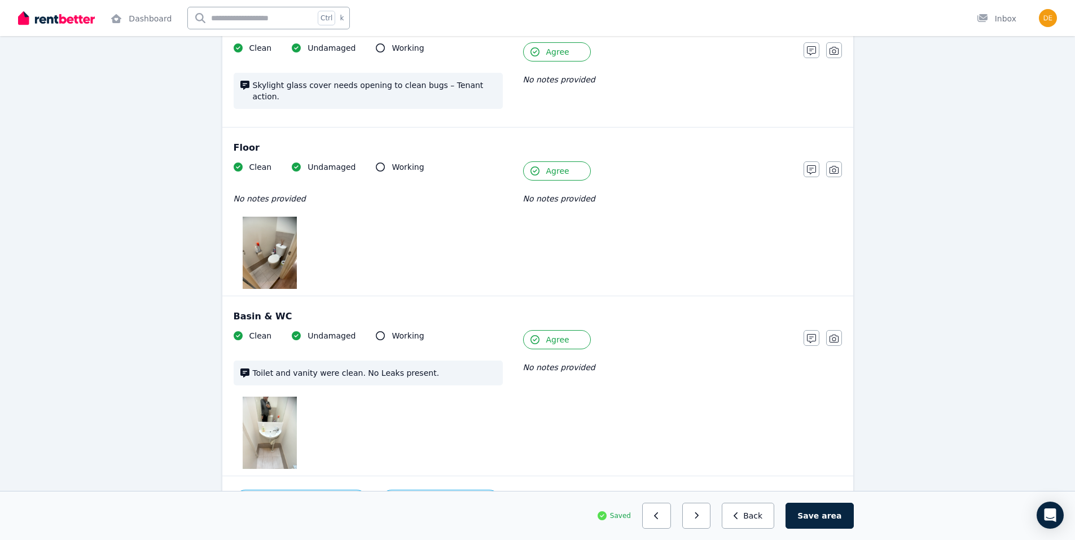
scroll to position [688, 0]
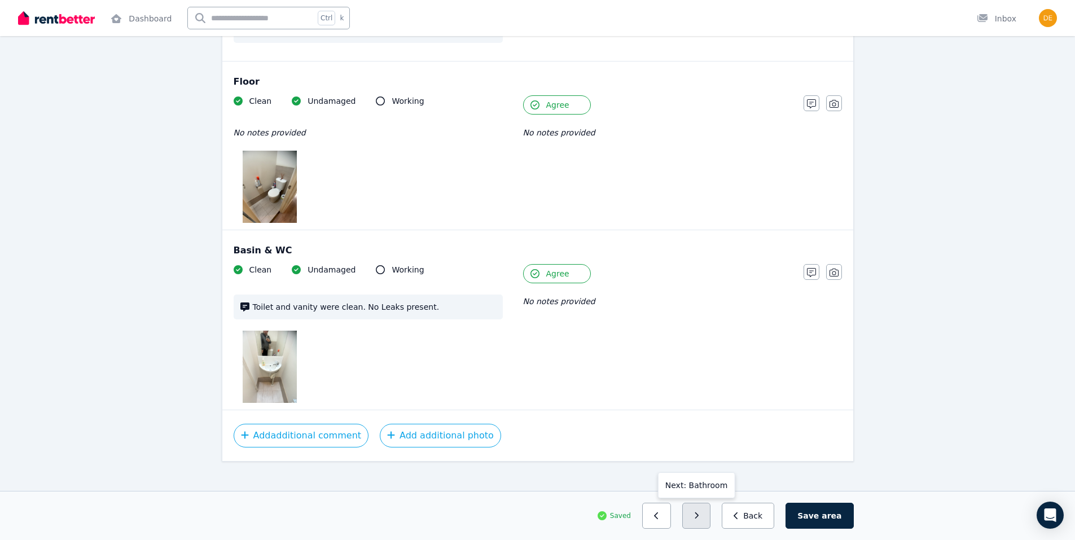
click at [699, 517] on icon "button" at bounding box center [696, 516] width 5 height 8
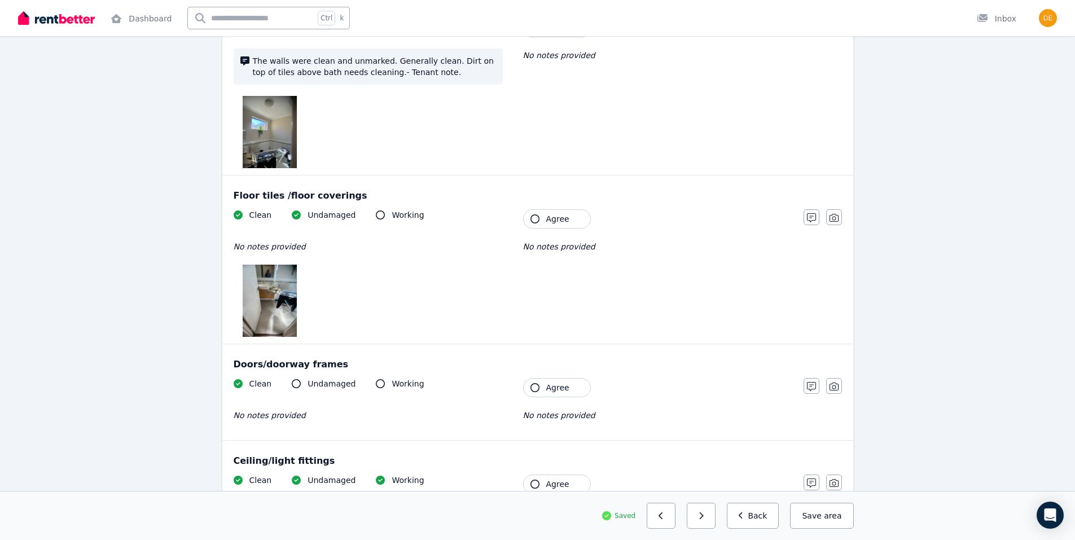
scroll to position [0, 0]
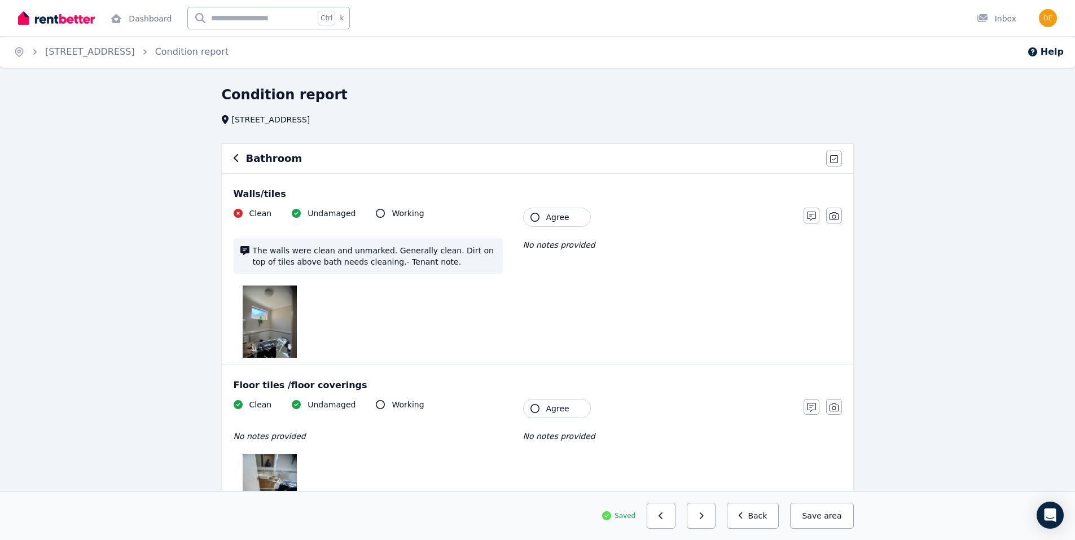
click at [534, 215] on icon "button" at bounding box center [534, 217] width 9 height 9
click at [534, 404] on icon "button" at bounding box center [534, 408] width 9 height 9
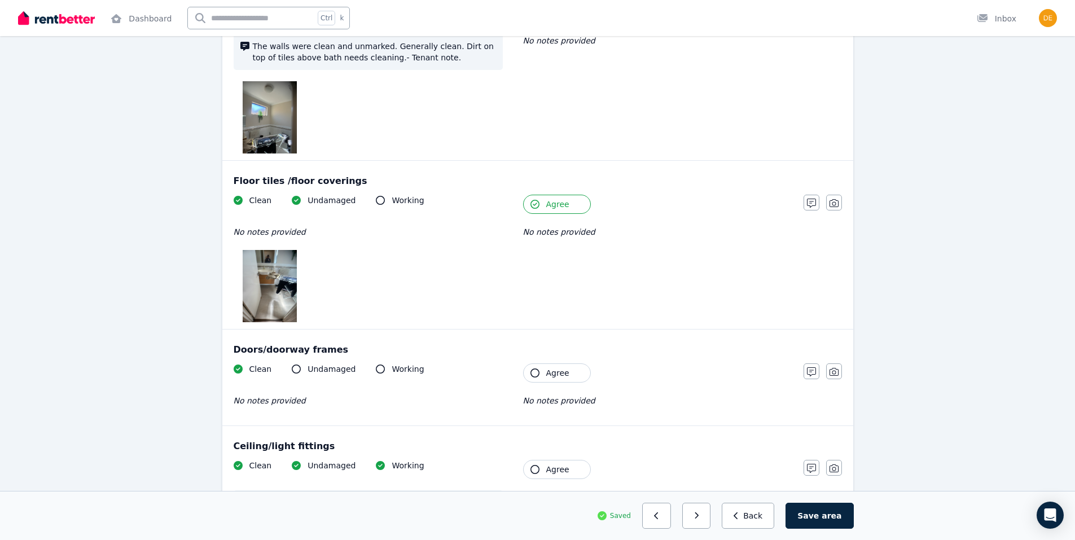
scroll to position [226, 0]
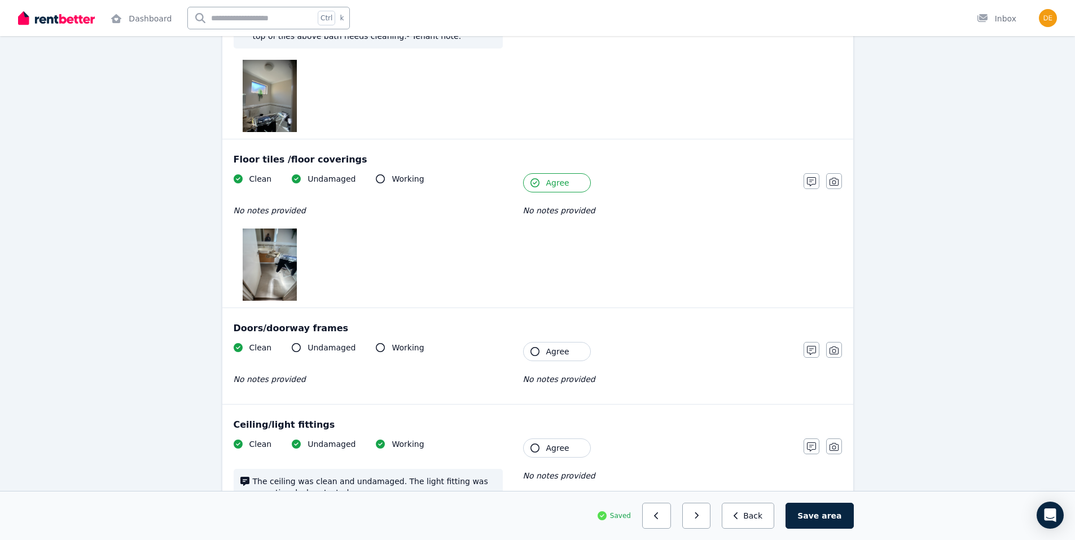
click at [535, 349] on icon "button" at bounding box center [534, 351] width 9 height 9
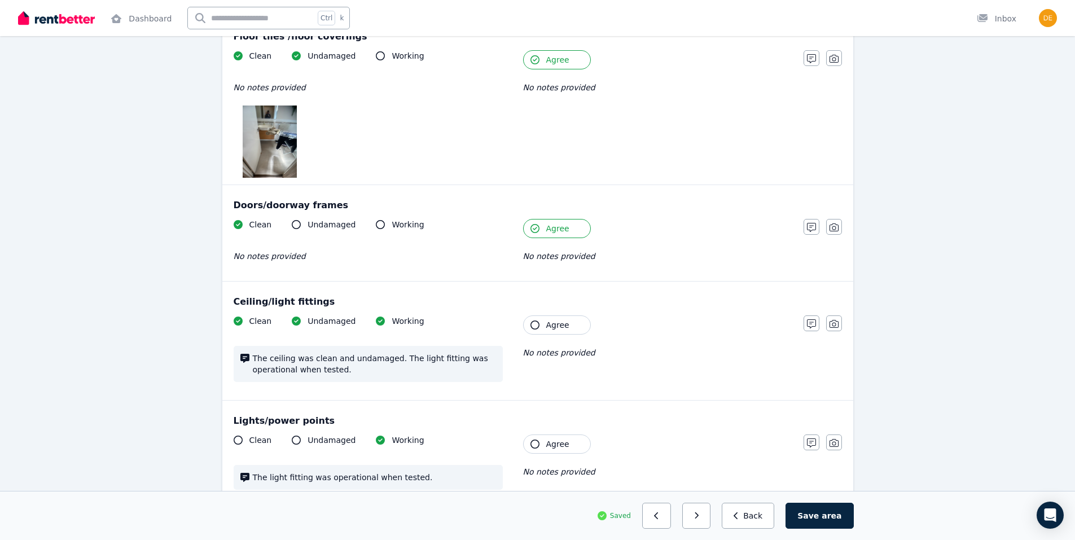
scroll to position [395, 0]
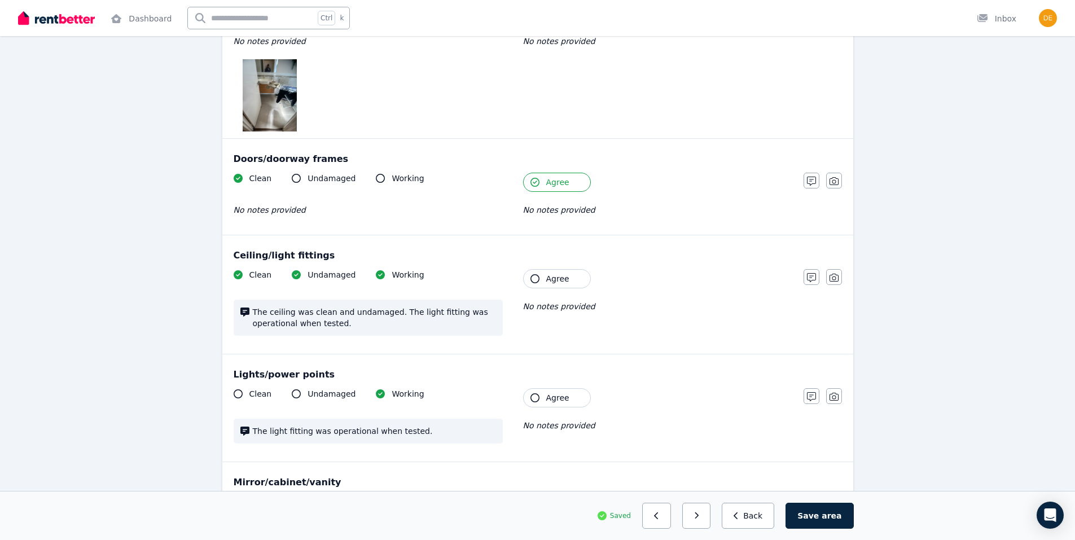
click at [530, 274] on button "Agree" at bounding box center [557, 278] width 68 height 19
click at [530, 398] on icon "button" at bounding box center [534, 397] width 9 height 9
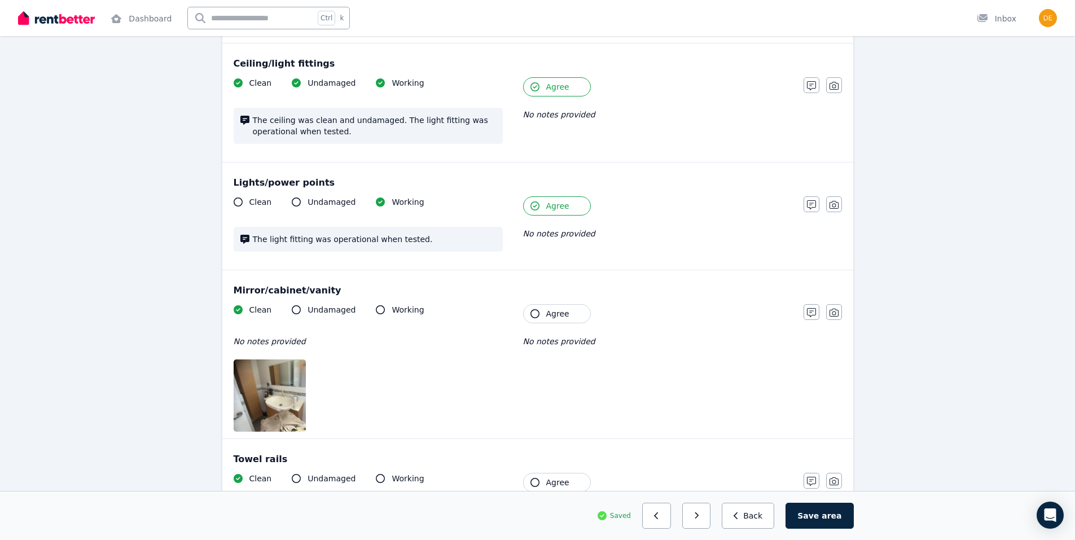
scroll to position [621, 0]
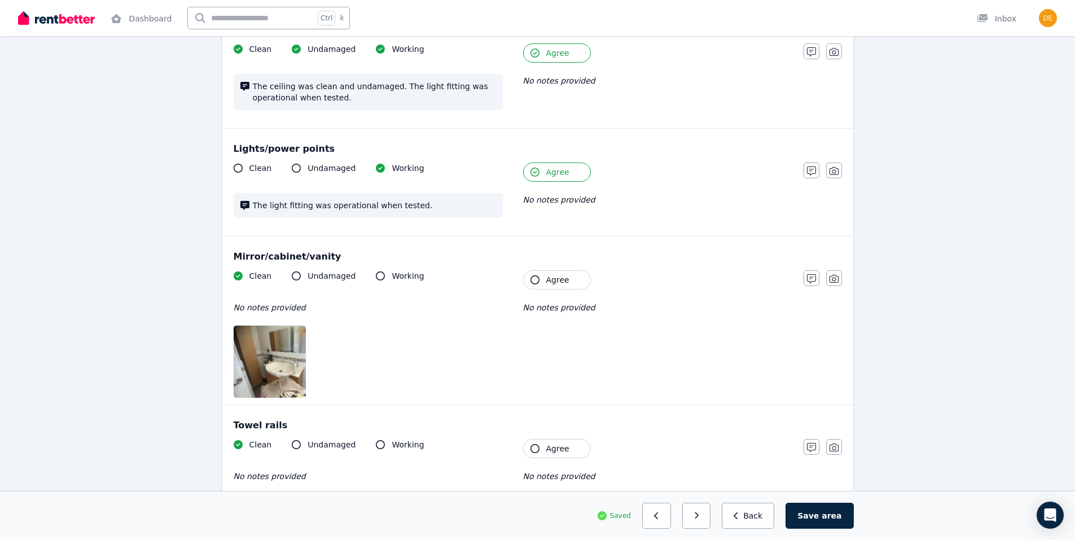
click at [533, 276] on icon "button" at bounding box center [534, 279] width 9 height 9
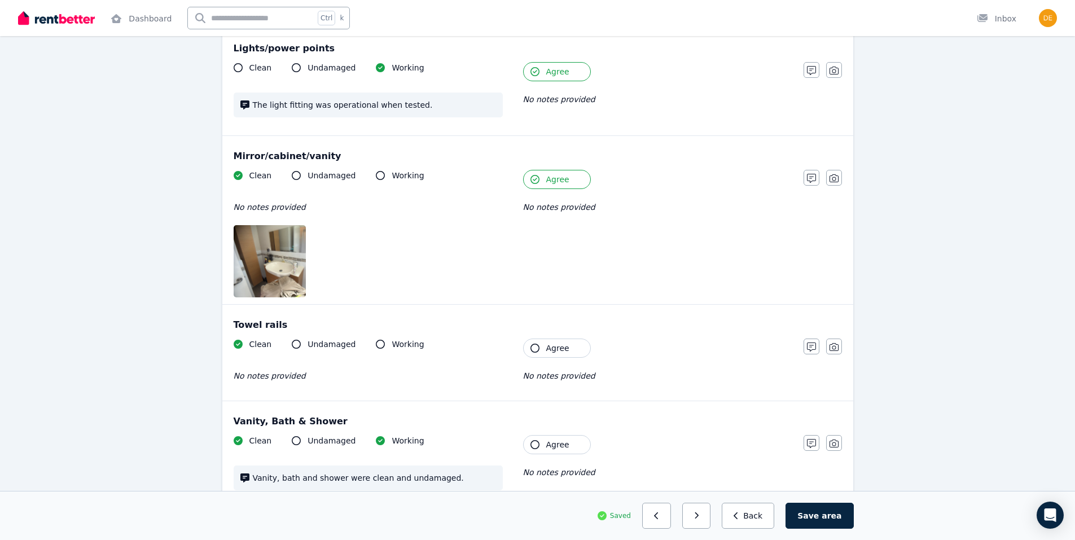
scroll to position [790, 0]
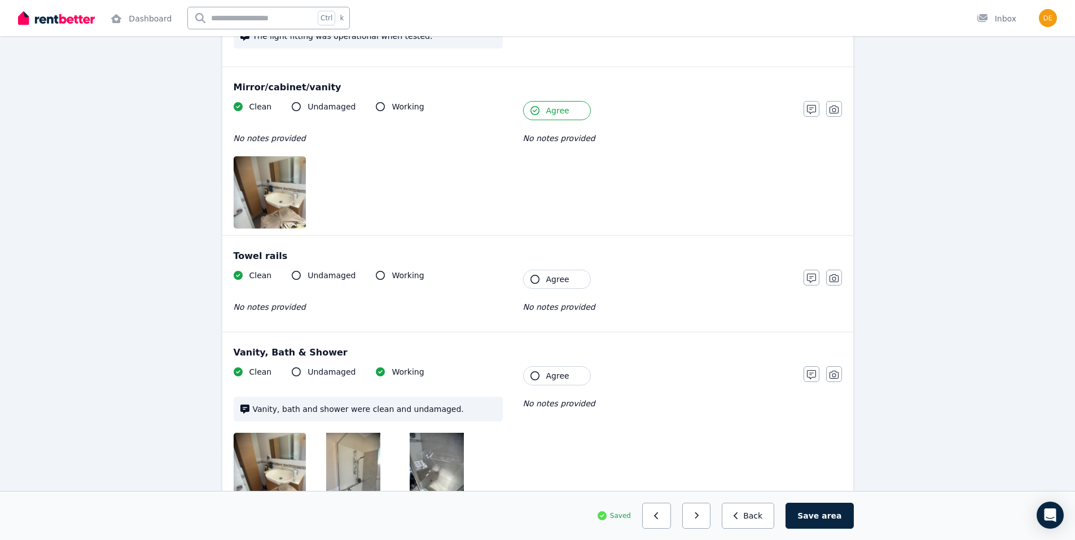
click at [532, 281] on icon "button" at bounding box center [534, 279] width 9 height 9
click at [536, 379] on icon "button" at bounding box center [534, 375] width 9 height 9
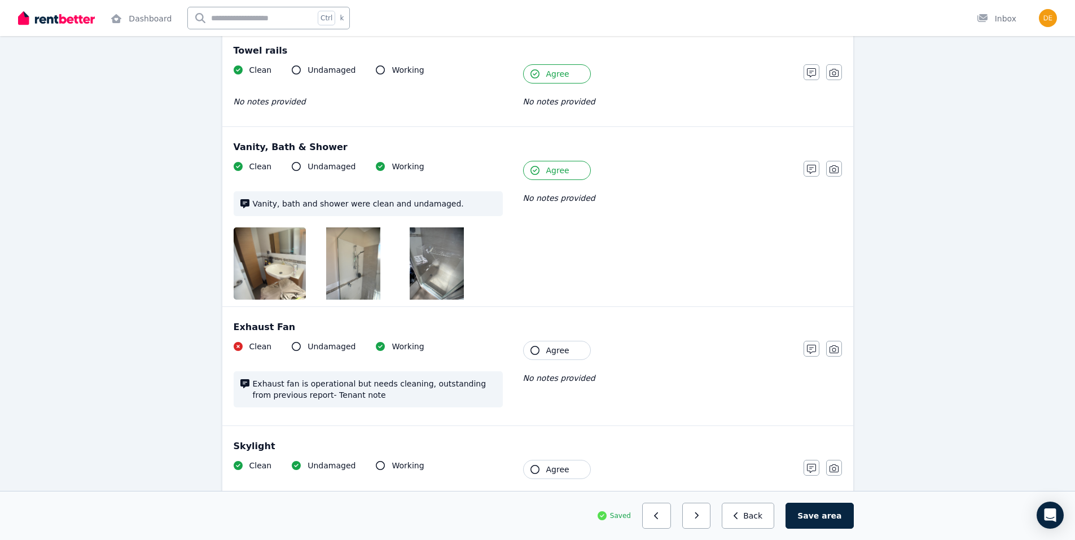
scroll to position [1015, 0]
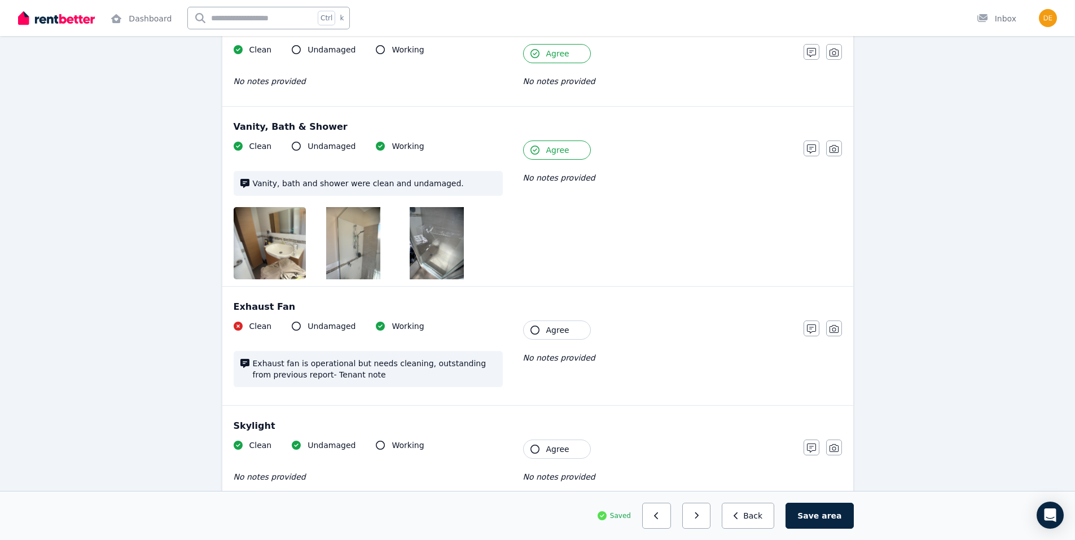
click at [531, 330] on icon "button" at bounding box center [534, 329] width 9 height 9
click at [533, 449] on icon "button" at bounding box center [534, 449] width 9 height 9
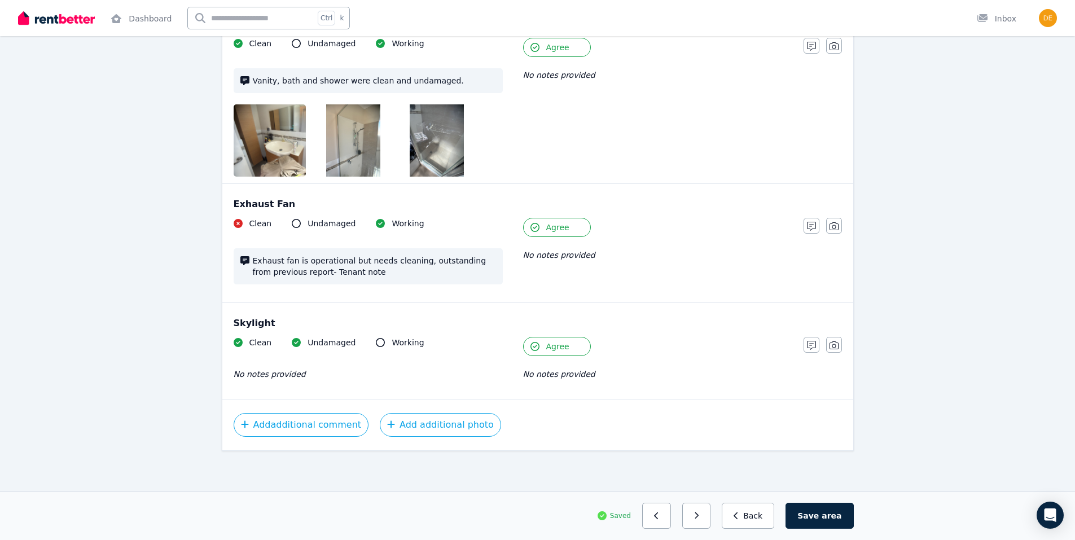
scroll to position [1119, 0]
click at [711, 514] on button "button" at bounding box center [696, 516] width 29 height 26
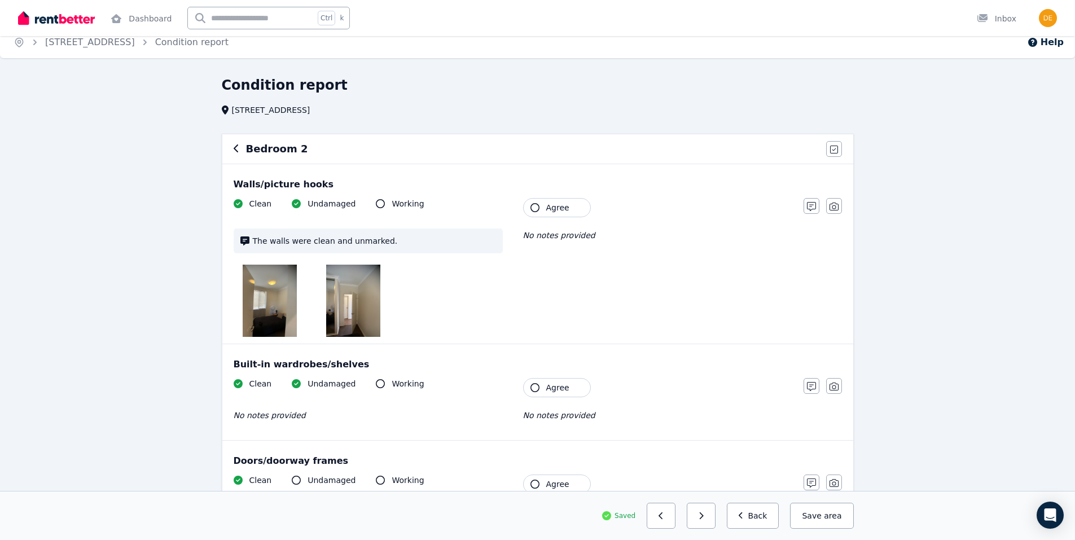
scroll to position [0, 0]
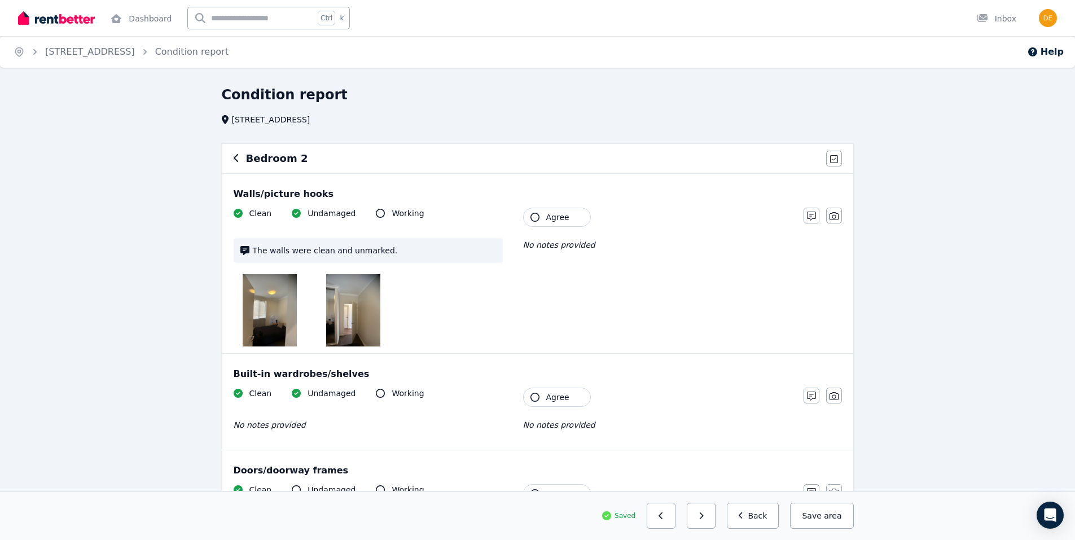
click at [535, 218] on icon "button" at bounding box center [534, 217] width 9 height 9
click at [536, 396] on icon "button" at bounding box center [534, 397] width 9 height 9
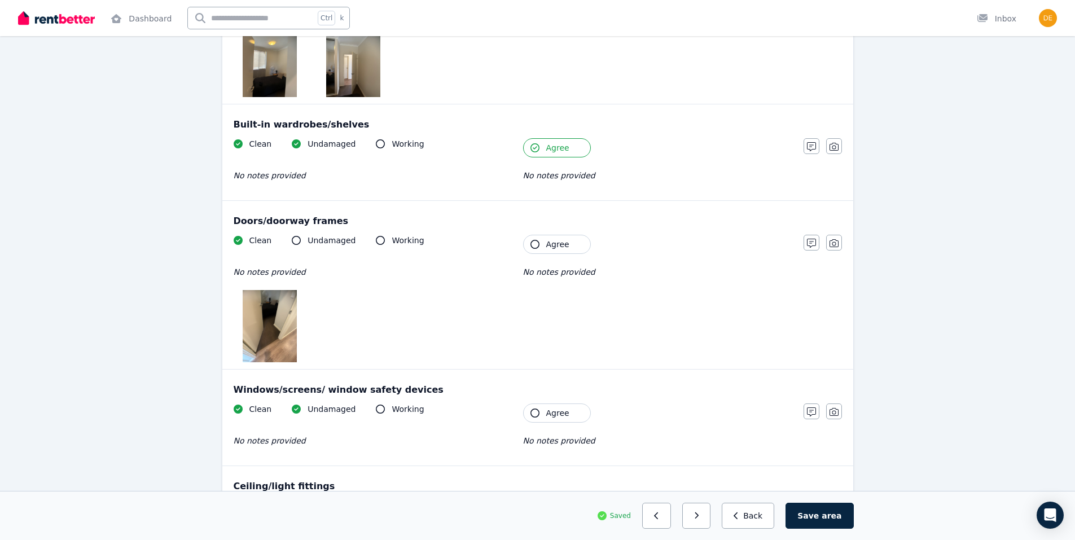
scroll to position [282, 0]
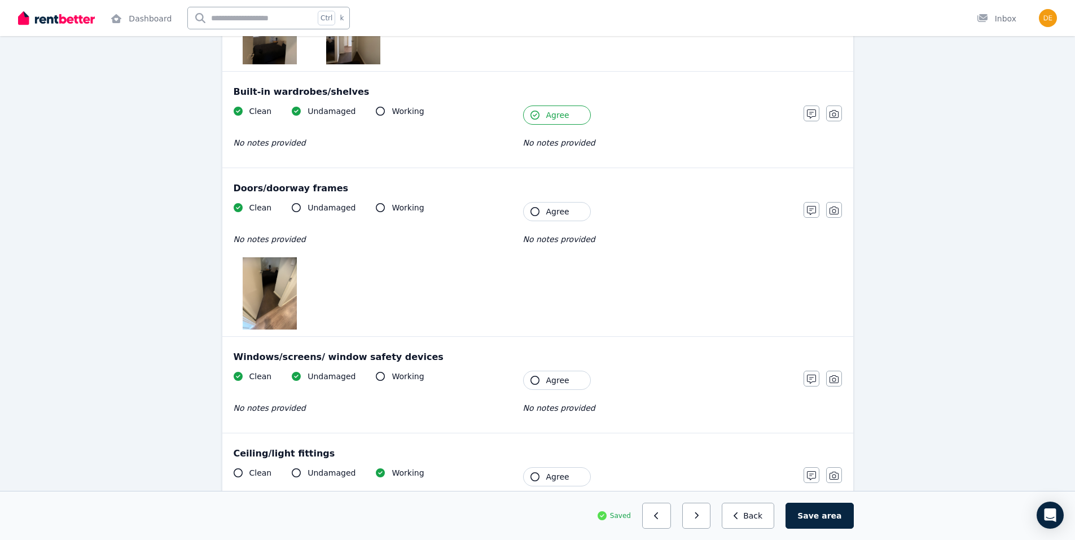
click at [533, 212] on icon "button" at bounding box center [534, 211] width 9 height 9
click at [536, 380] on icon "button" at bounding box center [534, 380] width 9 height 9
click at [534, 477] on icon "button" at bounding box center [534, 476] width 9 height 9
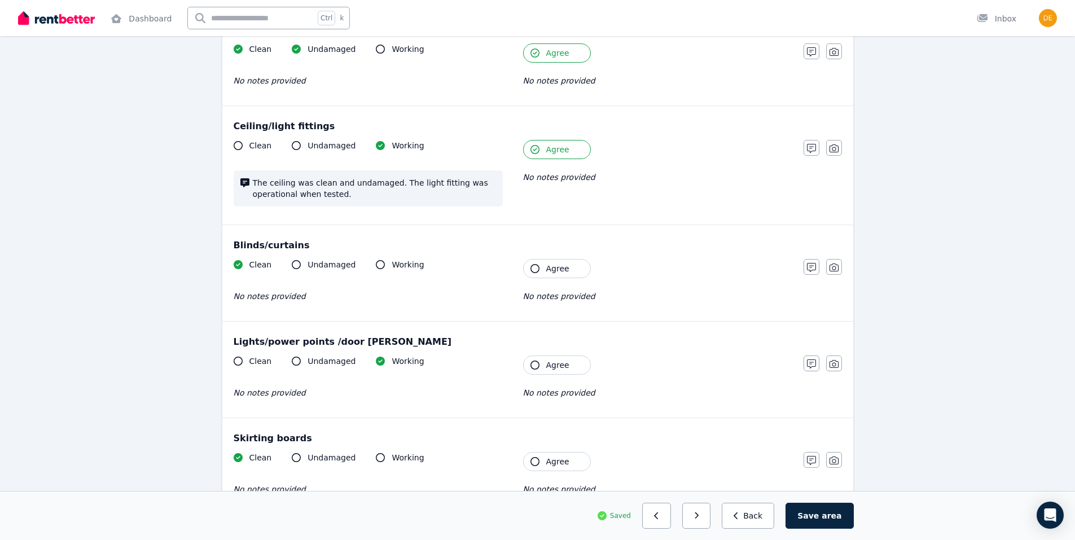
scroll to position [621, 0]
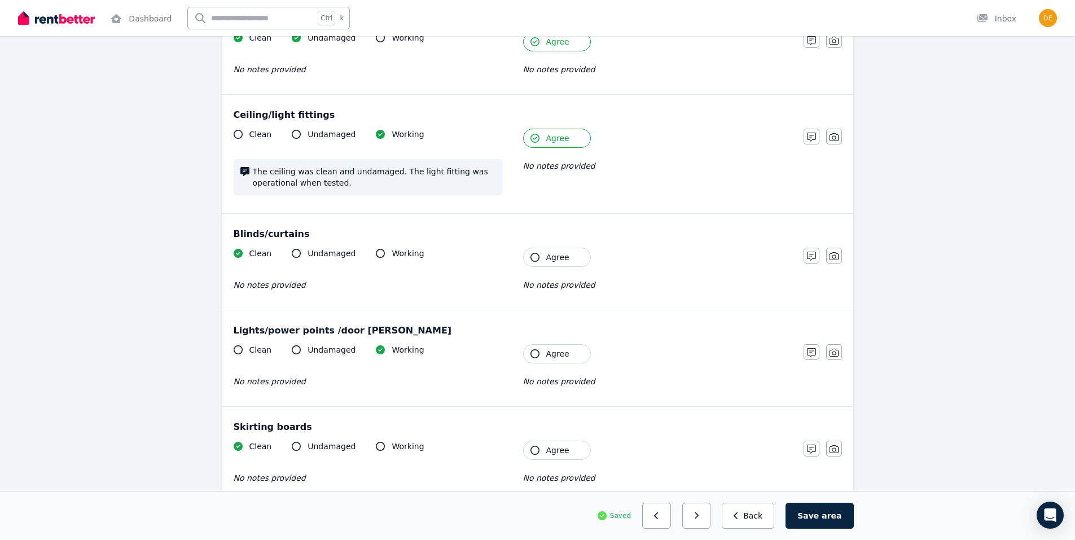
click at [532, 258] on icon "button" at bounding box center [534, 257] width 9 height 9
click at [532, 354] on icon "button" at bounding box center [534, 353] width 9 height 9
click at [532, 452] on icon "button" at bounding box center [534, 450] width 9 height 9
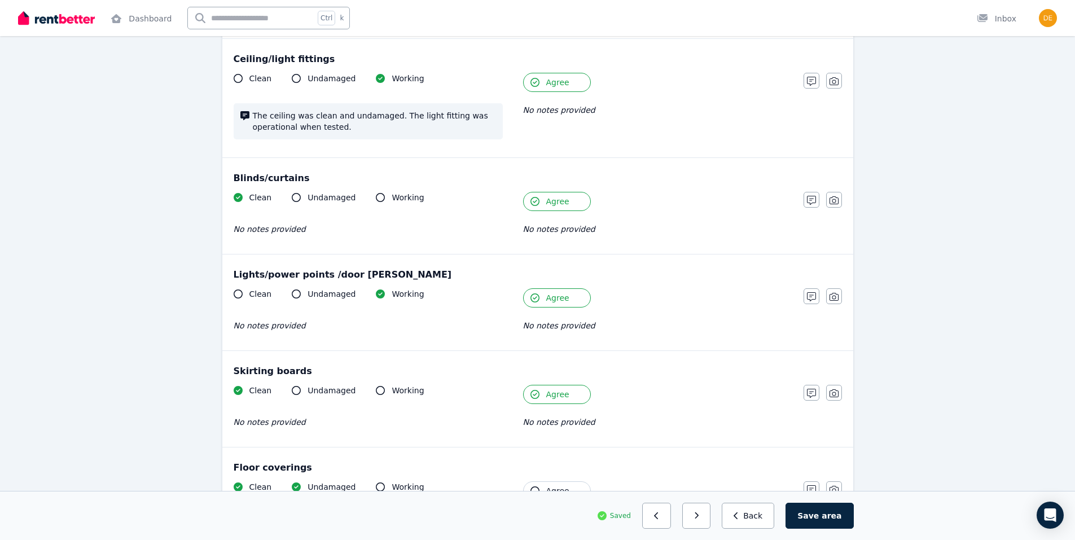
scroll to position [905, 0]
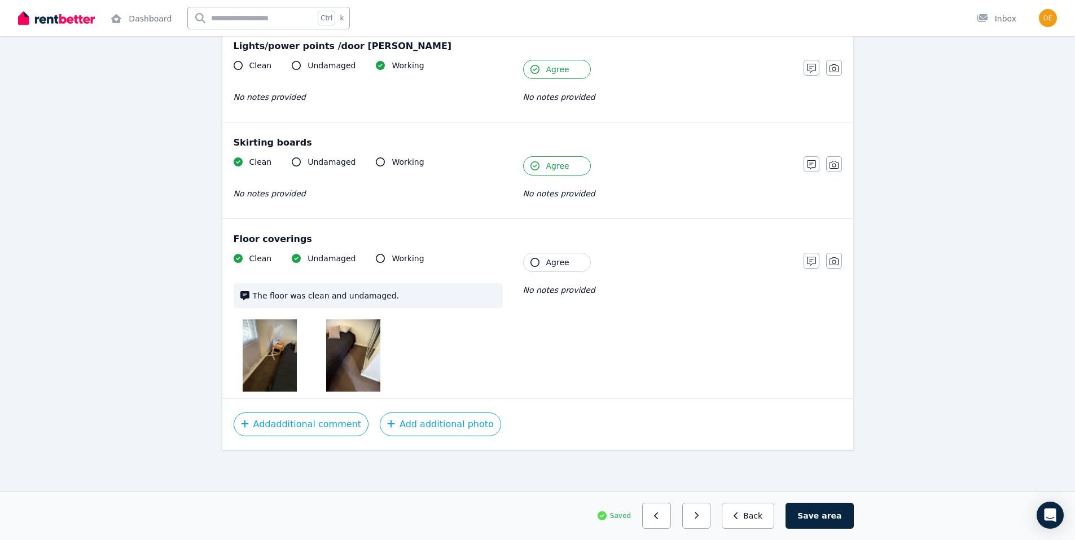
click at [534, 263] on icon "button" at bounding box center [534, 262] width 9 height 9
click at [711, 517] on button "button" at bounding box center [696, 516] width 29 height 26
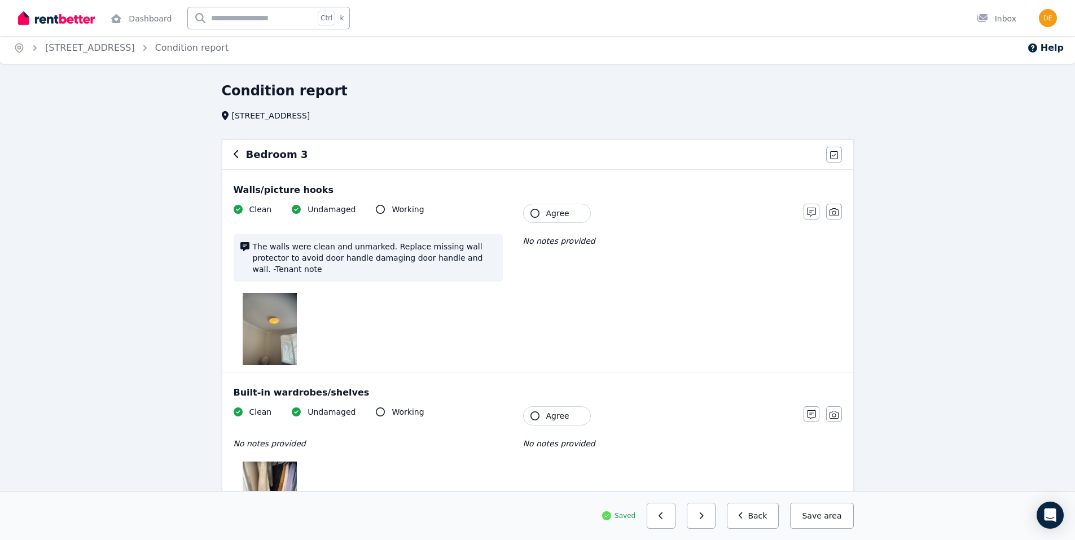
scroll to position [0, 0]
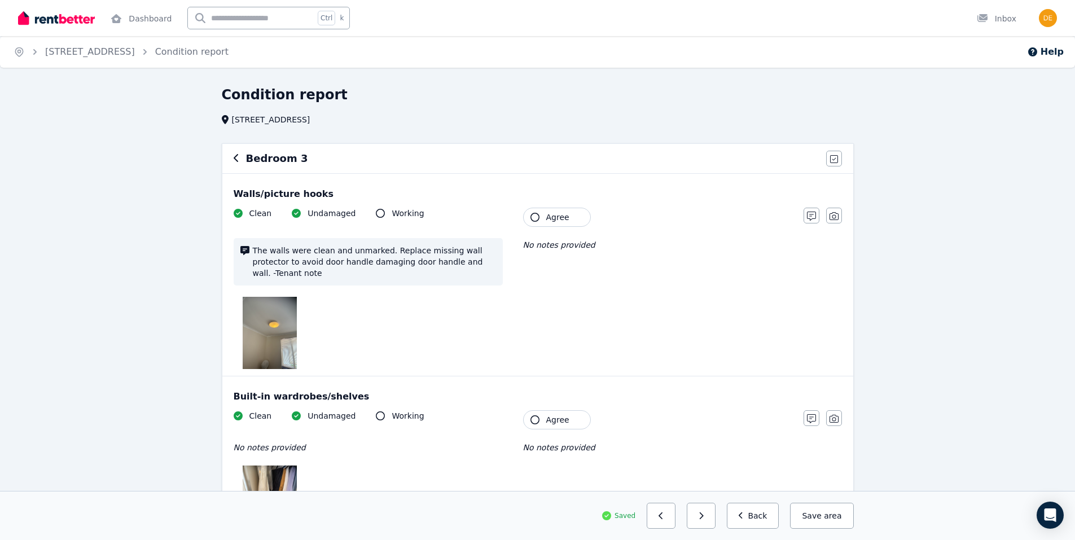
click at [532, 214] on icon "button" at bounding box center [534, 217] width 9 height 9
click at [531, 415] on icon "button" at bounding box center [534, 419] width 9 height 9
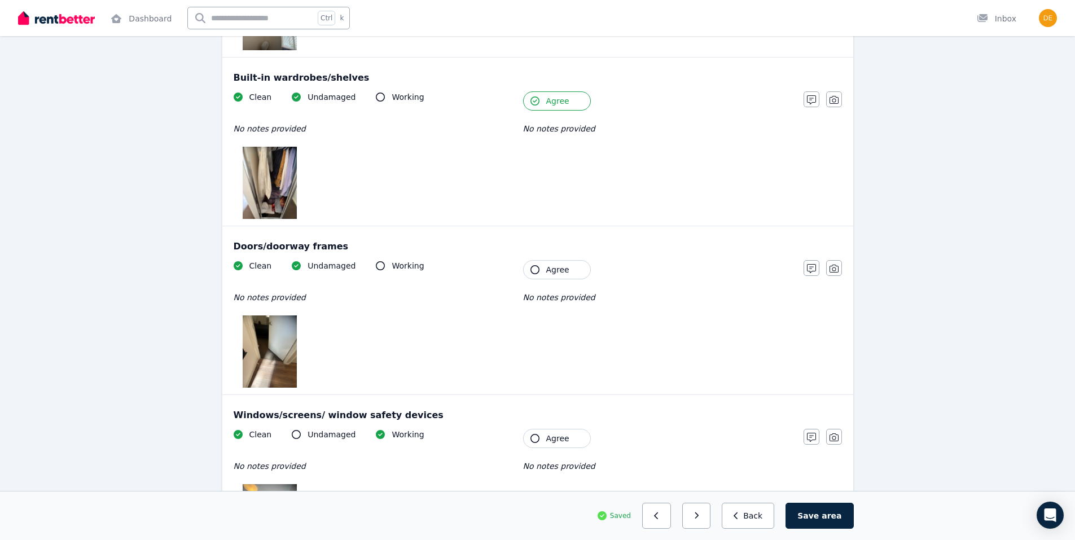
scroll to position [338, 0]
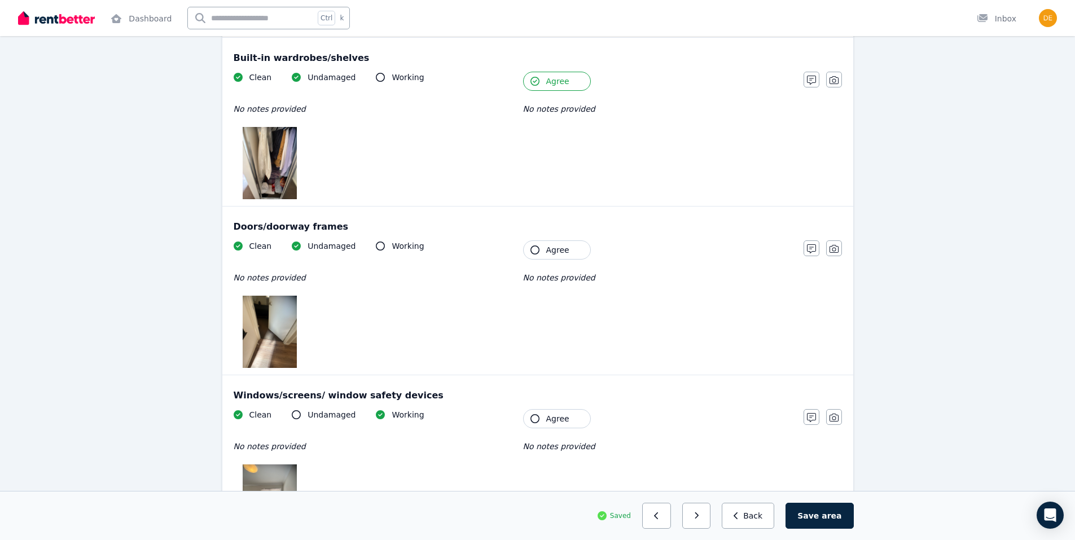
click at [535, 245] on icon "button" at bounding box center [534, 249] width 9 height 9
drag, startPoint x: 533, startPoint y: 408, endPoint x: 463, endPoint y: 386, distance: 72.6
click at [533, 414] on icon "button" at bounding box center [534, 418] width 9 height 9
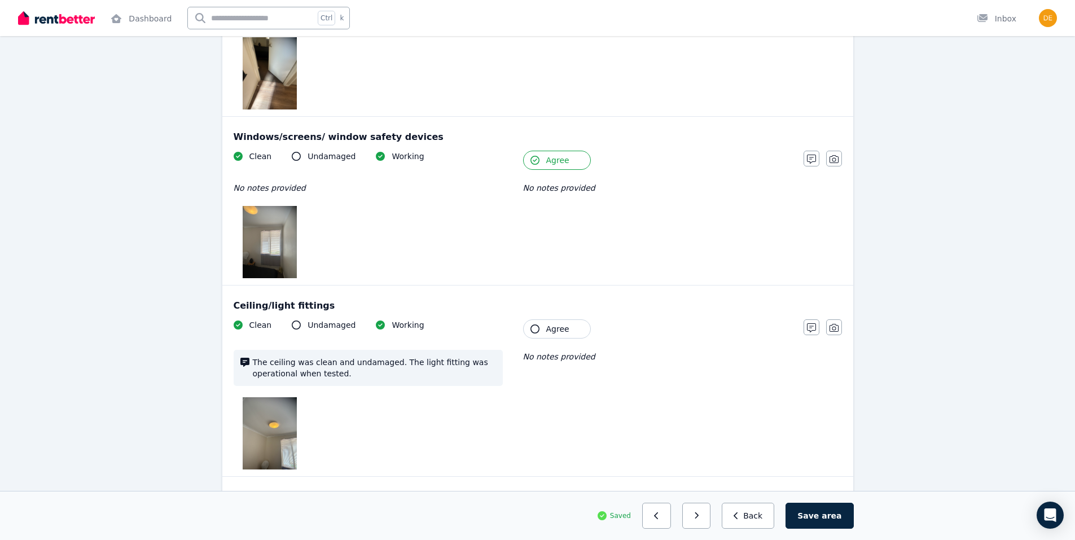
scroll to position [677, 0]
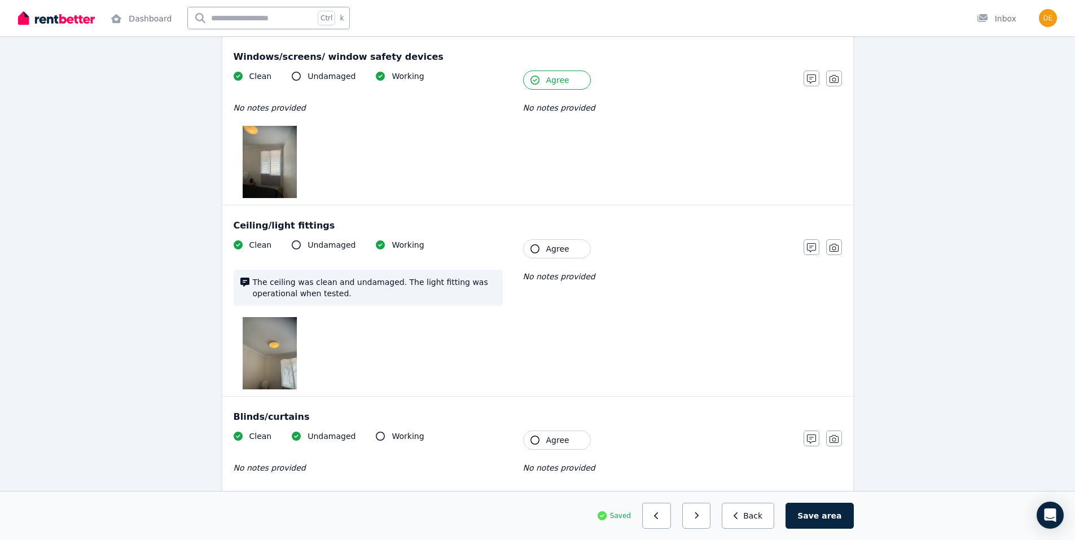
click at [534, 244] on icon "button" at bounding box center [534, 248] width 9 height 9
click at [534, 435] on icon "button" at bounding box center [534, 439] width 9 height 9
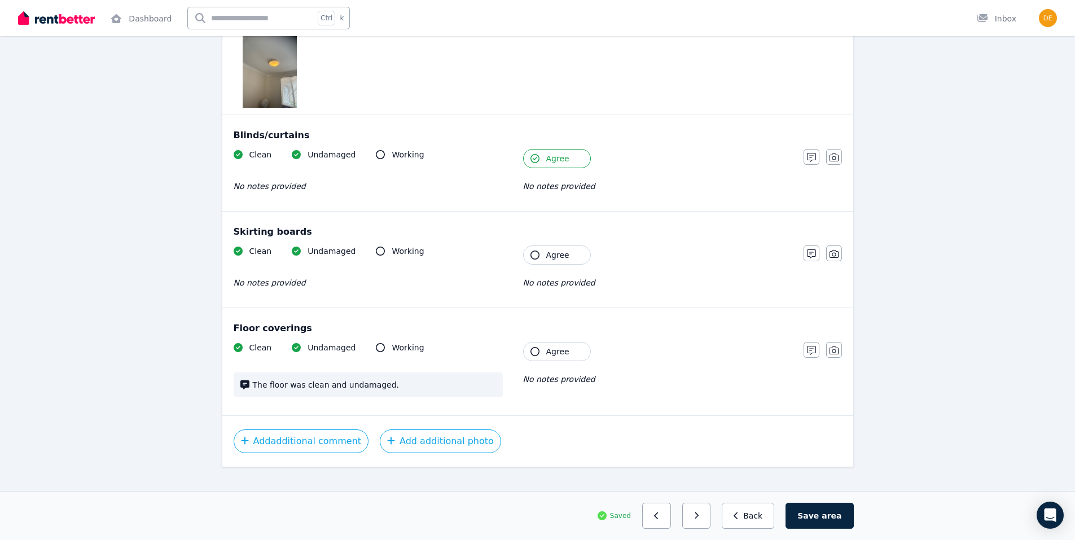
scroll to position [959, 0]
click at [534, 250] on icon "button" at bounding box center [534, 254] width 9 height 9
click at [530, 346] on icon "button" at bounding box center [534, 350] width 9 height 9
click at [705, 511] on button "button" at bounding box center [696, 516] width 29 height 26
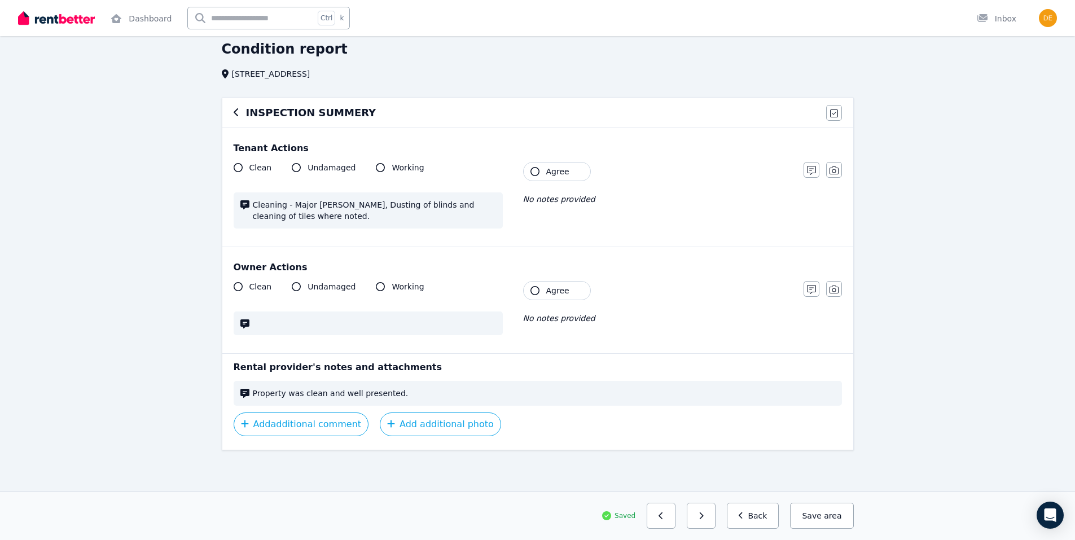
scroll to position [0, 0]
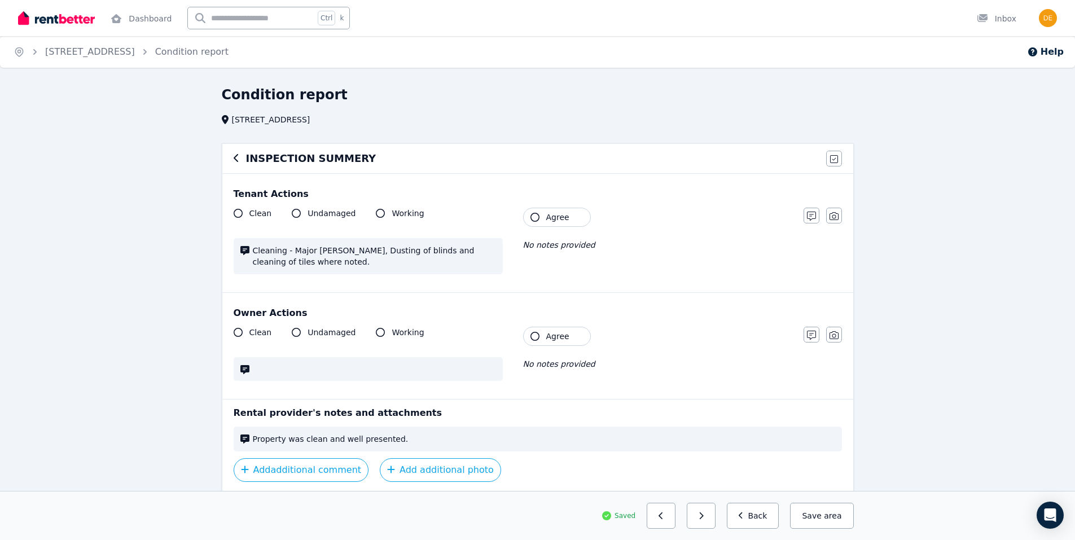
click at [534, 217] on icon "button" at bounding box center [534, 217] width 9 height 9
click at [536, 338] on icon "button" at bounding box center [534, 336] width 9 height 9
click at [829, 516] on span "area" at bounding box center [831, 515] width 20 height 11
click at [707, 518] on button "button" at bounding box center [701, 516] width 29 height 26
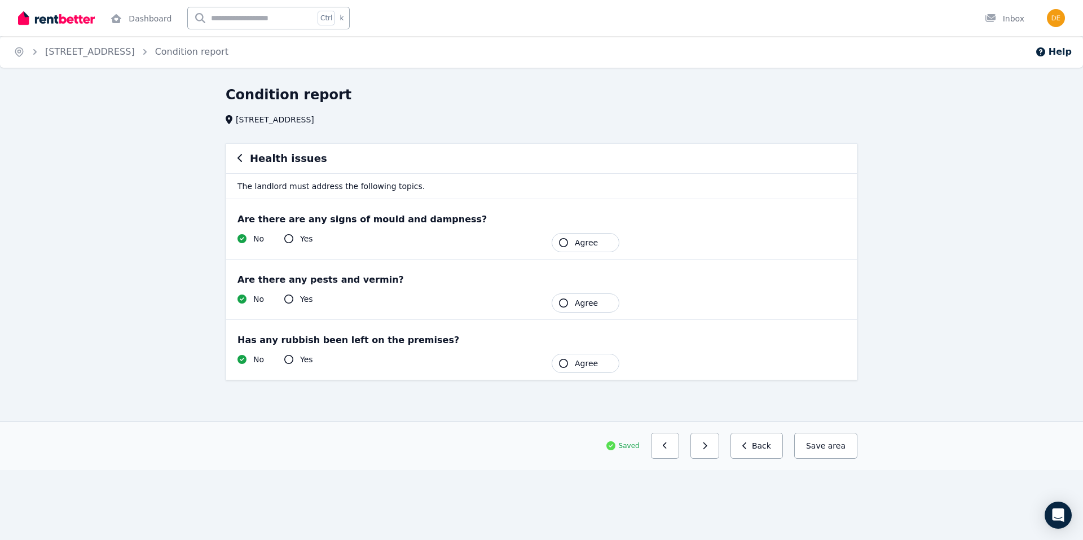
click at [565, 244] on icon "button" at bounding box center [563, 242] width 9 height 9
click at [562, 303] on icon "button" at bounding box center [563, 302] width 9 height 9
click at [562, 363] on icon "button" at bounding box center [563, 363] width 9 height 9
click at [707, 448] on button "button" at bounding box center [700, 446] width 29 height 26
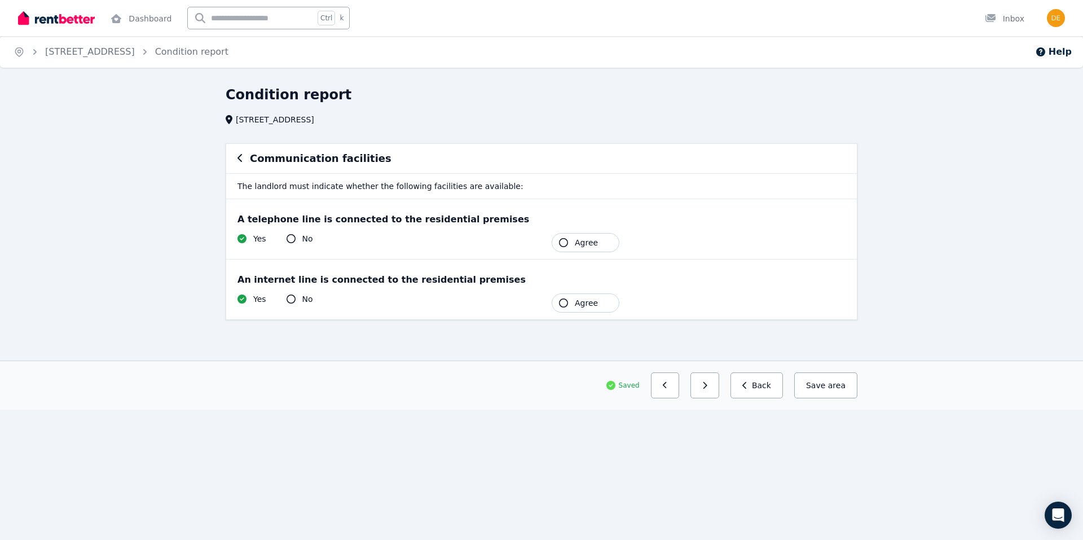
drag, startPoint x: 562, startPoint y: 243, endPoint x: 557, endPoint y: 255, distance: 13.4
click at [562, 244] on icon "button" at bounding box center [563, 242] width 9 height 9
click at [565, 300] on icon "button" at bounding box center [563, 302] width 9 height 9
click at [703, 388] on icon "button" at bounding box center [701, 385] width 4 height 7
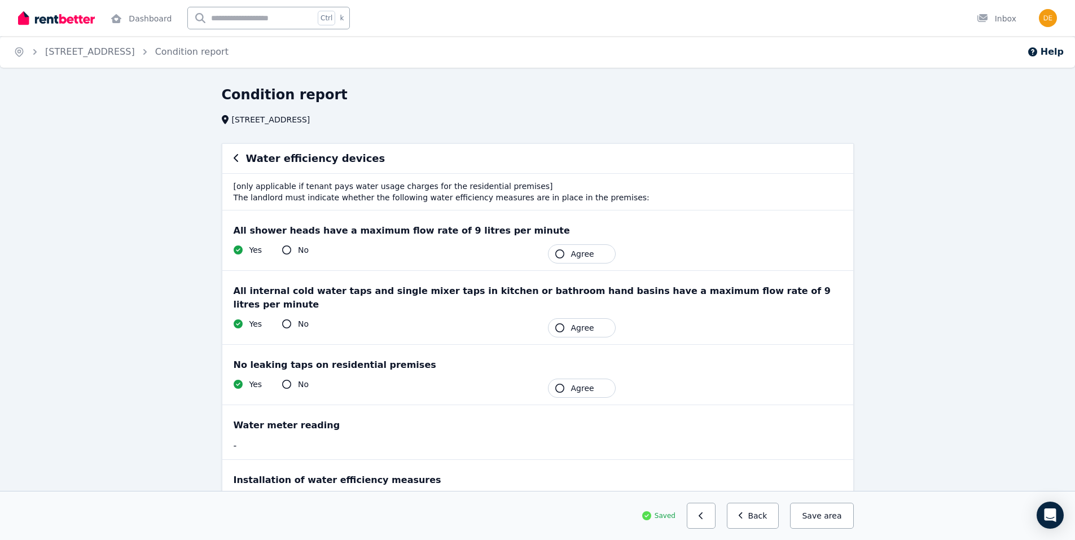
click at [558, 254] on icon "button" at bounding box center [559, 253] width 9 height 9
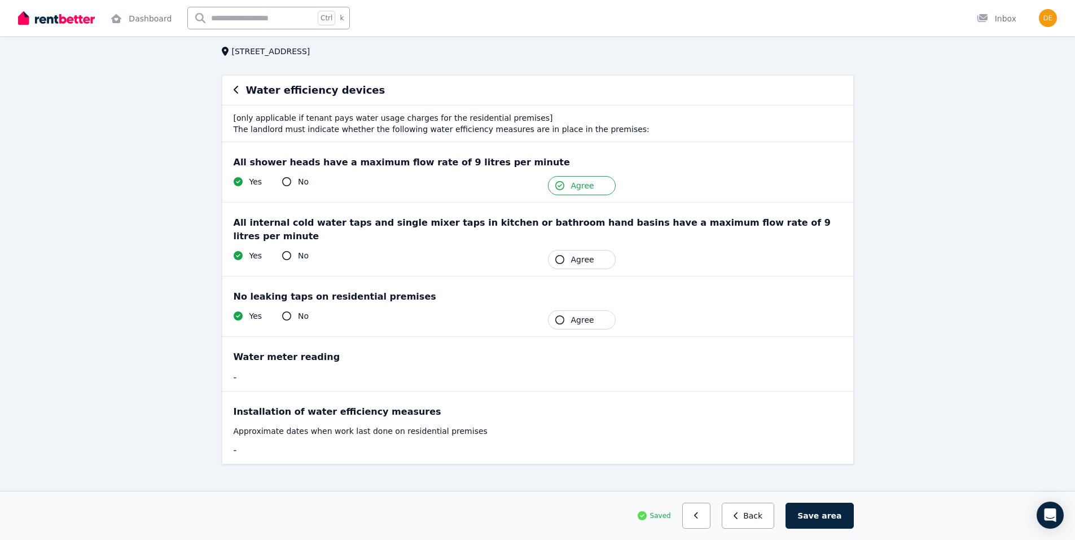
scroll to position [69, 0]
click at [829, 515] on span "area" at bounding box center [831, 515] width 20 height 11
click at [559, 254] on icon "button" at bounding box center [559, 258] width 9 height 9
click at [556, 315] on icon "button" at bounding box center [559, 319] width 9 height 9
click at [828, 517] on span "area" at bounding box center [831, 515] width 20 height 11
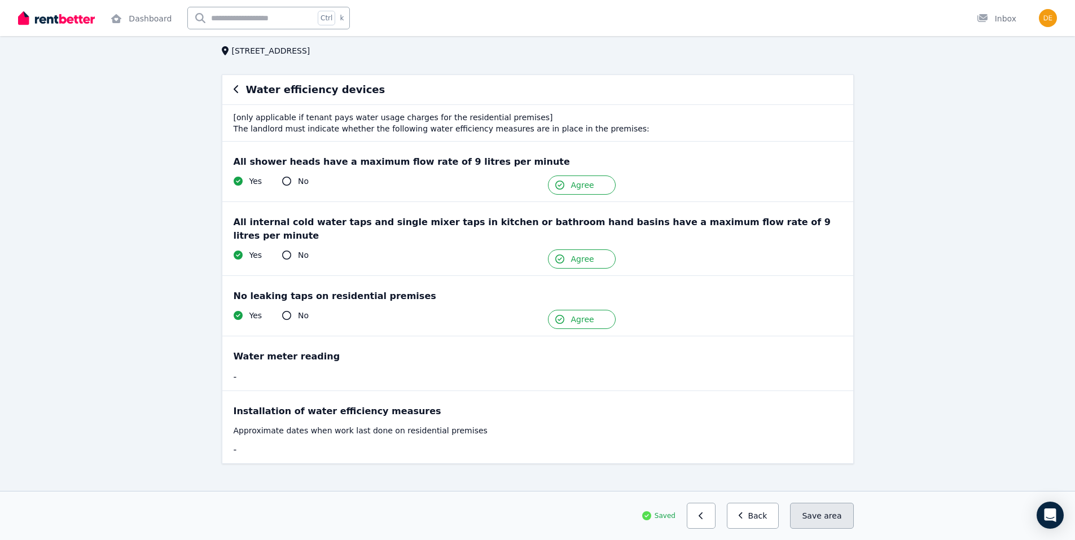
click at [820, 512] on button "Save area" at bounding box center [821, 516] width 63 height 26
click at [757, 516] on button "Back" at bounding box center [753, 516] width 52 height 26
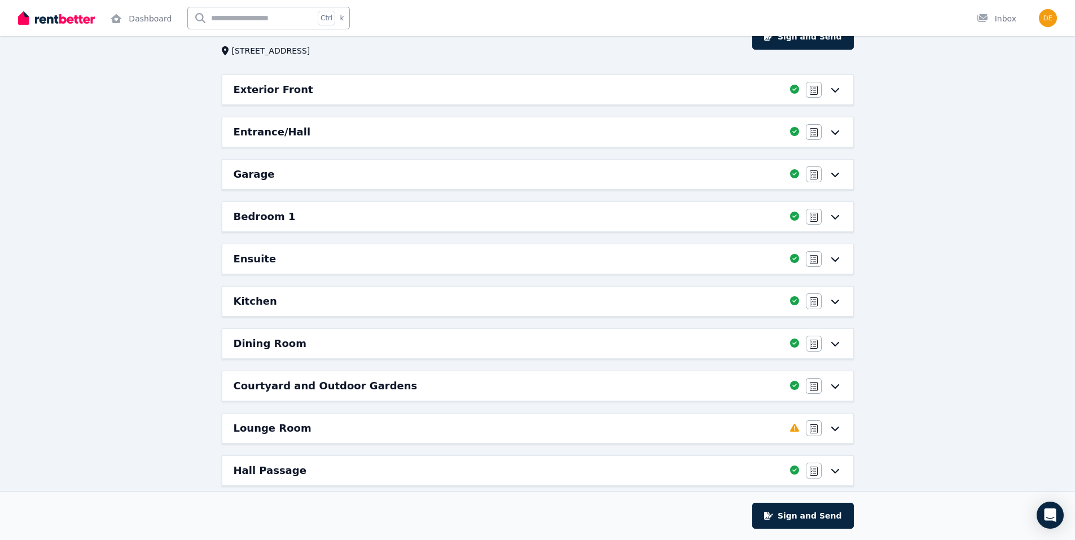
click at [311, 426] on div "Lounge Room" at bounding box center [508, 428] width 549 height 16
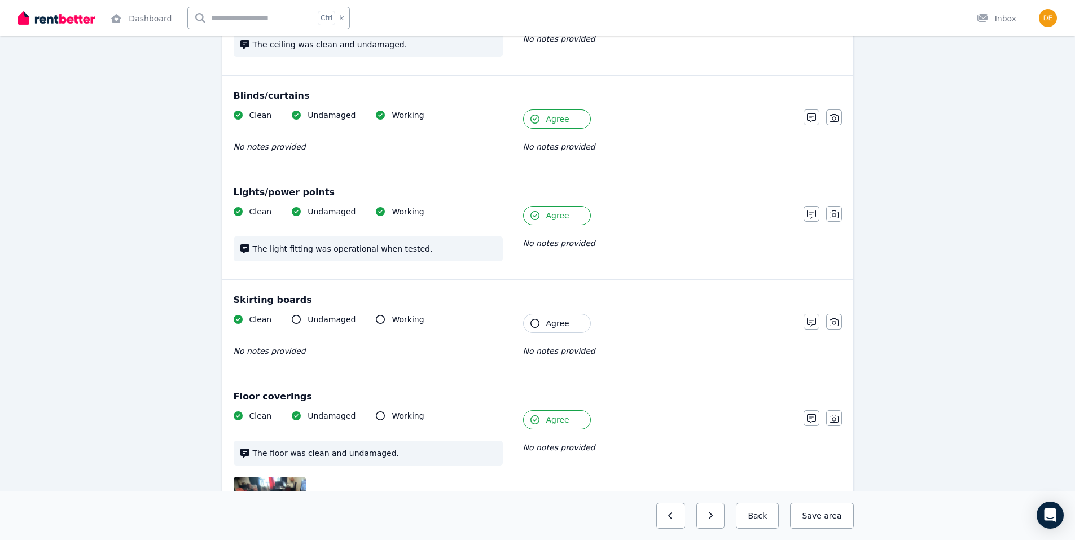
scroll to position [736, 0]
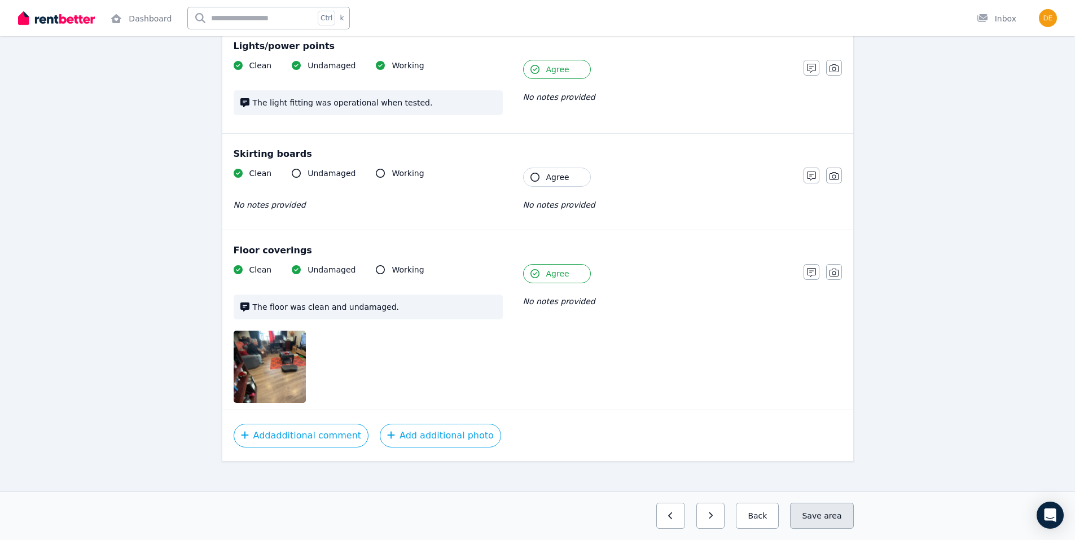
click at [836, 517] on span "area" at bounding box center [832, 515] width 17 height 11
click at [764, 520] on button "Back" at bounding box center [753, 516] width 52 height 26
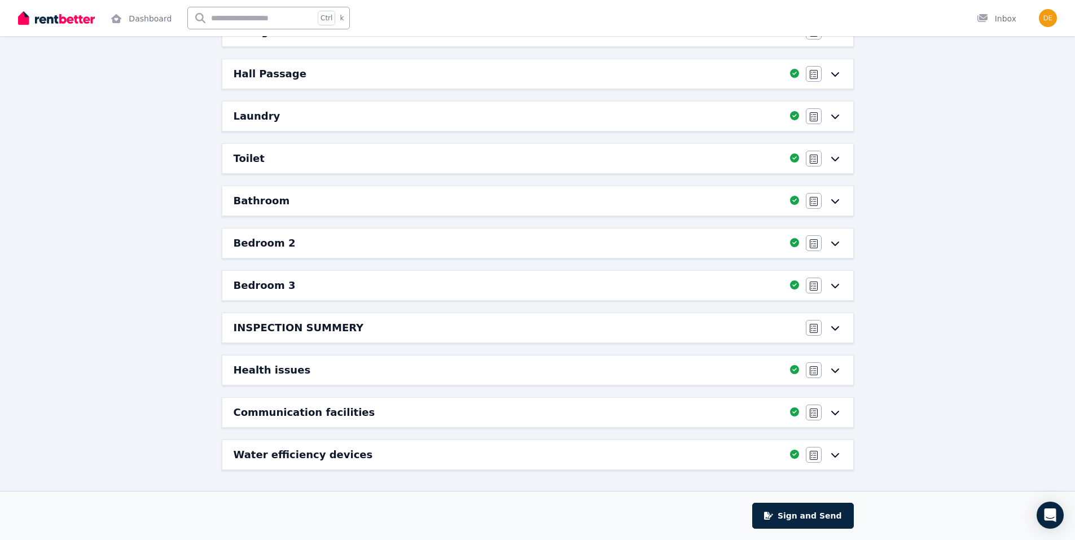
scroll to position [465, 0]
click at [324, 322] on h6 "INSPECTION SUMMERY" at bounding box center [299, 328] width 130 height 16
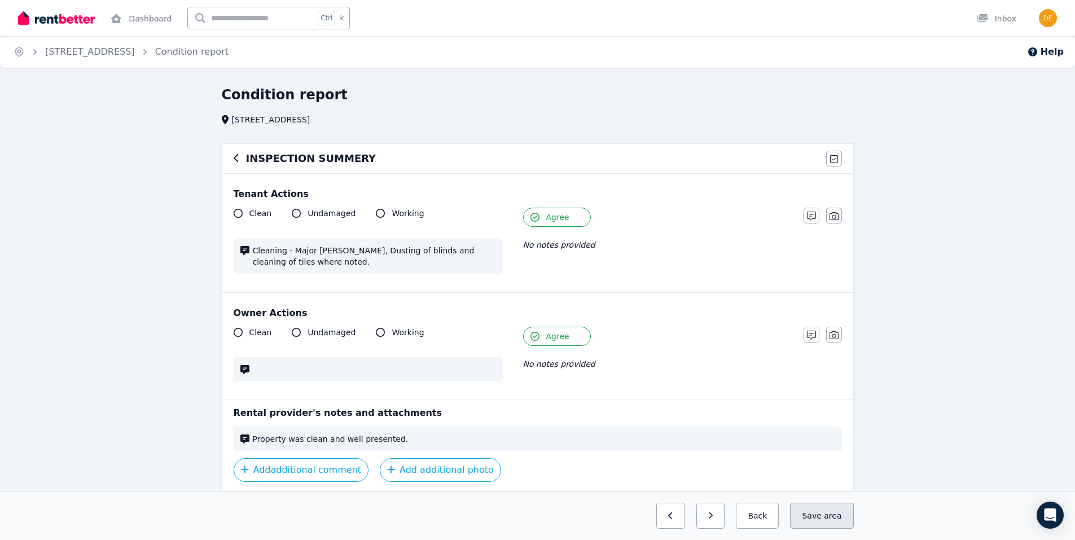
click at [829, 518] on span "area" at bounding box center [832, 515] width 17 height 11
click at [837, 521] on span "area" at bounding box center [832, 515] width 17 height 11
click at [828, 519] on span "area" at bounding box center [832, 515] width 17 height 11
click at [732, 515] on div "Saved Previous: Bedroom 3 Next: Health issues Back Save area" at bounding box center [538, 516] width 632 height 26
click at [742, 514] on icon "button" at bounding box center [740, 515] width 4 height 7
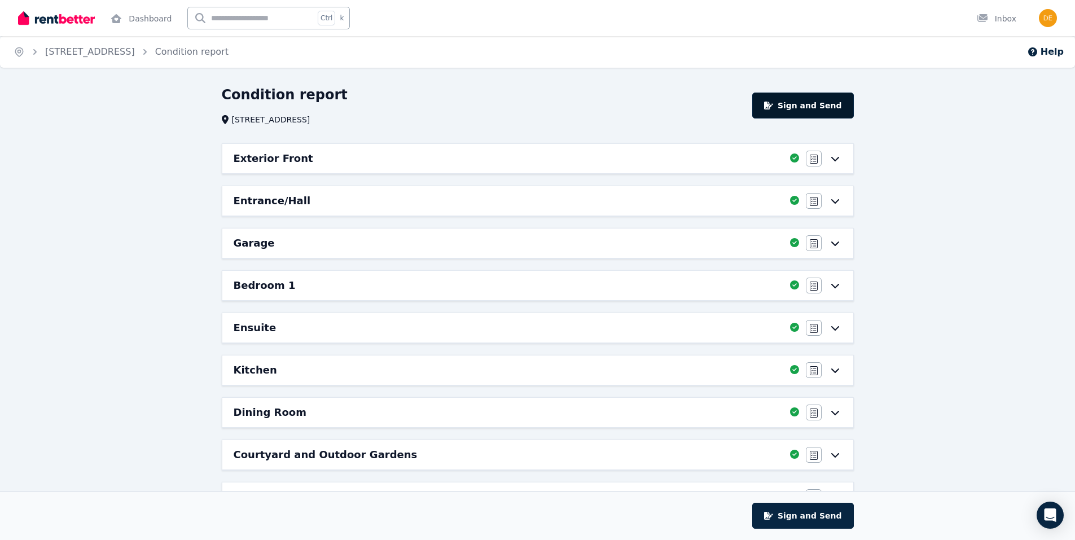
click at [807, 101] on button "Sign and Send" at bounding box center [802, 106] width 101 height 26
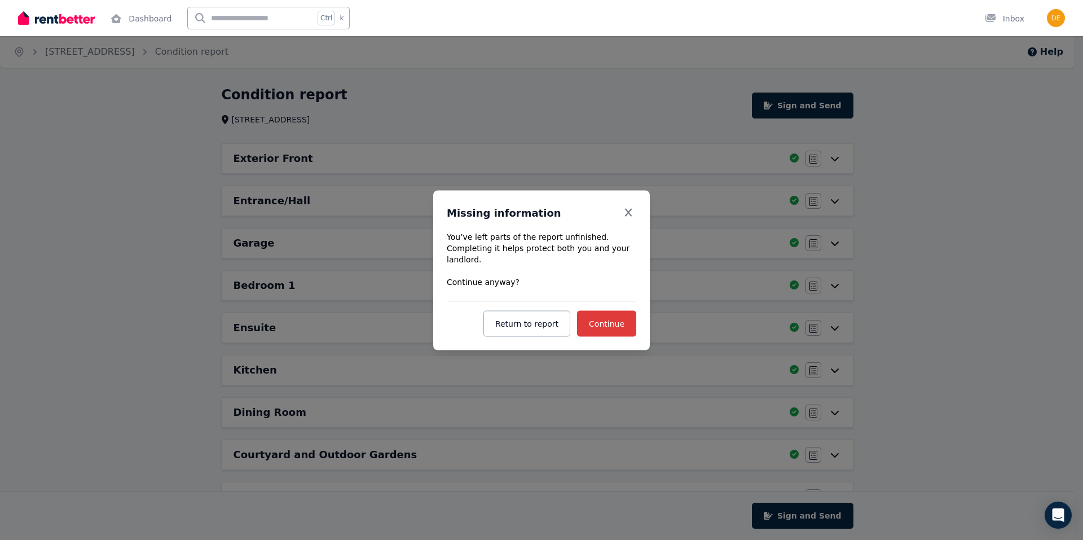
click at [615, 319] on span "Continue" at bounding box center [607, 323] width 36 height 9
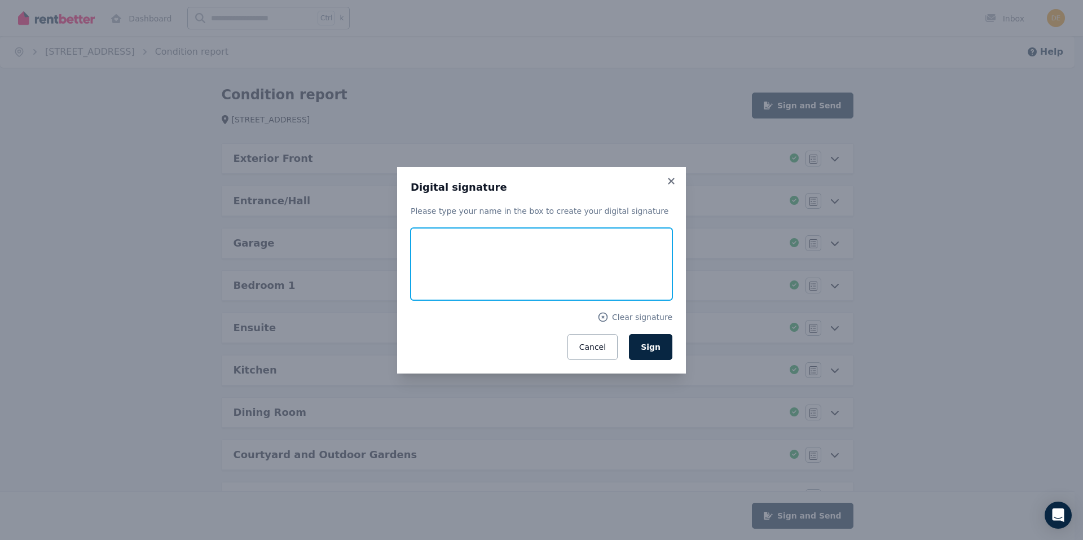
drag, startPoint x: 431, startPoint y: 260, endPoint x: 496, endPoint y: 237, distance: 69.2
click at [496, 237] on input "text" at bounding box center [542, 264] width 262 height 72
type input "**********"
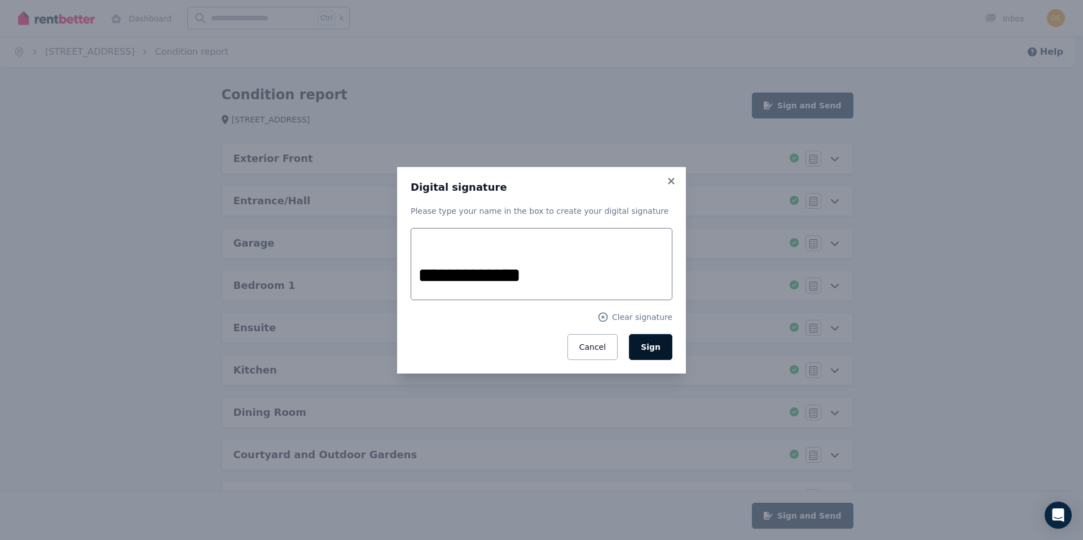
click at [656, 345] on span "Sign" at bounding box center [651, 346] width 20 height 9
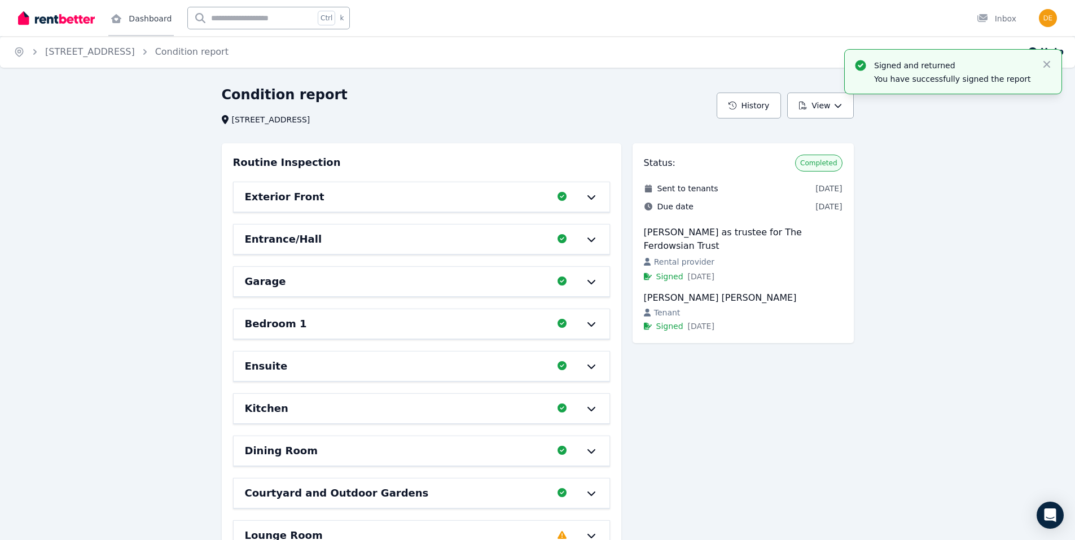
click at [146, 15] on link "Dashboard" at bounding box center [140, 18] width 65 height 36
